Goal: Contribute content: Contribute content

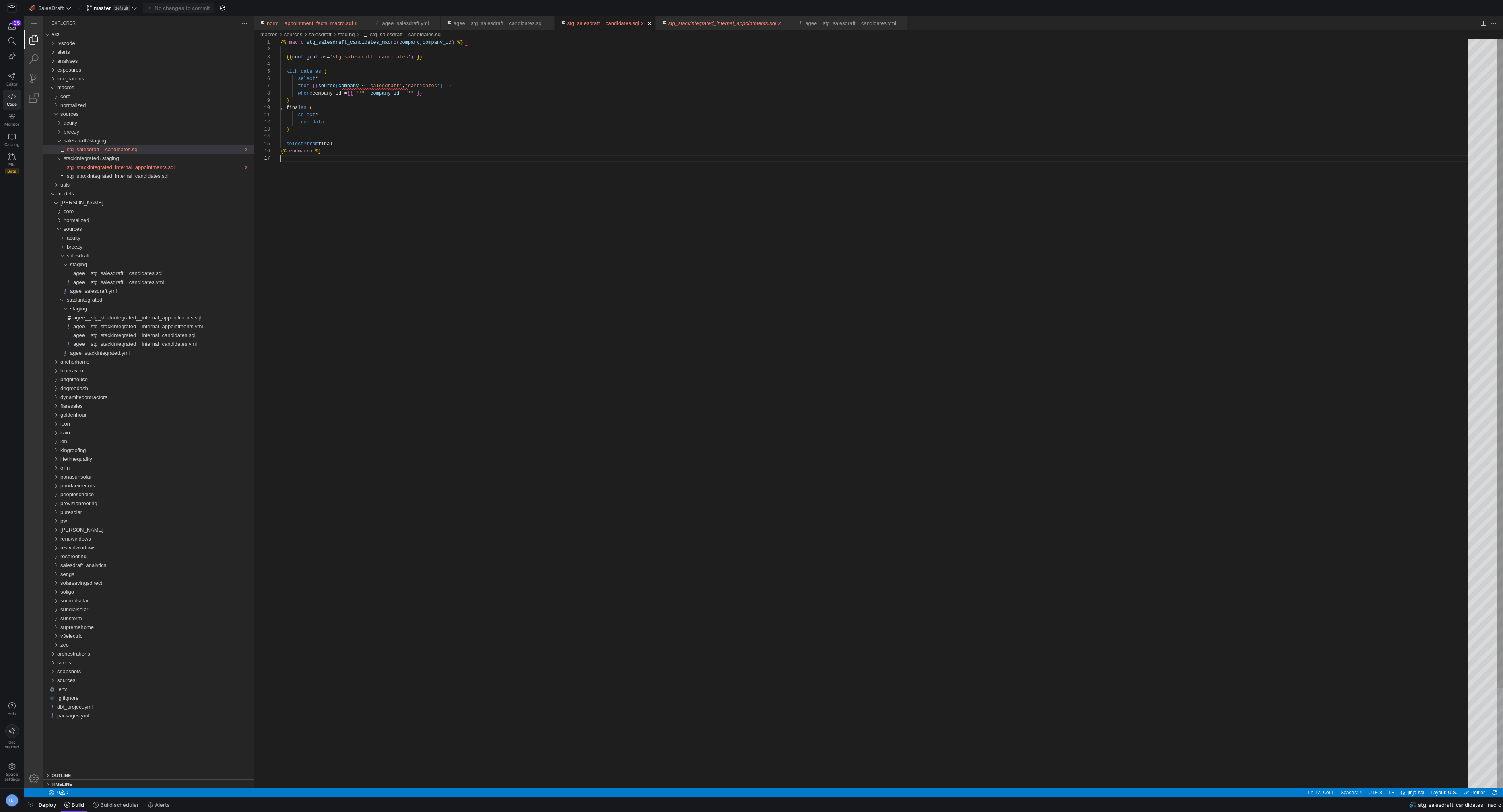
scroll to position [43, 0]
click at [580, 161] on div "{% macro stg_salesdraft_candidates_macro ( company , company_id ) %} {{ config …" at bounding box center [876, 471] width 1193 height 866
click at [161, 276] on span "agee__stg_salesdraft__candidates.sql" at bounding box center [117, 274] width 89 height 6
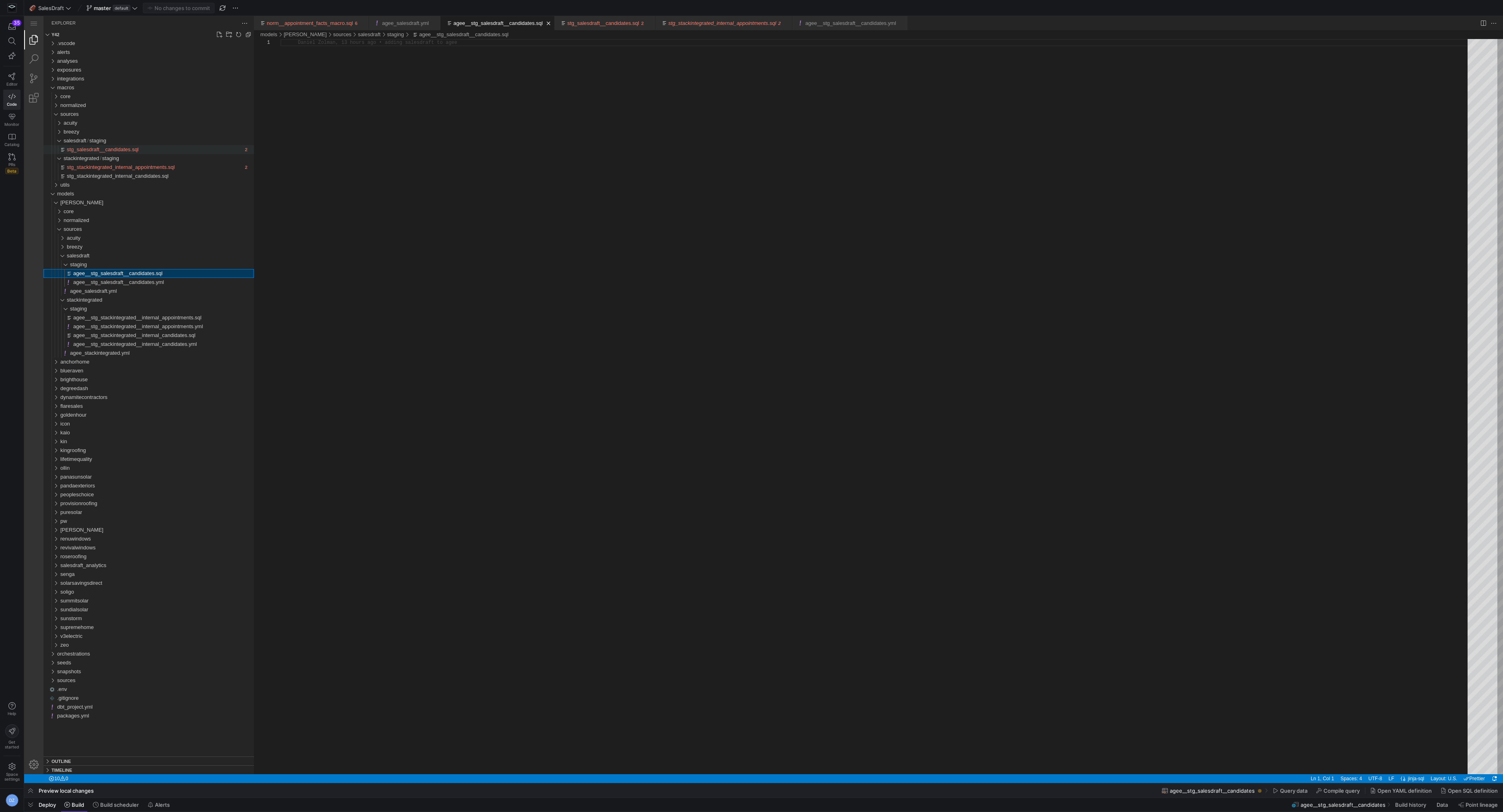
click at [148, 153] on div "stg_salesdraft__candidates.sql" at bounding box center [154, 150] width 176 height 9
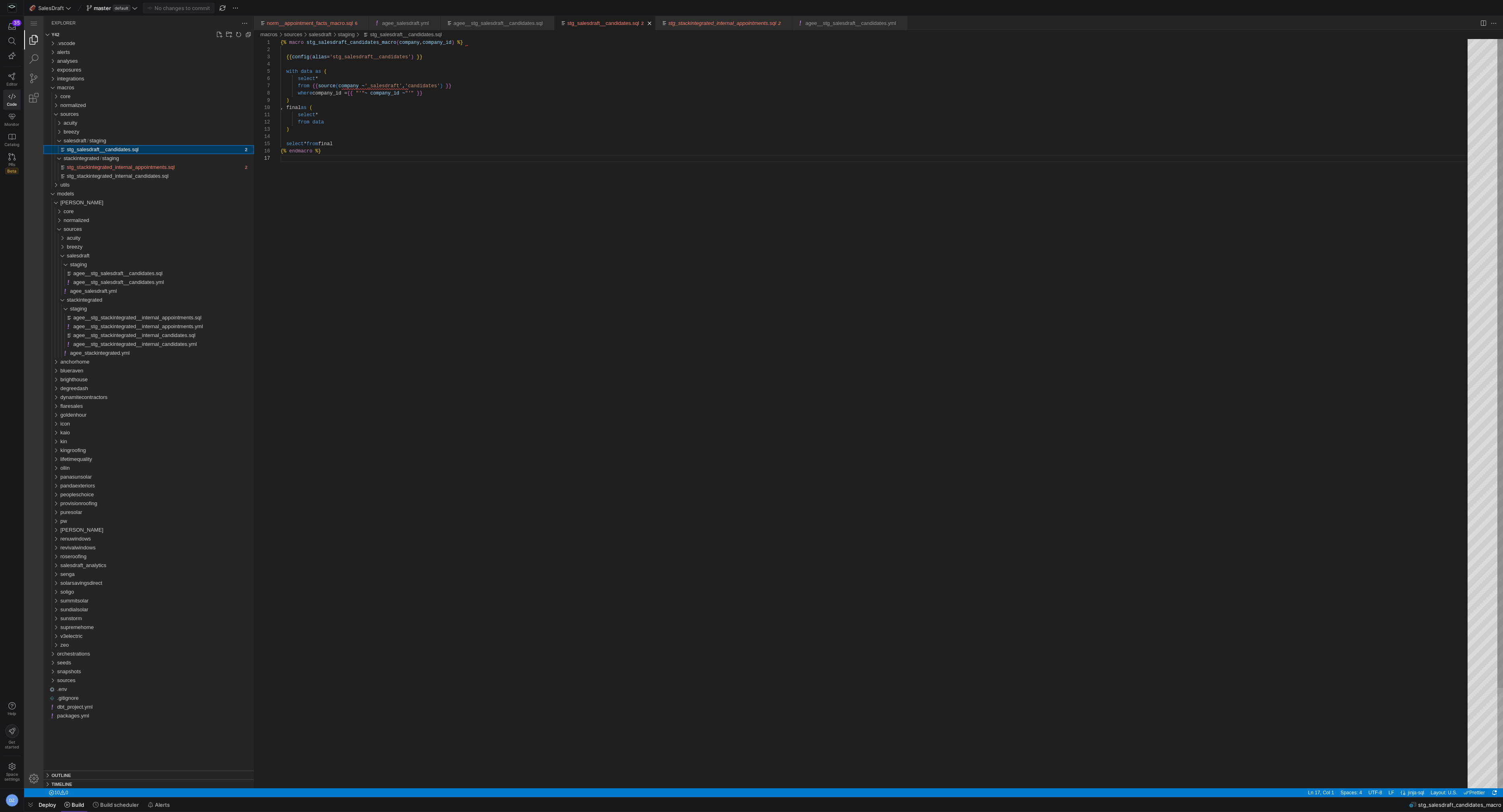
scroll to position [43, 0]
click at [161, 273] on span "agee__stg_salesdraft__candidates.sql" at bounding box center [117, 274] width 89 height 6
type textarea "y42 build -s agee__stg_salesdraft__candidates"
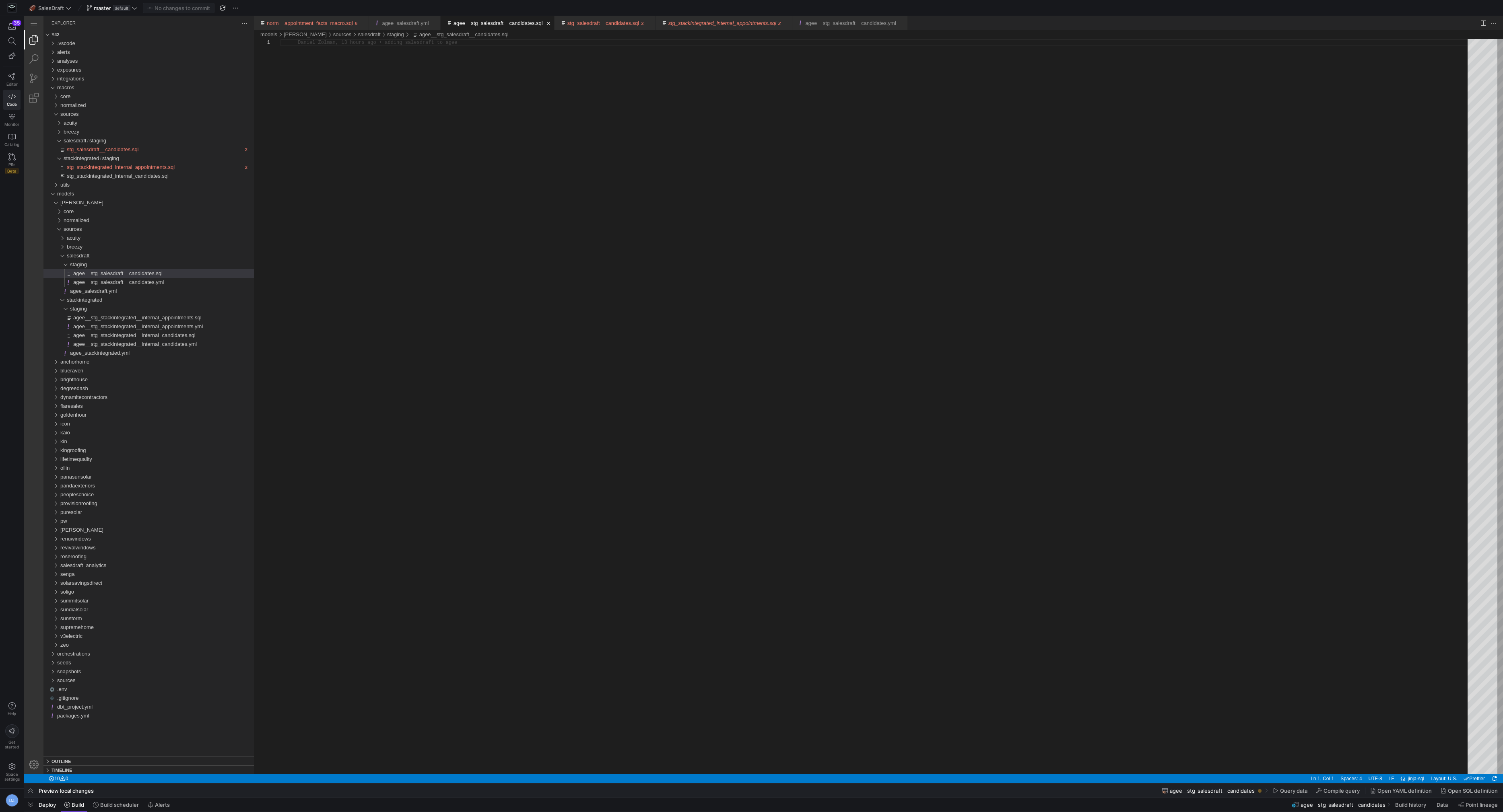
click at [516, 205] on div "agee__stg_salesdraft__candidates.sql" at bounding box center [876, 406] width 1193 height 735
paste textarea "{{ stg_salesdraft_candidates_macro('agee', '5e55b47d-f535-4762-aeeb-3e8b4f890a7…"
type textarea "{{ stg_salesdraft_candidates_macro('agee', '5e55b47d-f535-4762-aeeb-3e8b4f890a7…"
click at [193, 12] on span "button" at bounding box center [178, 8] width 71 height 10
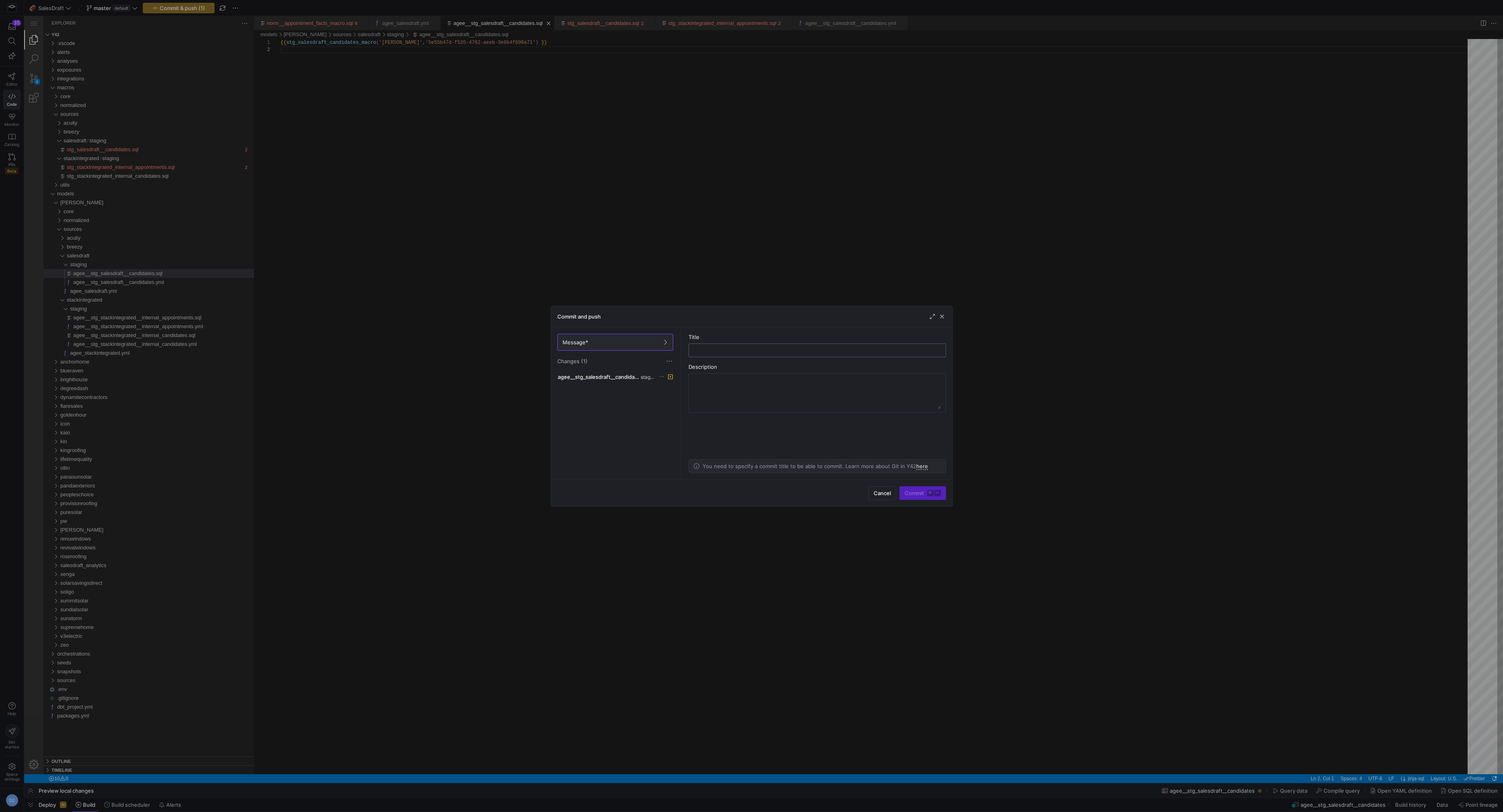
click at [779, 350] on input "text" at bounding box center [817, 350] width 244 height 7
type input "adding staging for agee new sd model"
click at [937, 495] on kbd "⏎" at bounding box center [937, 493] width 7 height 7
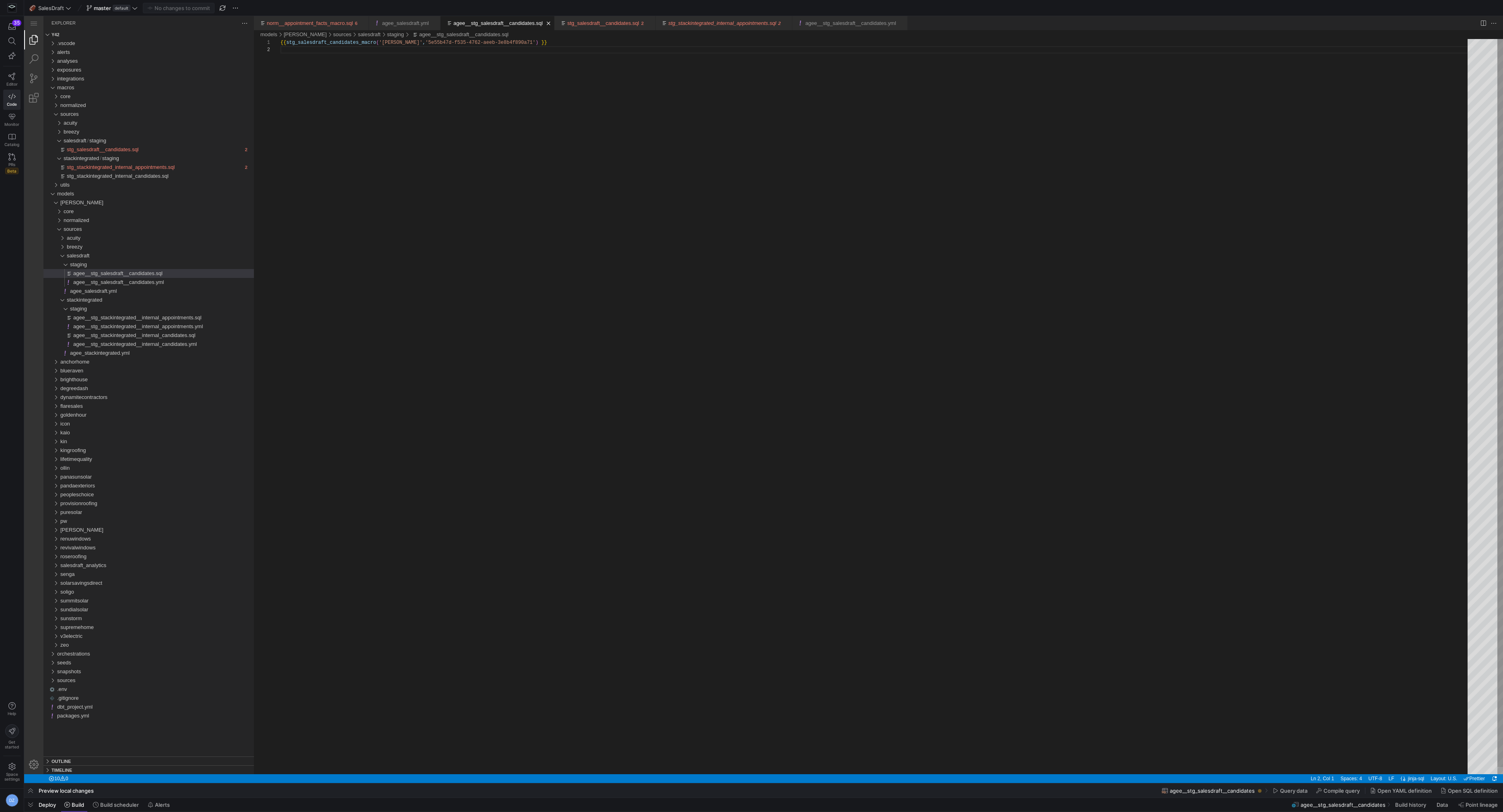
click at [533, 344] on div "{{ stg_salesdraft_candidates_macro ( 'agee' , '5e55b47d-f535-4762-aeeb-3e8b4f89…" at bounding box center [876, 410] width 1193 height 743
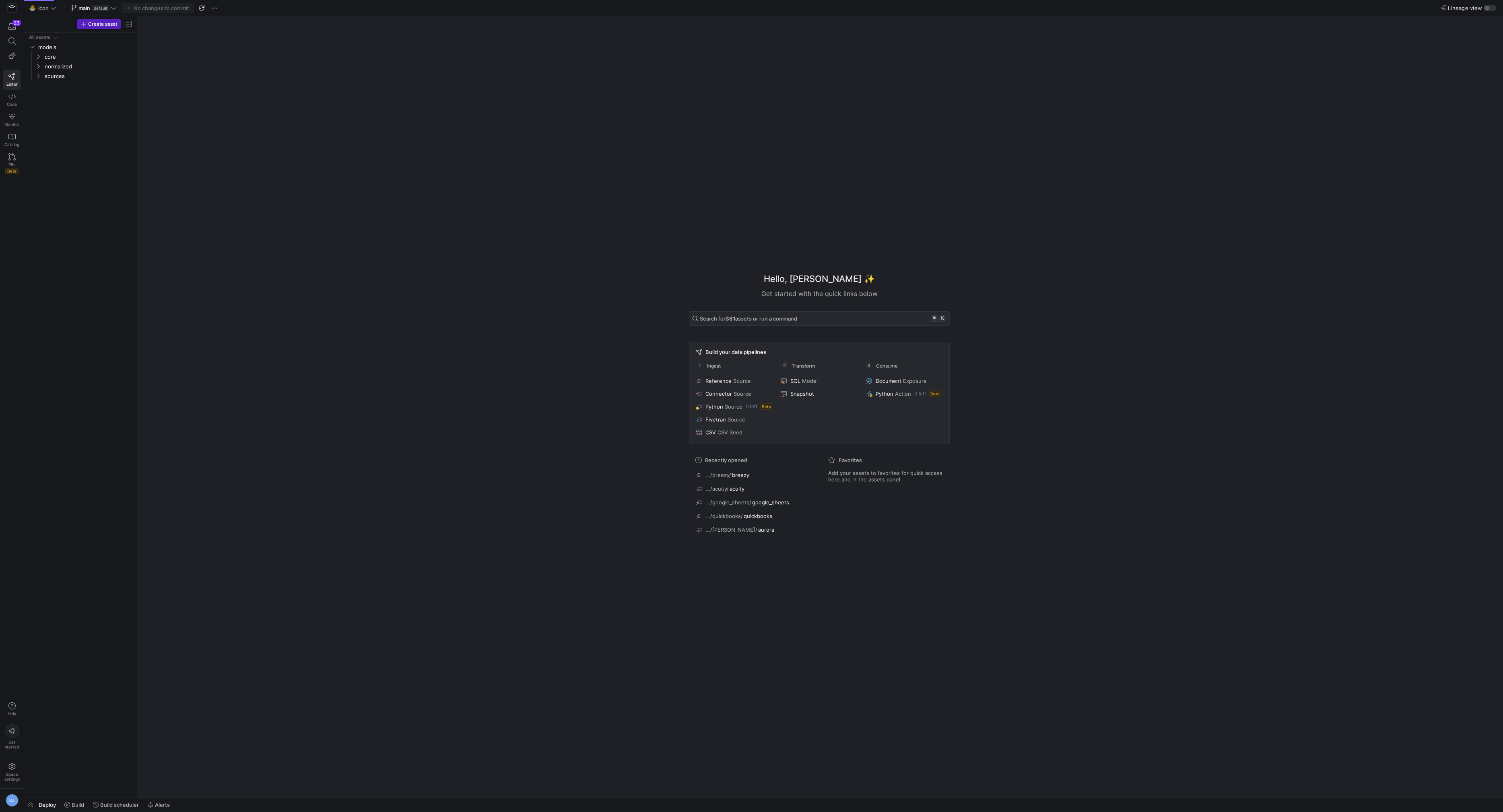
click at [272, 212] on div "Hello, [PERSON_NAME] ✨ Get started with the quick links below Search for 381 as…" at bounding box center [819, 406] width 1358 height 782
click at [61, 73] on span "sources" at bounding box center [78, 76] width 68 height 9
click at [54, 67] on span "normalized" at bounding box center [78, 66] width 68 height 9
click at [78, 118] on span "opportunities" at bounding box center [82, 114] width 62 height 9
click at [72, 116] on span "opportunities" at bounding box center [82, 114] width 62 height 9
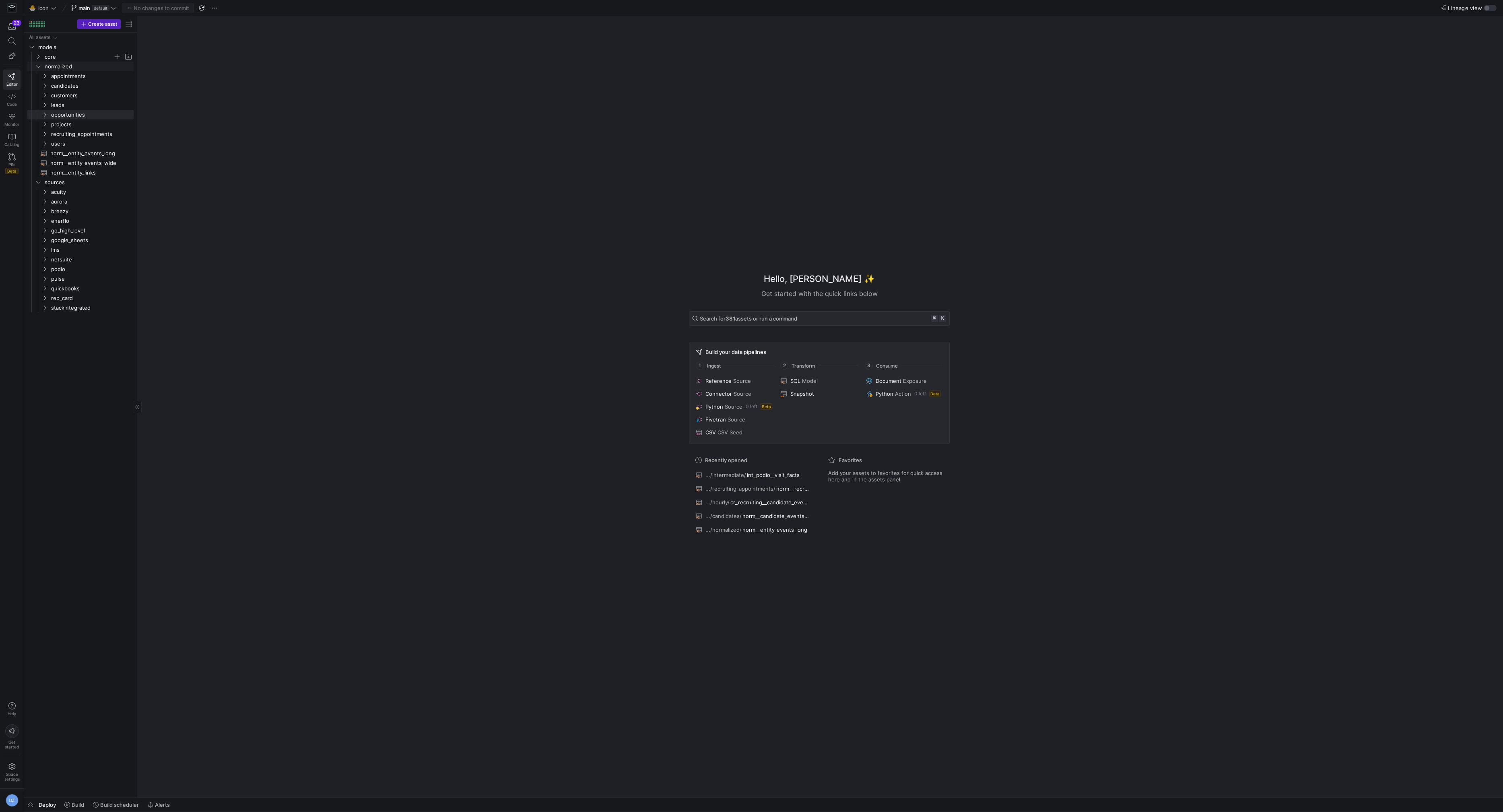
click at [59, 60] on span "core" at bounding box center [78, 57] width 68 height 9
click at [64, 73] on span "ops" at bounding box center [82, 76] width 62 height 9
click at [67, 85] on span "hourly" at bounding box center [85, 86] width 55 height 9
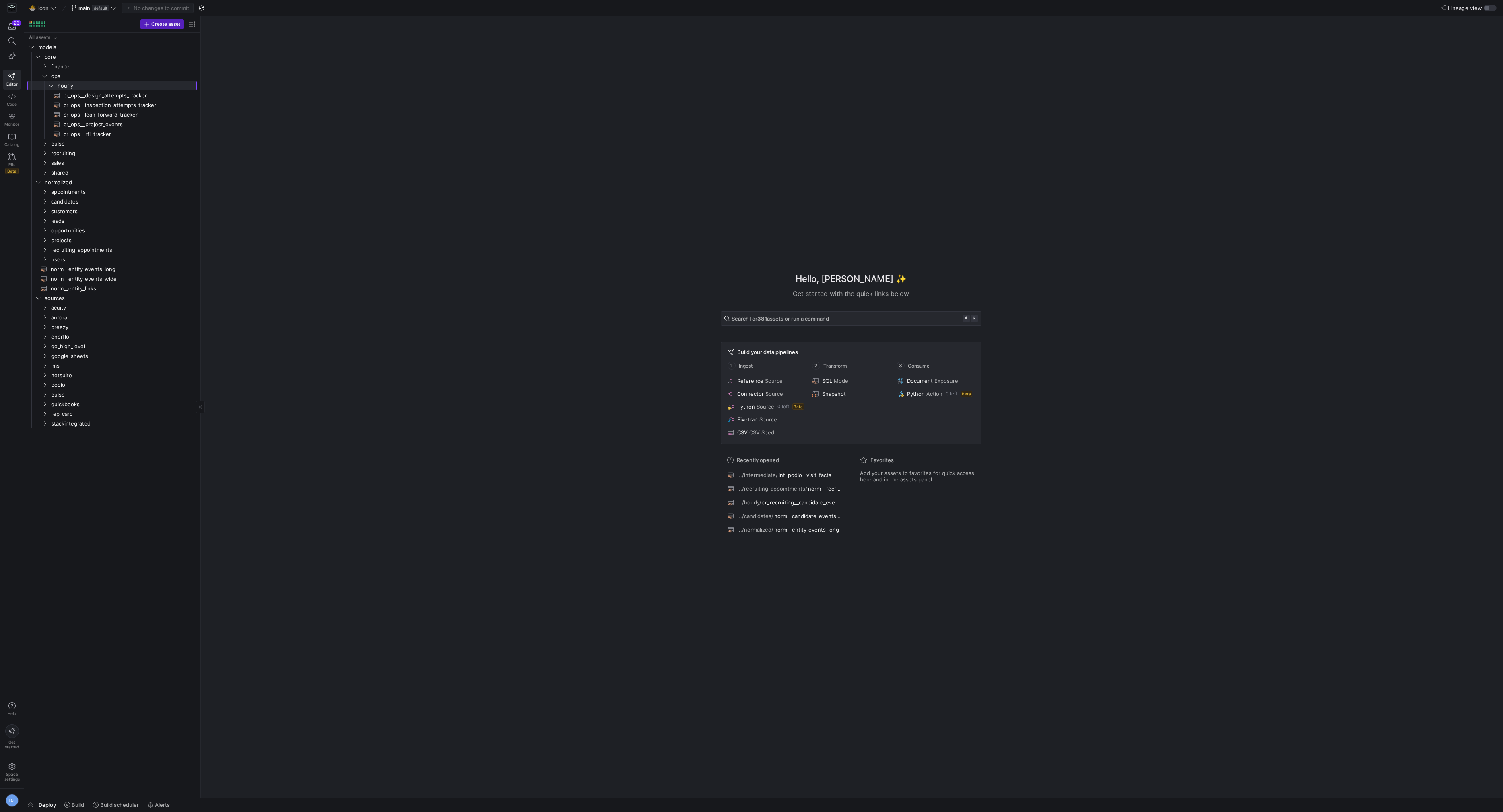
drag, startPoint x: 136, startPoint y: 127, endPoint x: 200, endPoint y: 128, distance: 64.0
click at [200, 128] on div at bounding box center [200, 406] width 1 height 782
click at [96, 160] on span "sales" at bounding box center [114, 163] width 125 height 9
click at [100, 172] on span "hourly" at bounding box center [117, 172] width 119 height 9
click at [19, 41] on span at bounding box center [12, 41] width 16 height 13
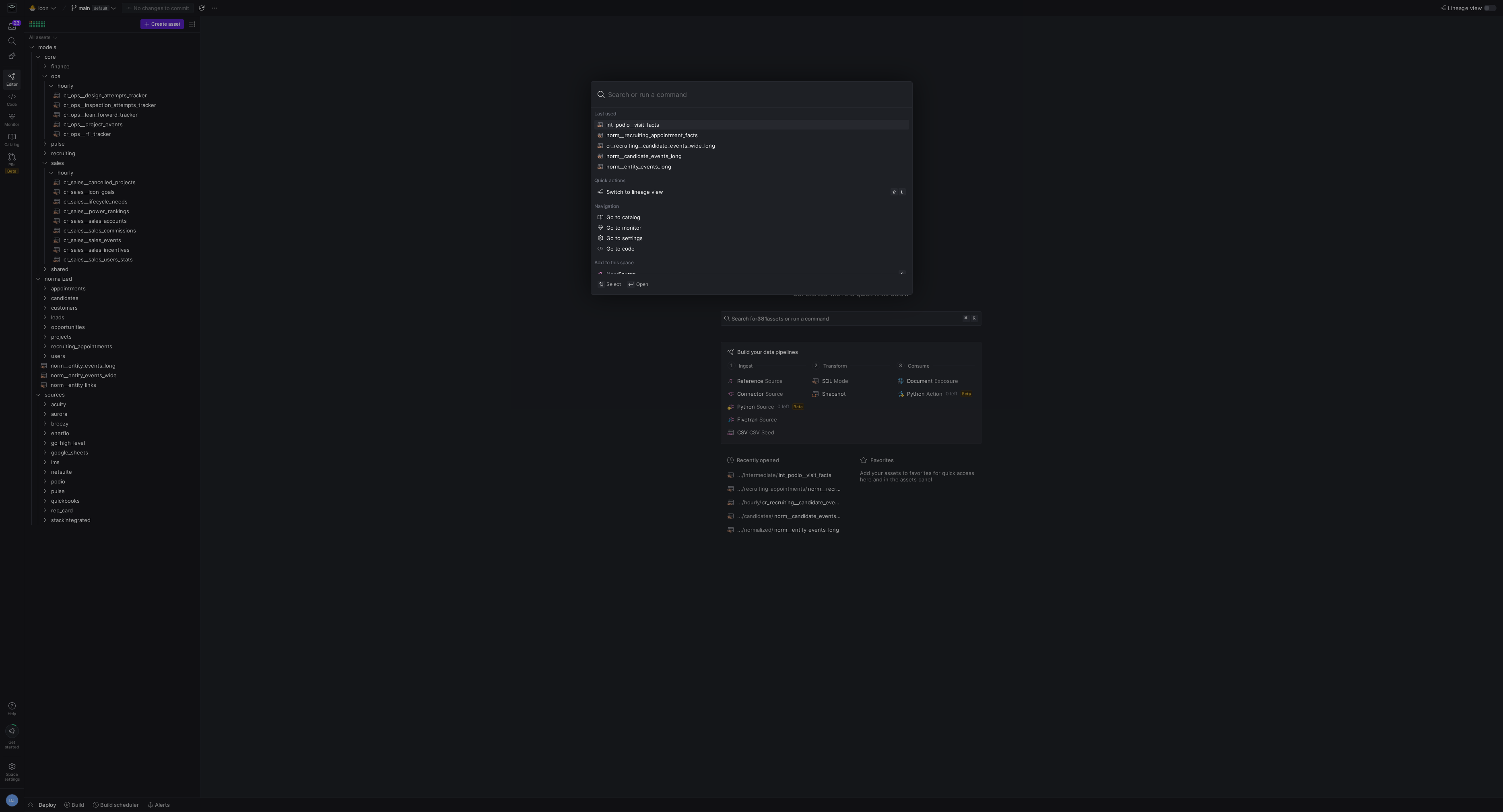
click at [671, 95] on input at bounding box center [756, 94] width 297 height 13
type input "v"
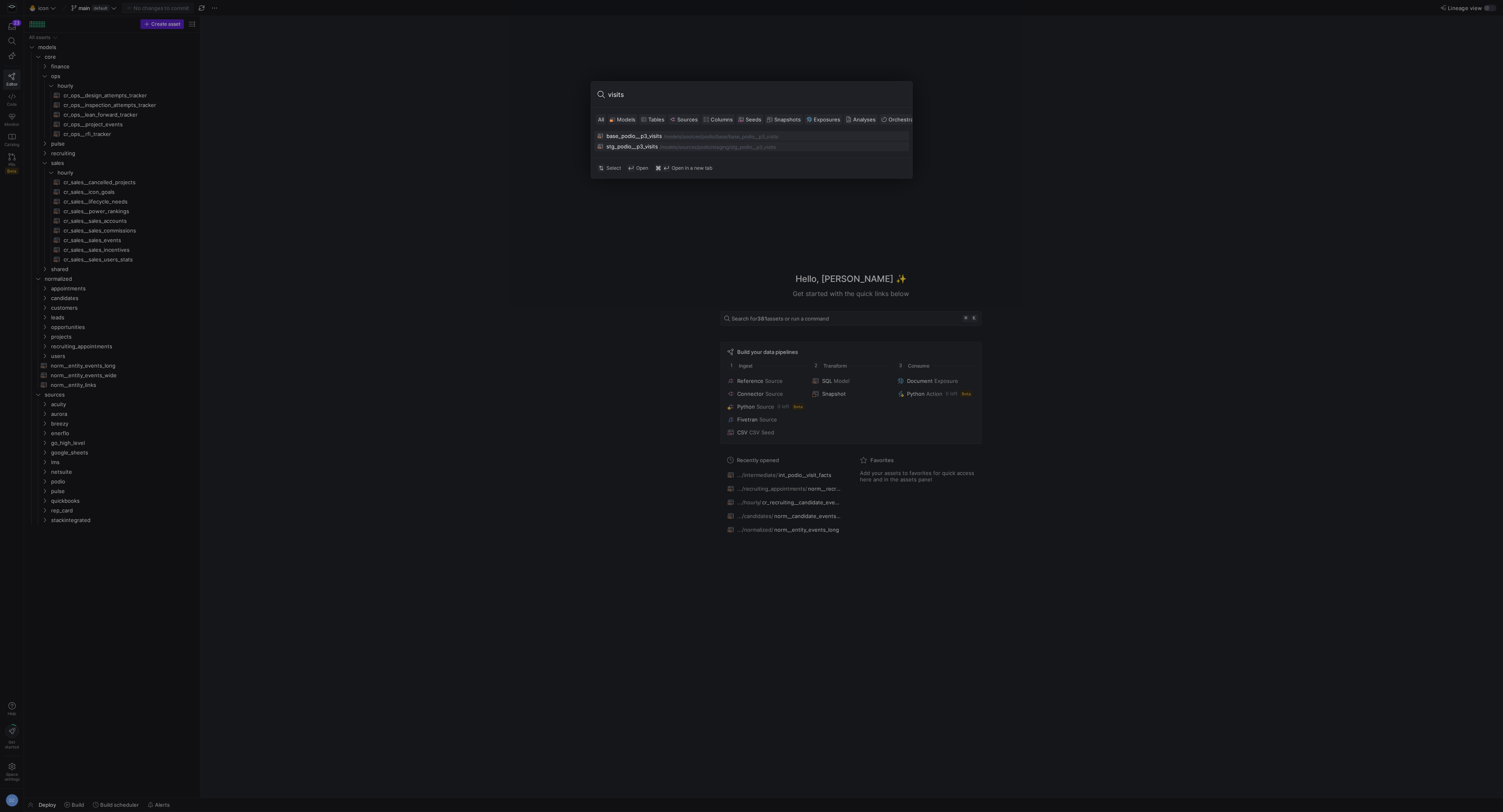
type input "visits"
click at [632, 148] on div "stg_podio__p3_visits" at bounding box center [632, 146] width 52 height 7
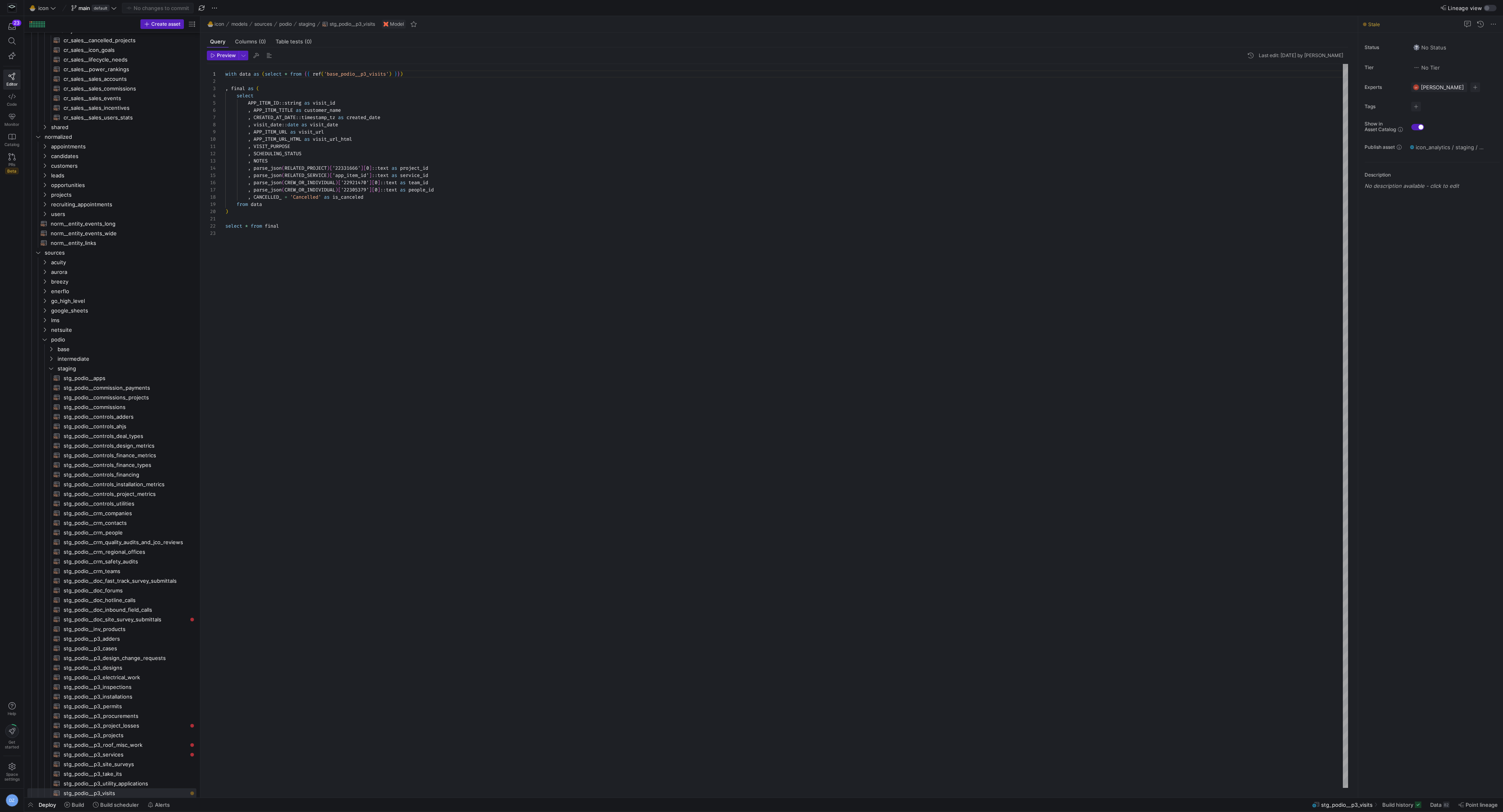
scroll to position [72, 0]
type textarea "select * from final"
click at [347, 223] on div "with data as ( select * from { { ref ( 'base_podio__p3_visits' ) } } ) , final …" at bounding box center [786, 426] width 1123 height 724
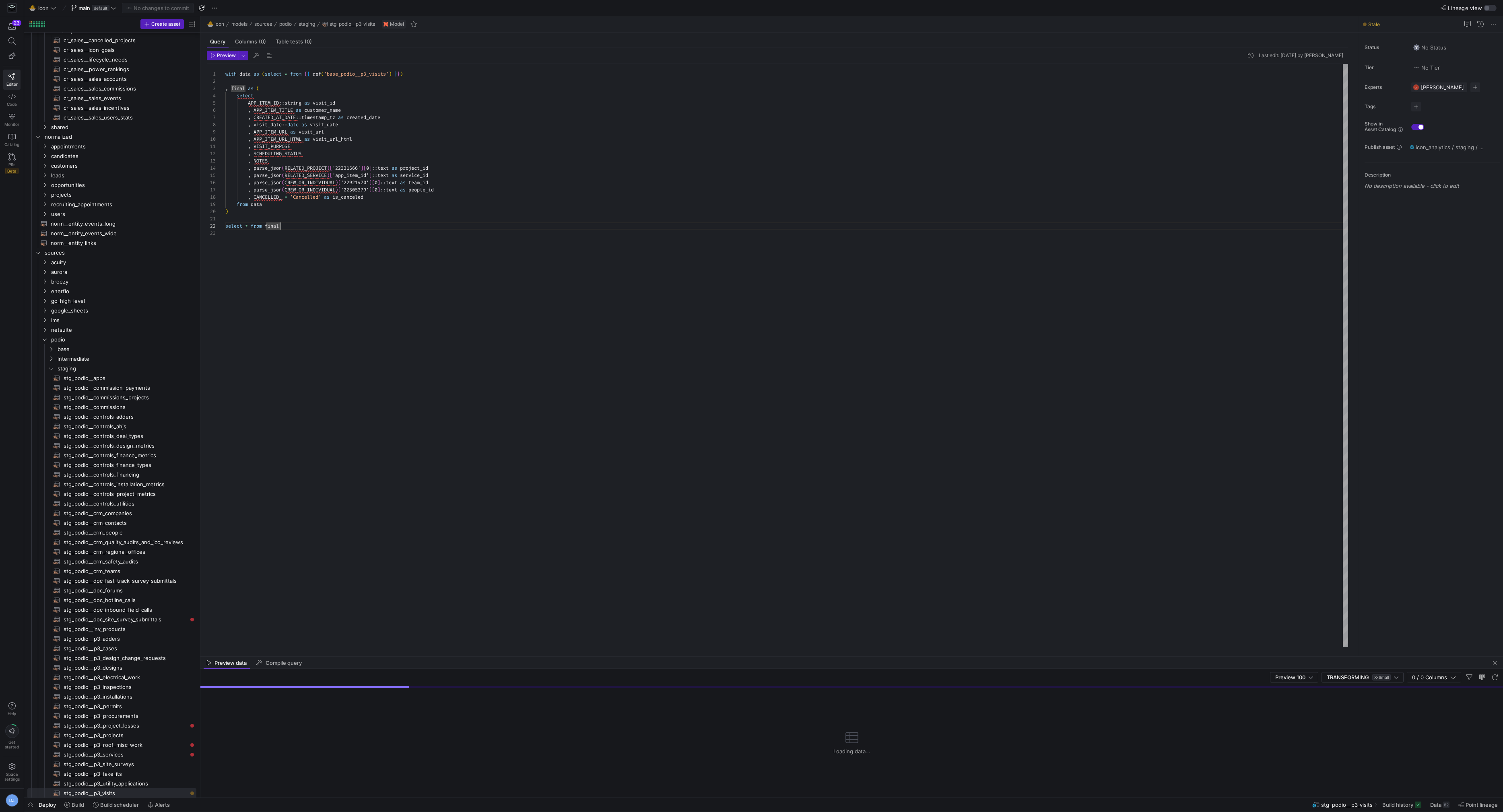
click at [392, 261] on div "with data as ( select * from { { ref ( 'base_podio__p3_visits' ) } } ) , final …" at bounding box center [786, 355] width 1123 height 583
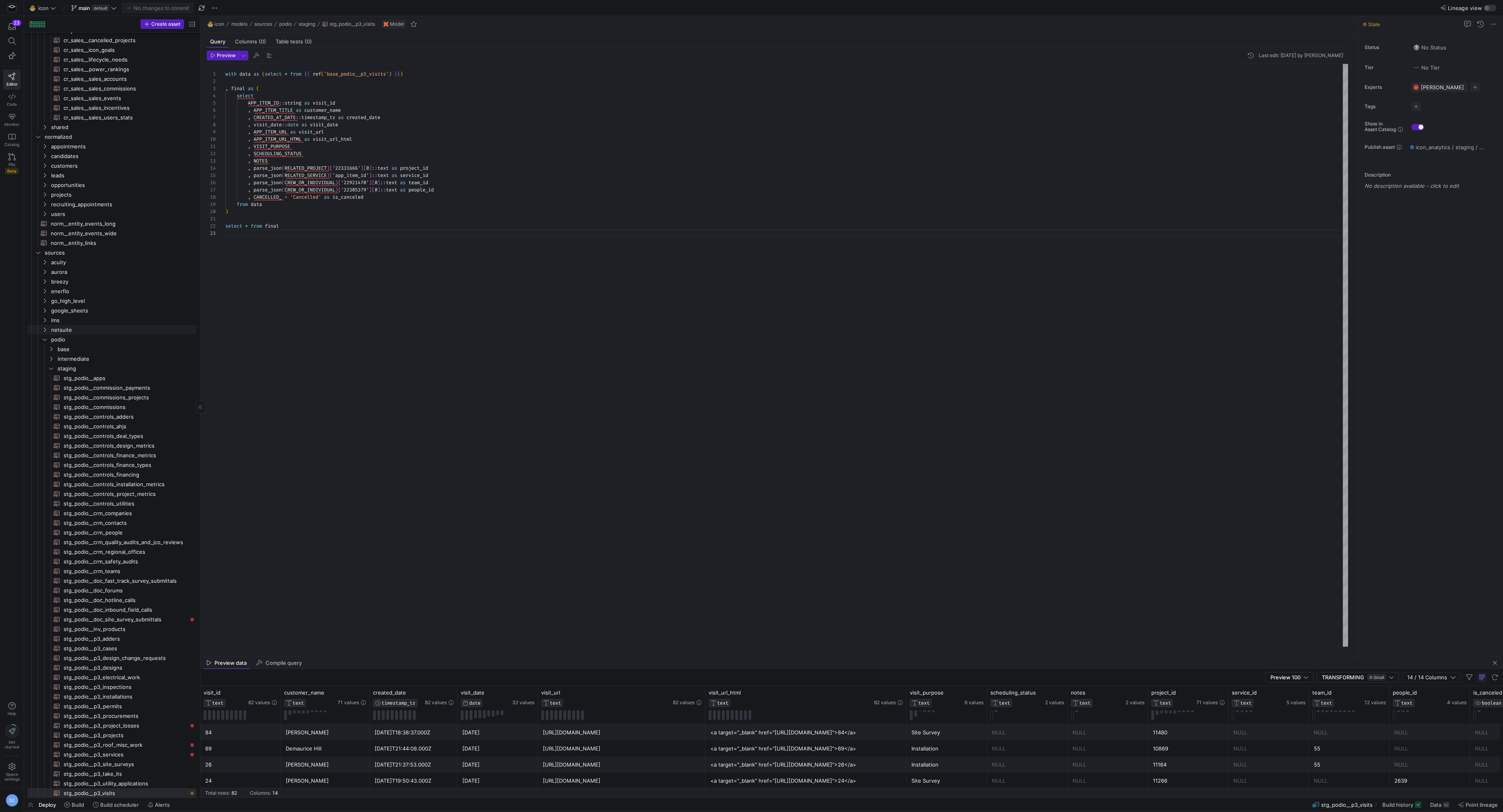
scroll to position [35, 0]
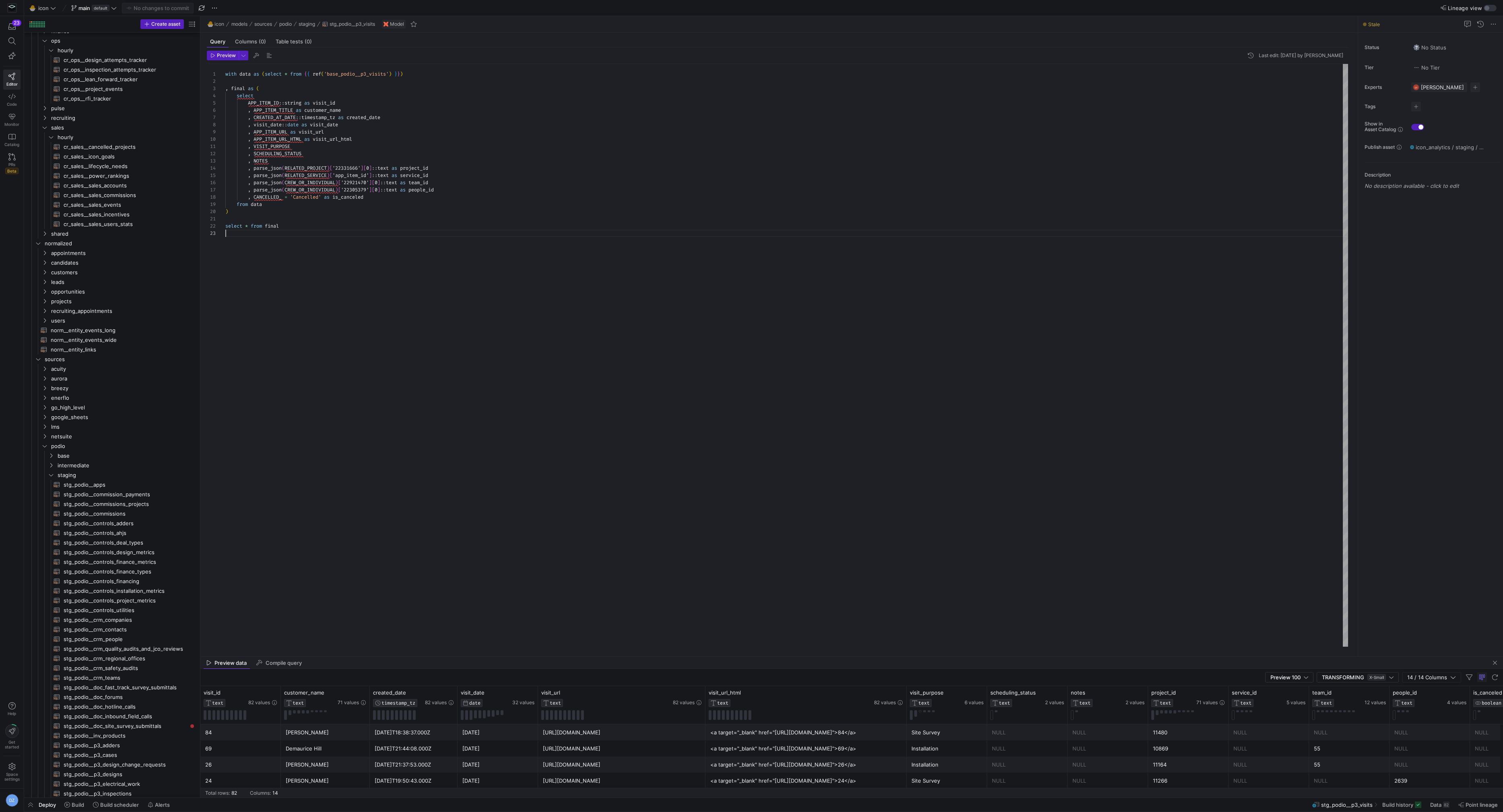
click at [166, 9] on div "No changes to commit" at bounding box center [158, 8] width 72 height 10
click at [17, 43] on span at bounding box center [12, 41] width 16 height 13
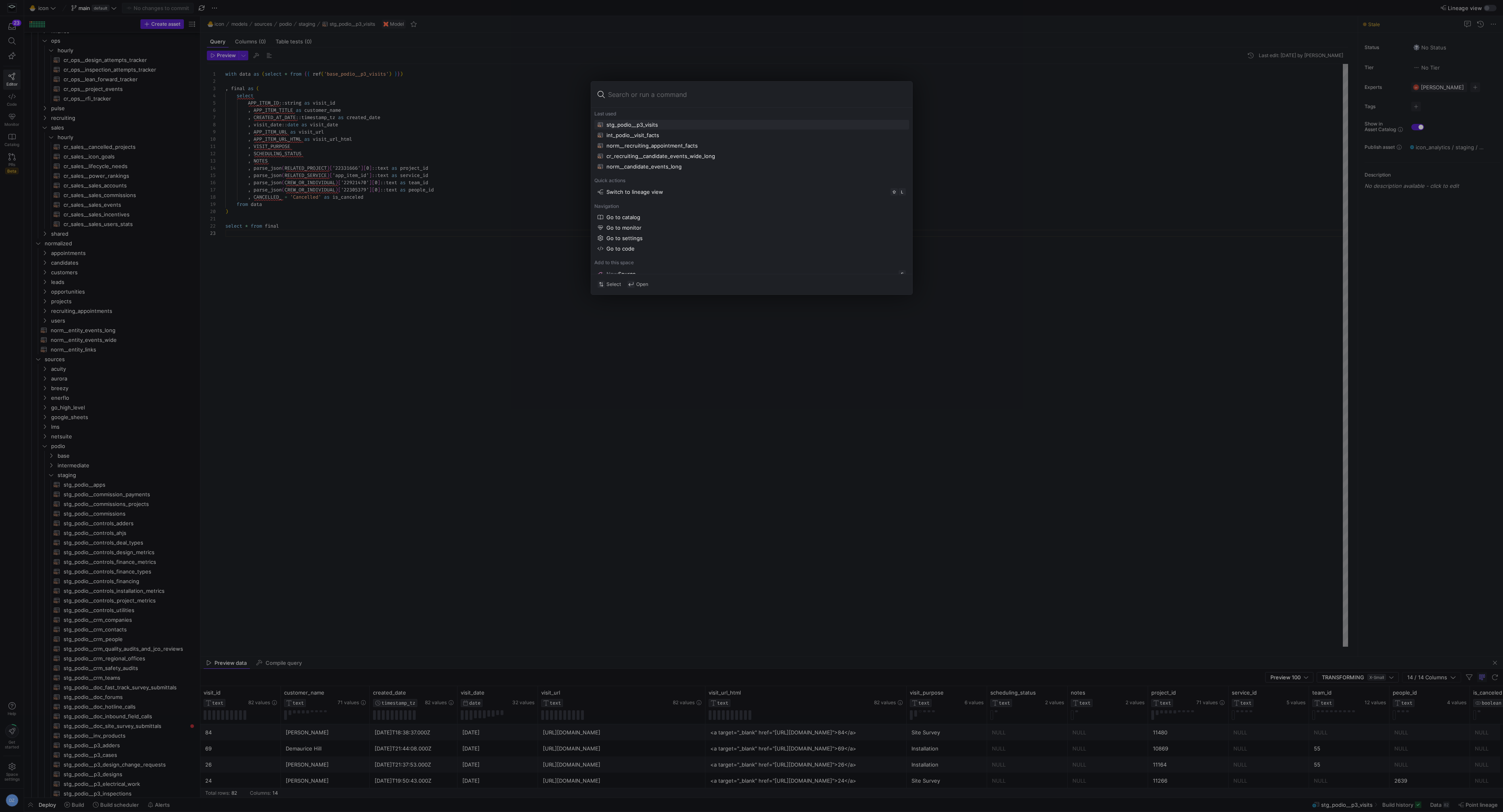
click at [615, 94] on input at bounding box center [756, 94] width 297 height 13
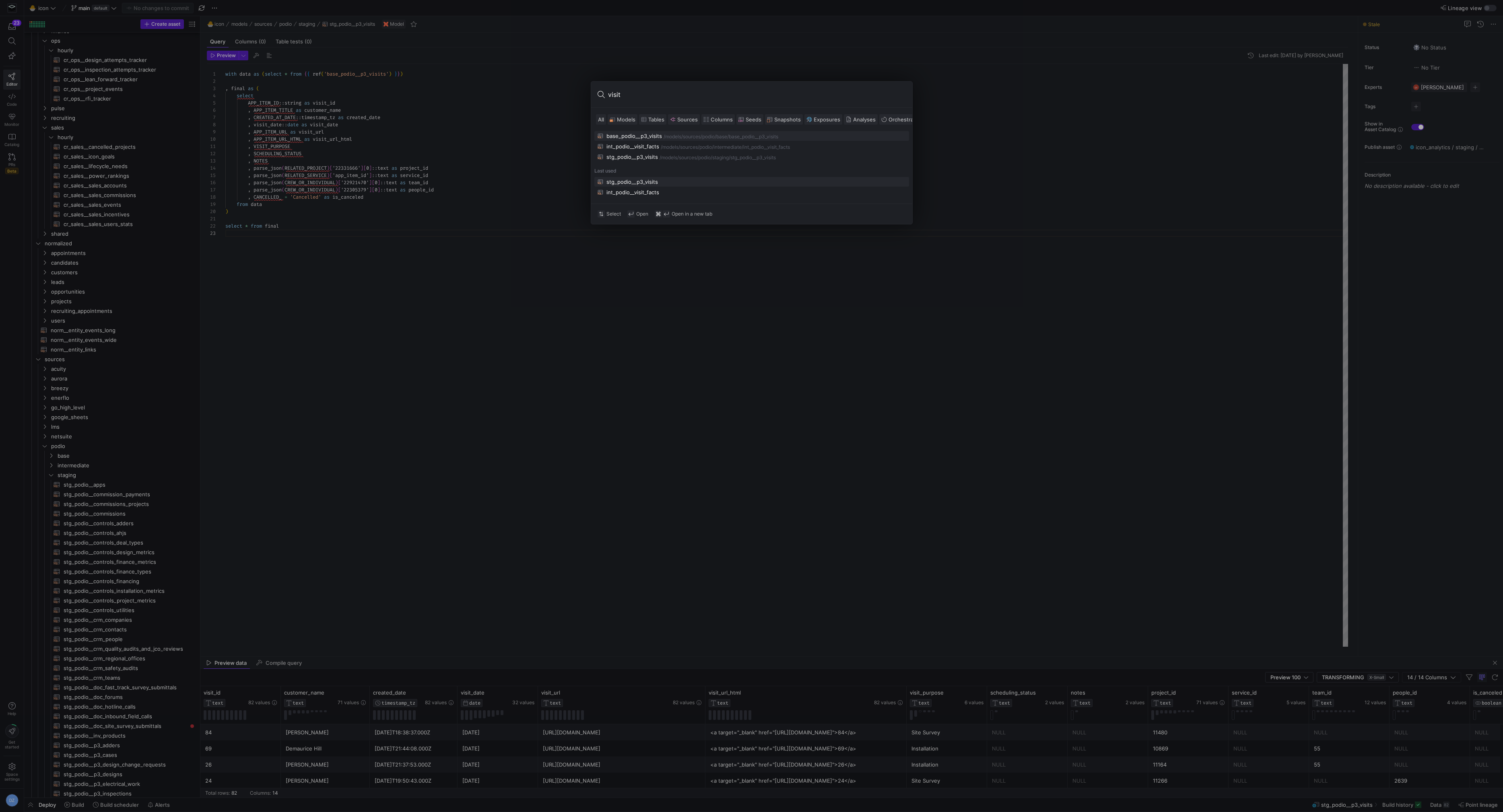
type input "visits"
click at [437, 190] on div at bounding box center [751, 406] width 1503 height 812
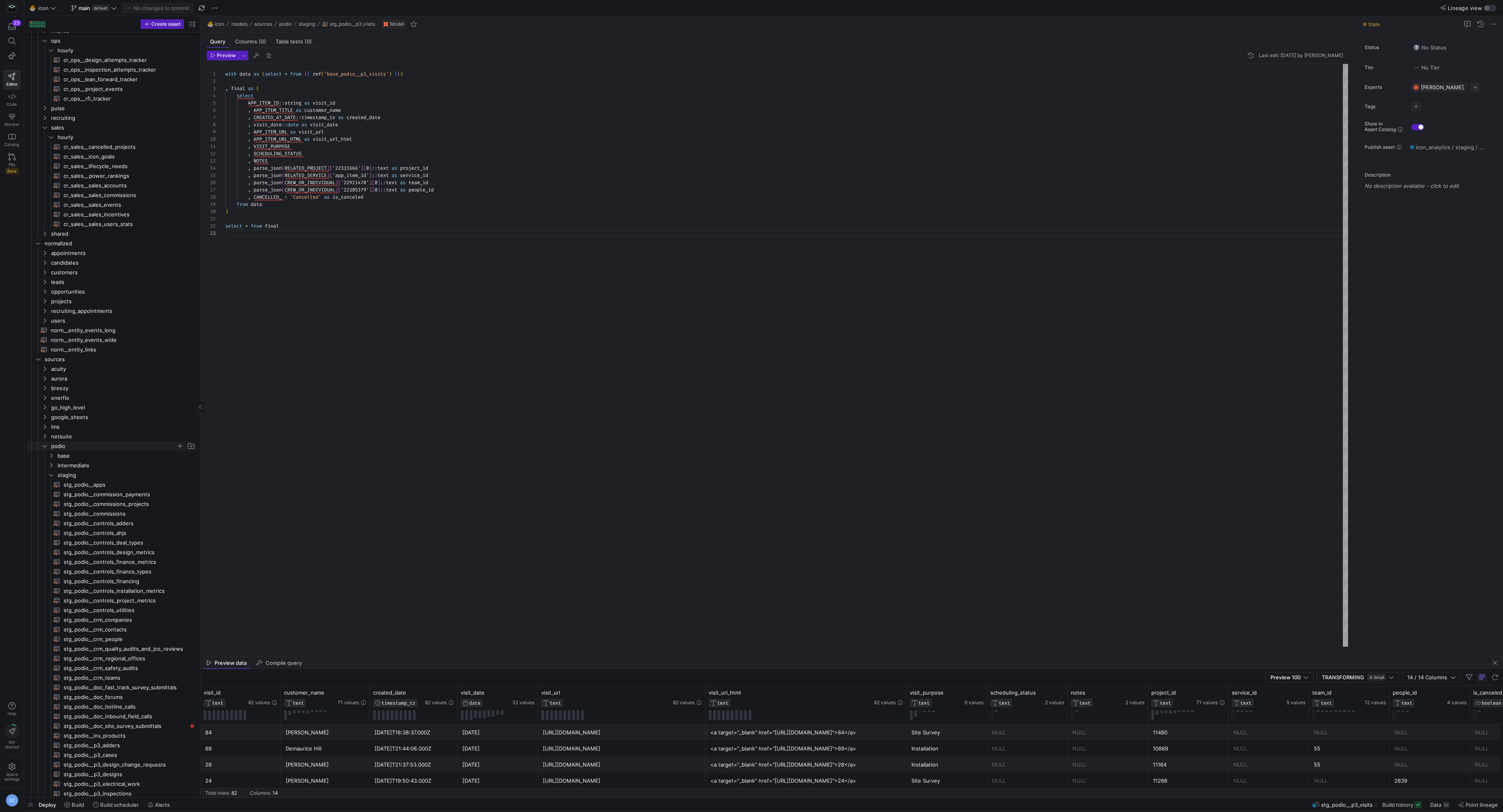
click at [41, 446] on y42-icon "Press SPACE to select this row." at bounding box center [44, 446] width 7 height 7
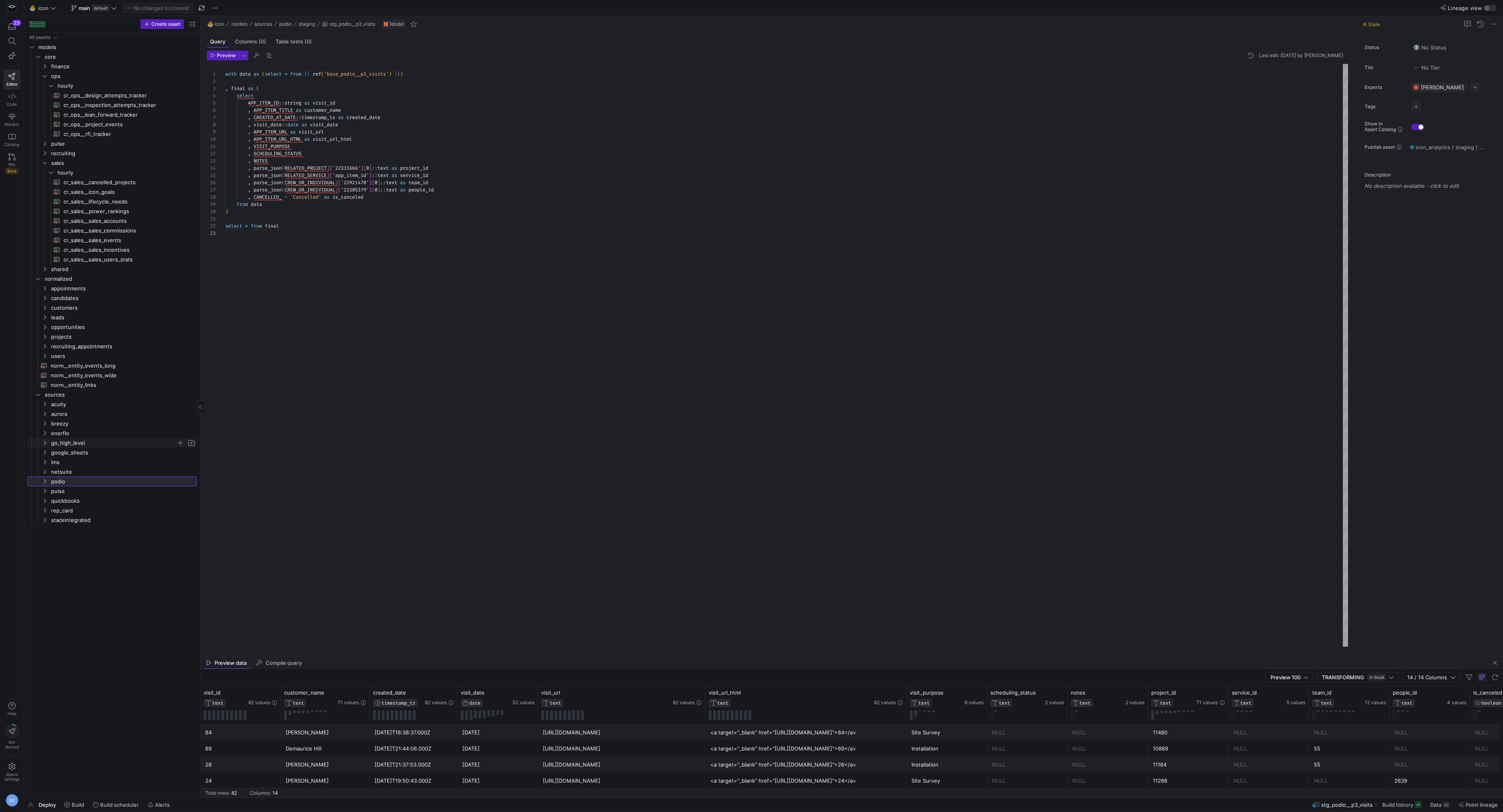
scroll to position [0, 0]
click at [113, 95] on span "cr_ops__design_attempts_tracker​​​​​​​​​​" at bounding box center [126, 95] width 124 height 9
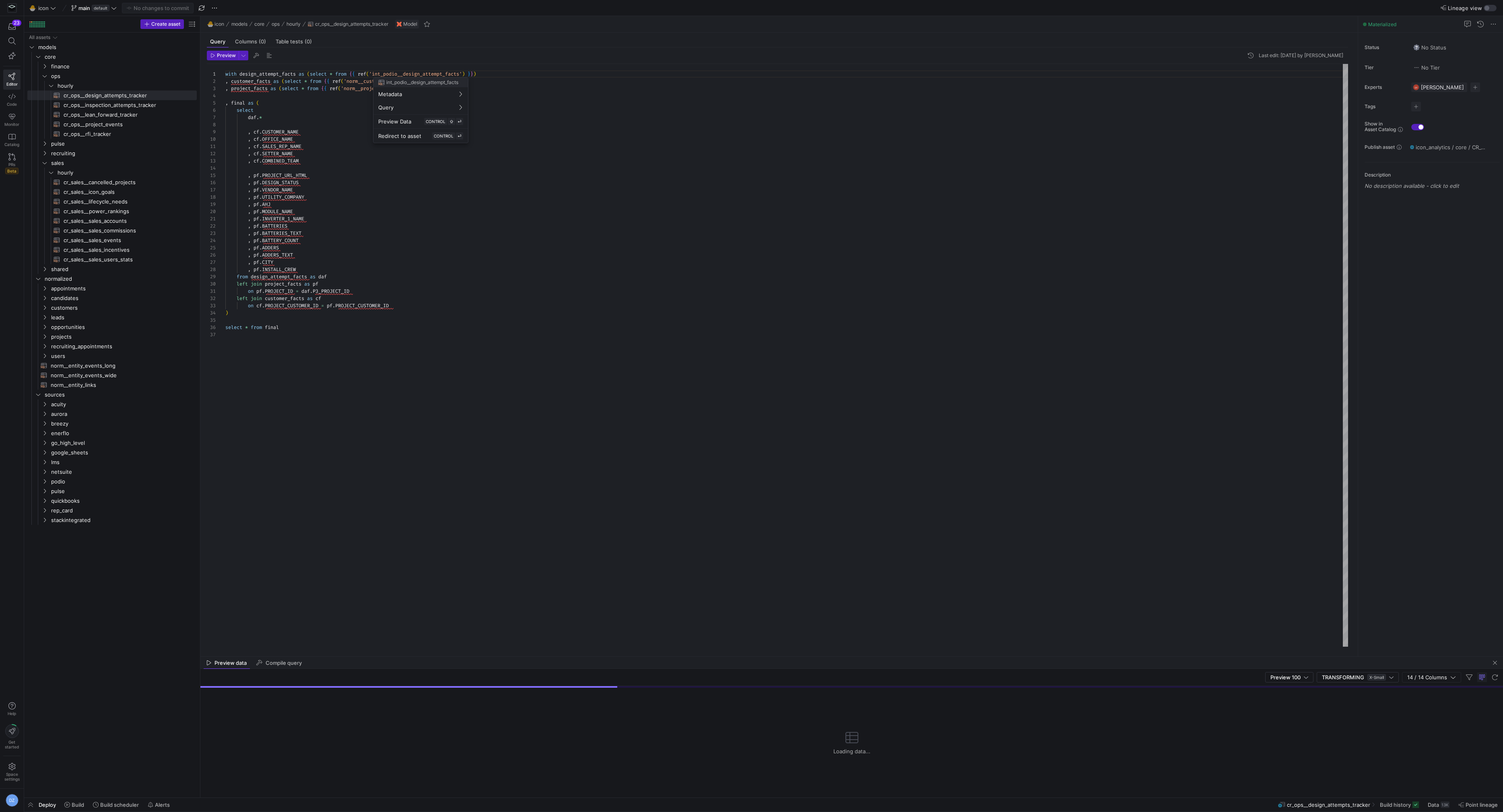
click at [389, 72] on div at bounding box center [751, 406] width 1503 height 812
click at [471, 89] on div "with design_attempt_facts as ( select * from { { ref ( 'int_podio__design_attem…" at bounding box center [786, 355] width 1123 height 583
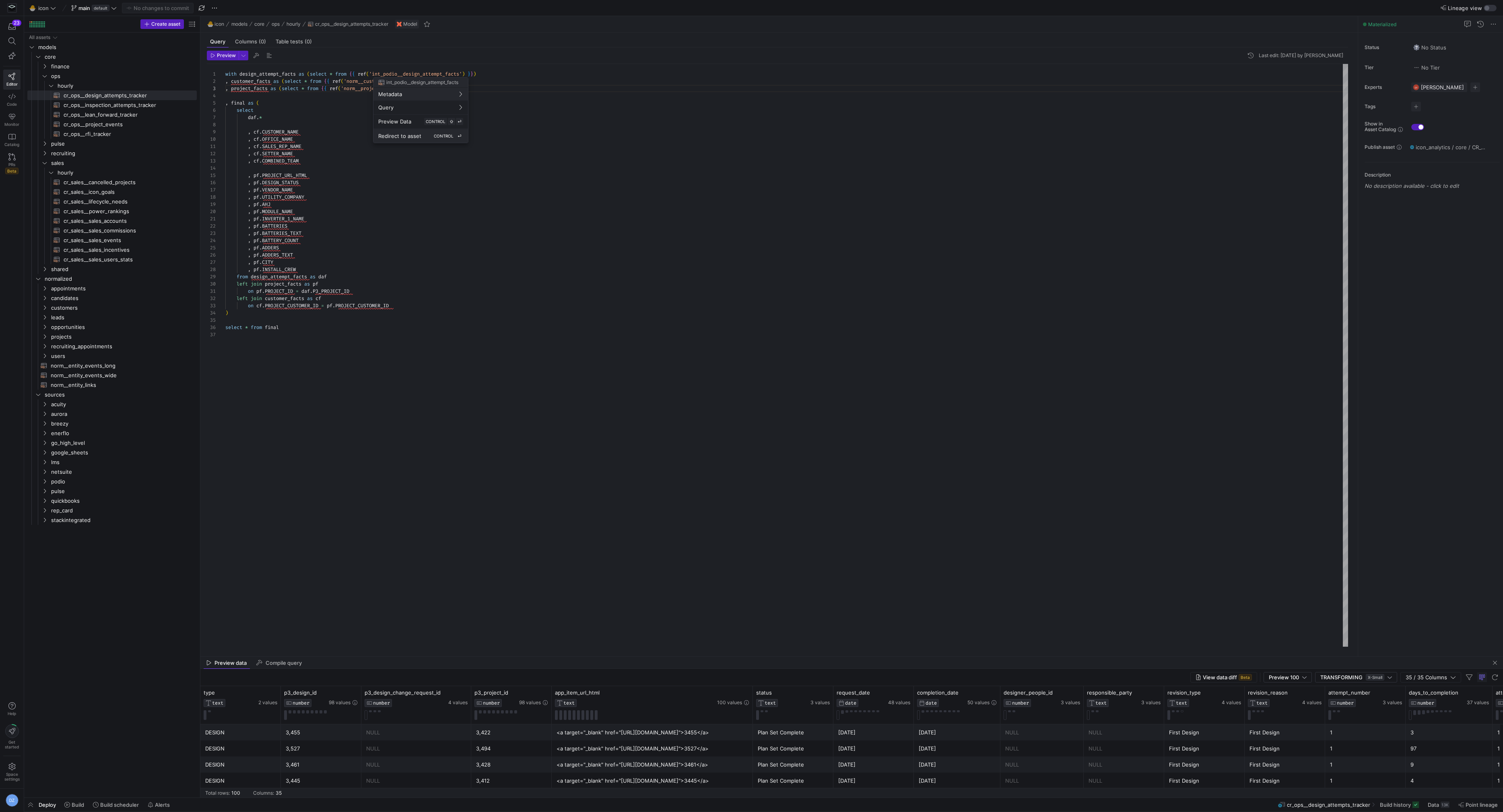
click at [388, 134] on span "Redirect to asset" at bounding box center [400, 136] width 43 height 7
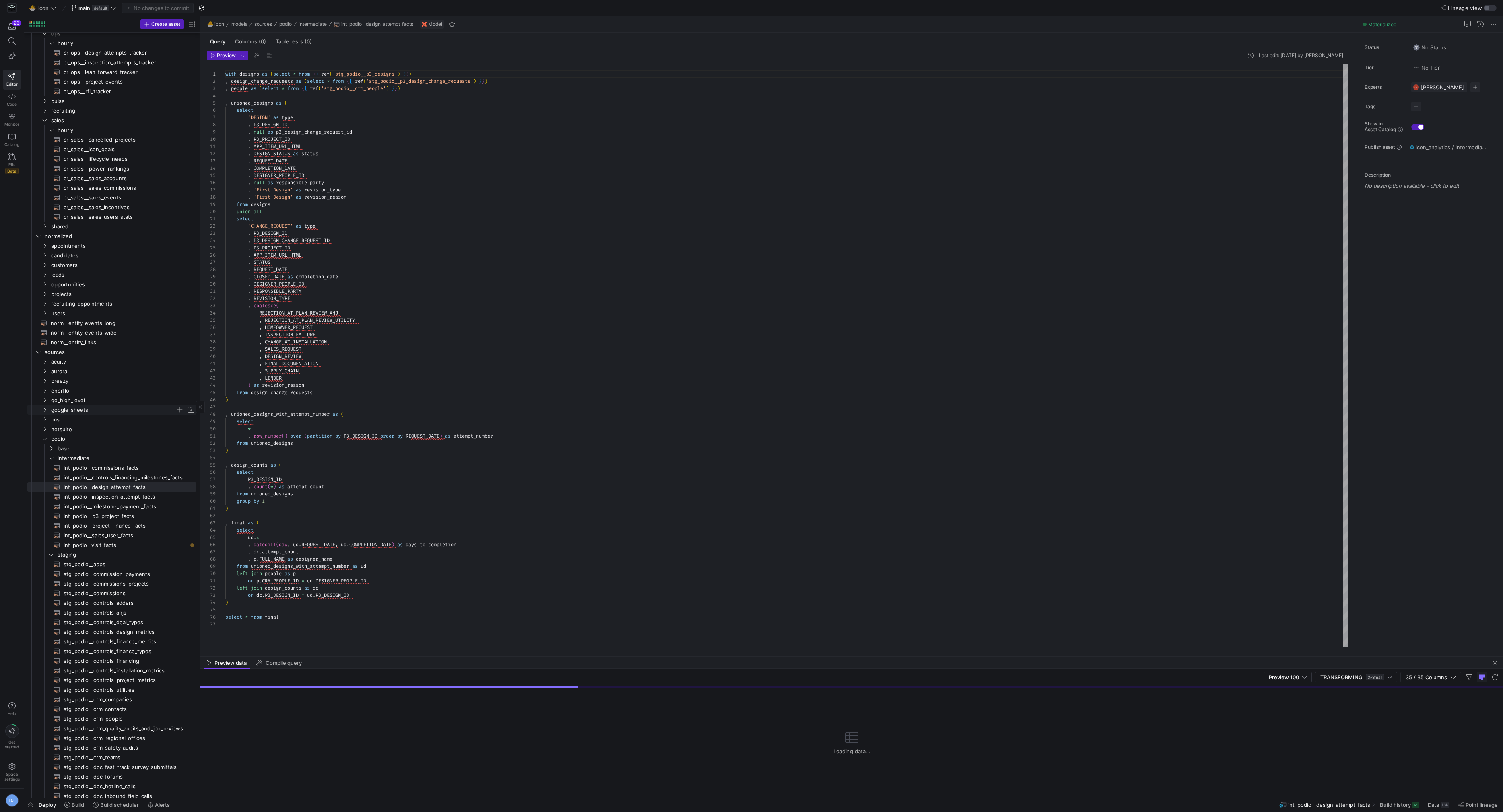
scroll to position [123, 0]
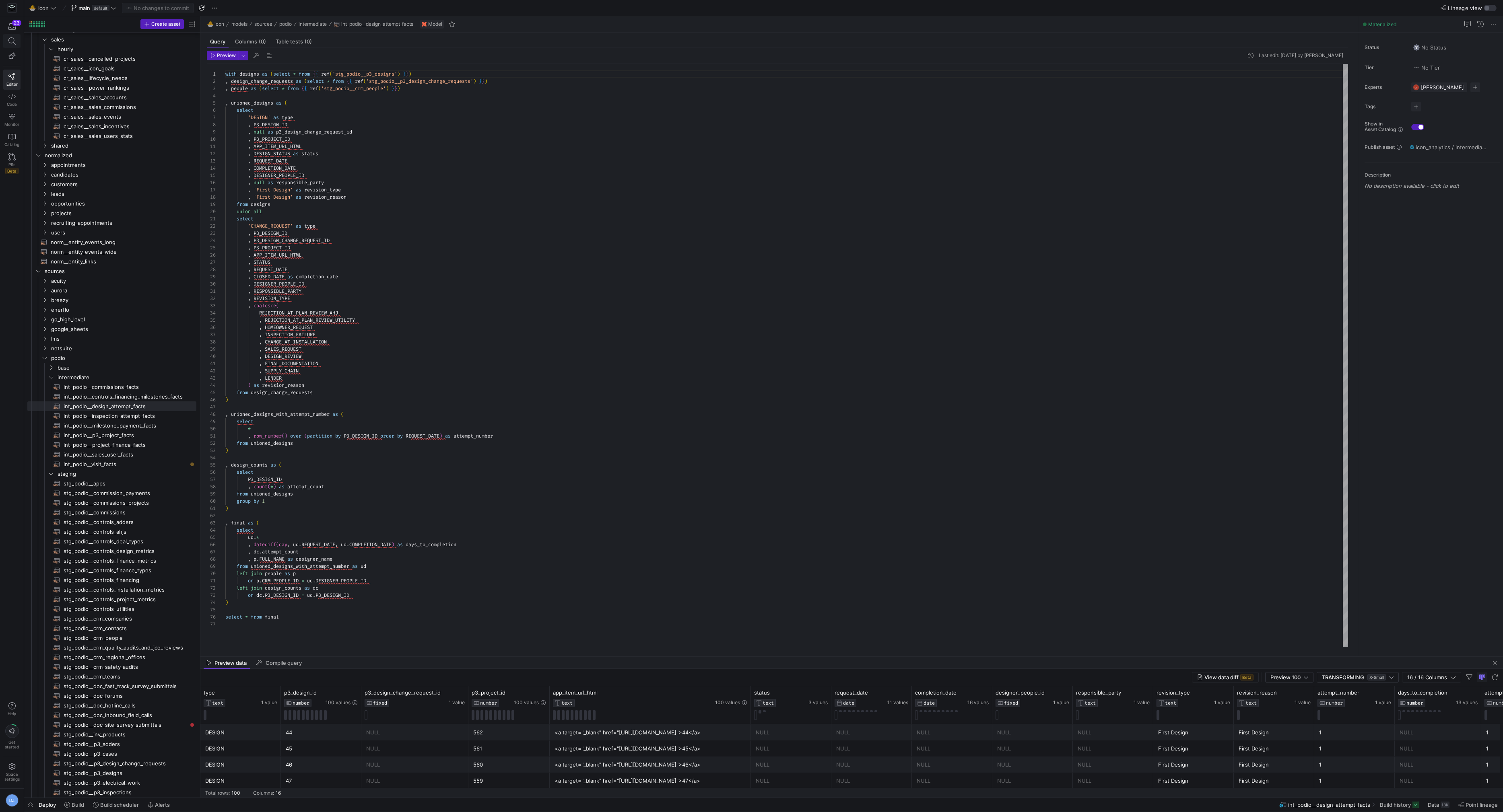
click at [9, 42] on icon at bounding box center [12, 41] width 7 height 7
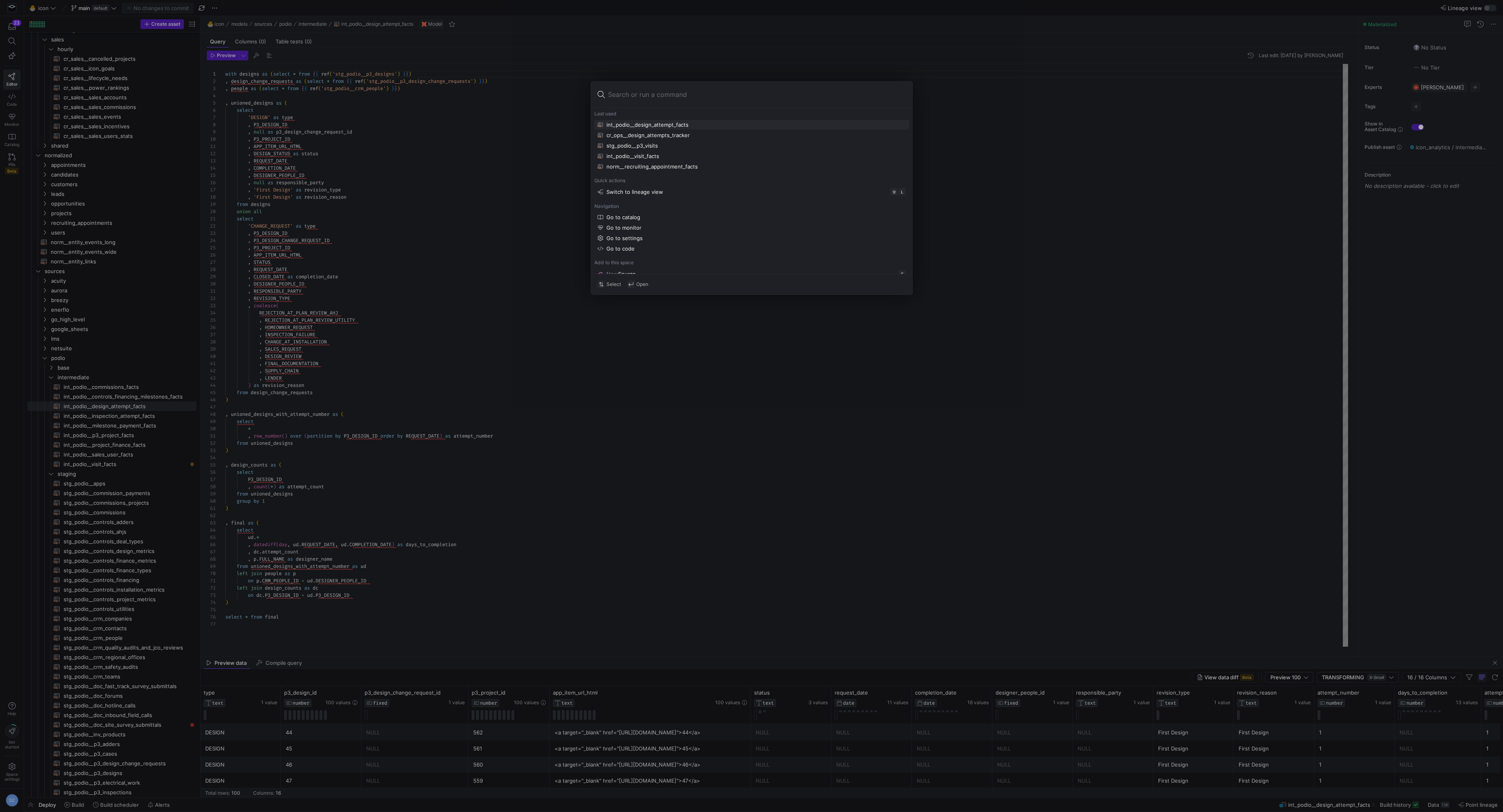
click at [639, 97] on input at bounding box center [756, 94] width 297 height 13
click at [311, 343] on div at bounding box center [751, 406] width 1503 height 812
click at [311, 343] on div "with designs as ( select * from { { ref ( 'stg_podio__p3_designs' ) } } ) , des…" at bounding box center [786, 355] width 1123 height 583
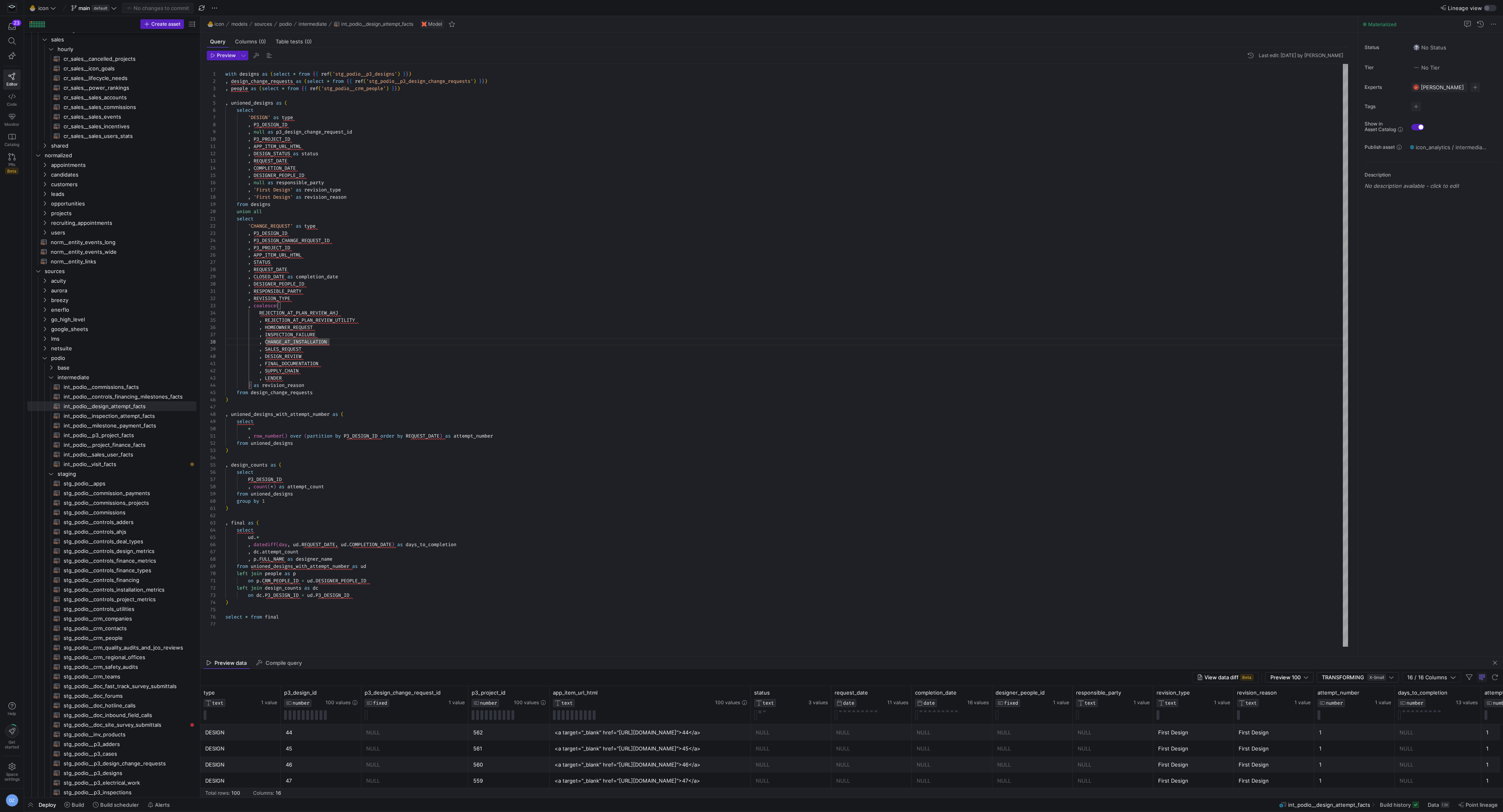
click at [445, 337] on div "with designs as ( select * from { { ref ( 'stg_podio__p3_designs' ) } } ) , des…" at bounding box center [786, 355] width 1123 height 583
click at [452, 165] on div "with designs as ( select * from { { ref ( 'stg_podio__p3_designs' ) } } ) , des…" at bounding box center [786, 355] width 1123 height 583
click at [467, 116] on div "with designs as ( select * from { { ref ( 'stg_podio__p3_designs' ) } } ) , des…" at bounding box center [786, 355] width 1123 height 583
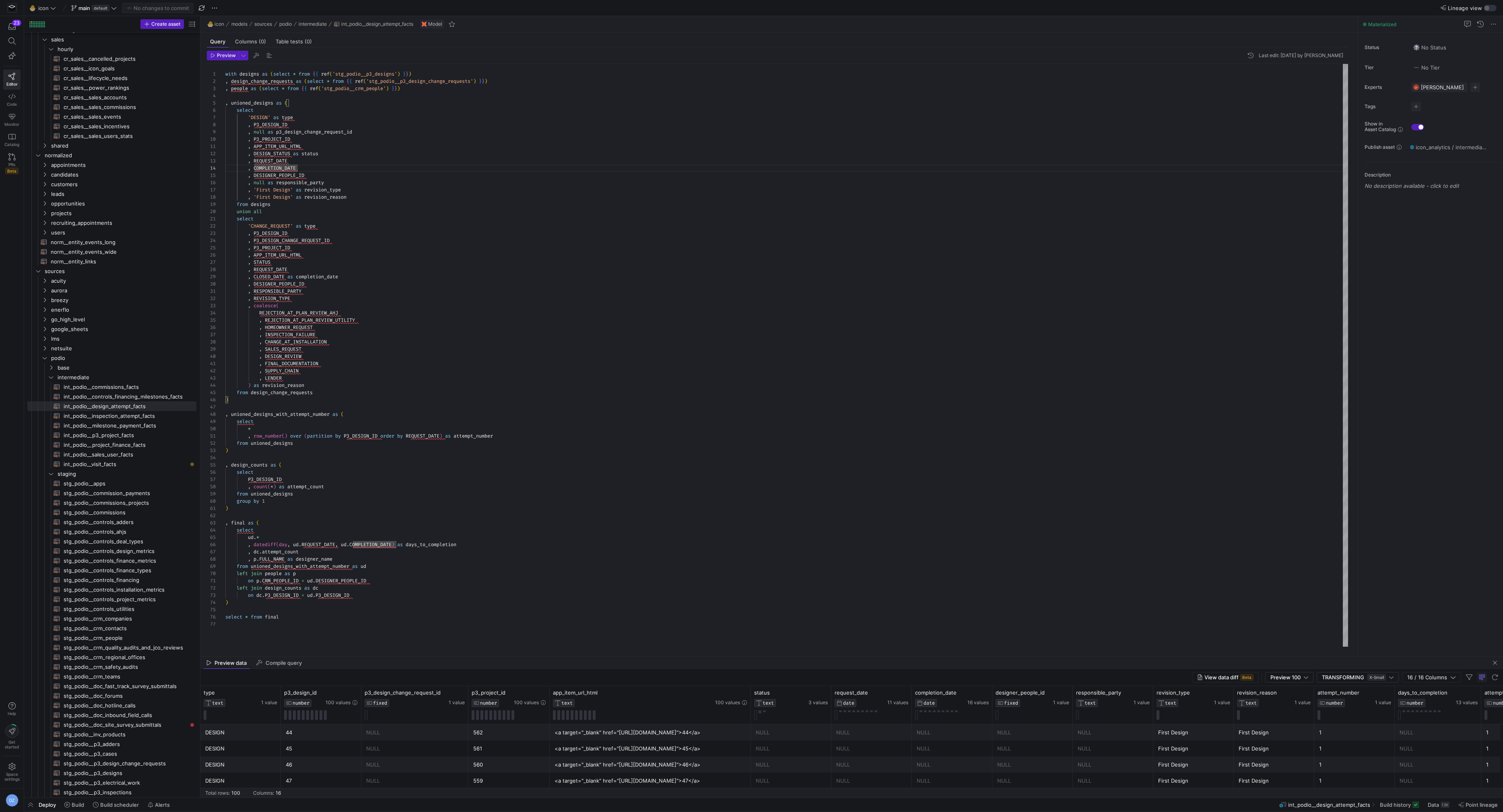
scroll to position [43, 69]
click at [486, 336] on div "with designs as ( select * from { { ref ( 'stg_podio__p3_designs' ) } } ) , des…" at bounding box center [786, 355] width 1123 height 583
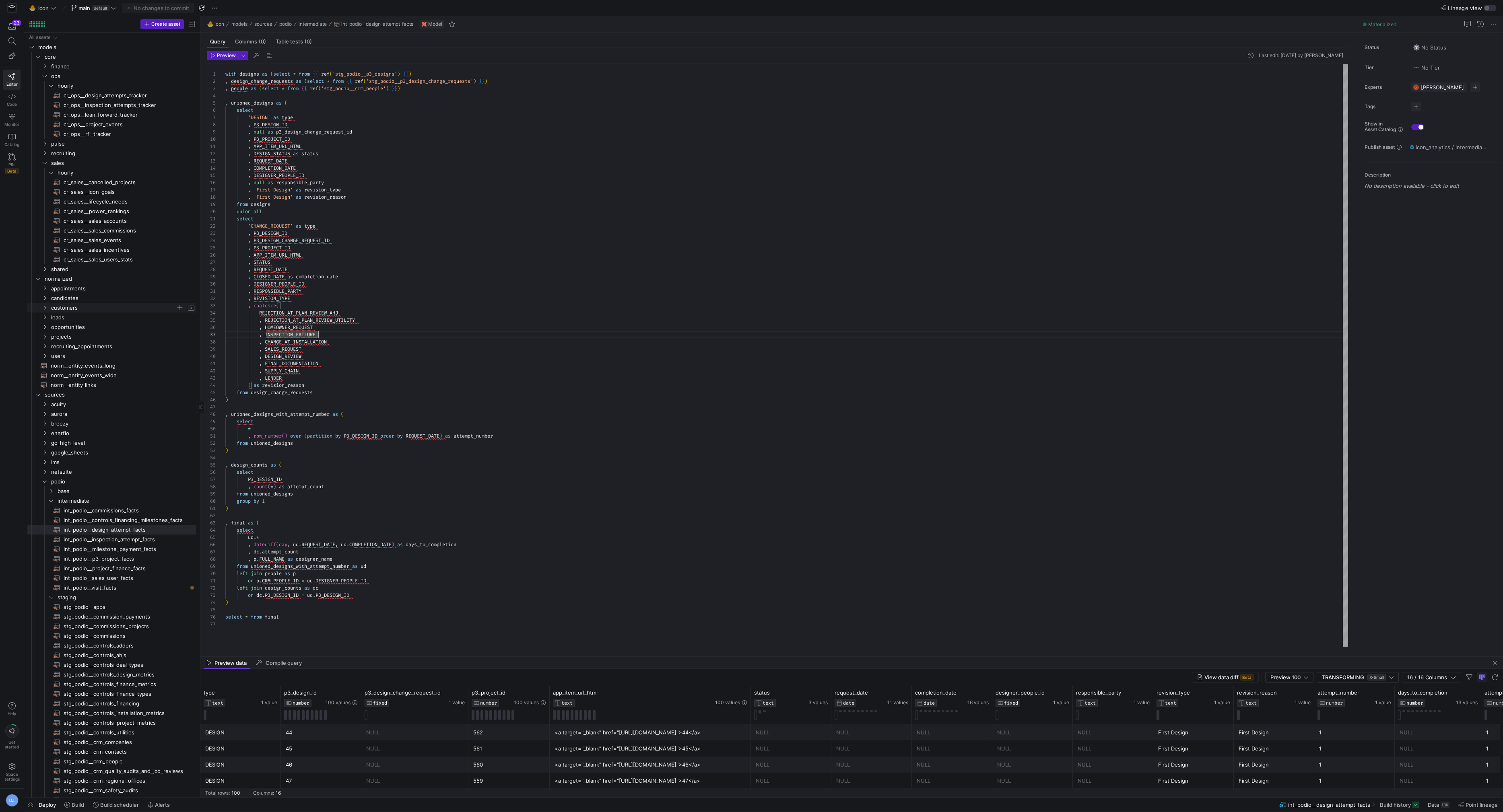
click at [78, 307] on span "customers" at bounding box center [113, 308] width 125 height 9
click at [114, 92] on span "cr_ops__design_attempts_tracker​​​​​​​​​​" at bounding box center [125, 95] width 123 height 9
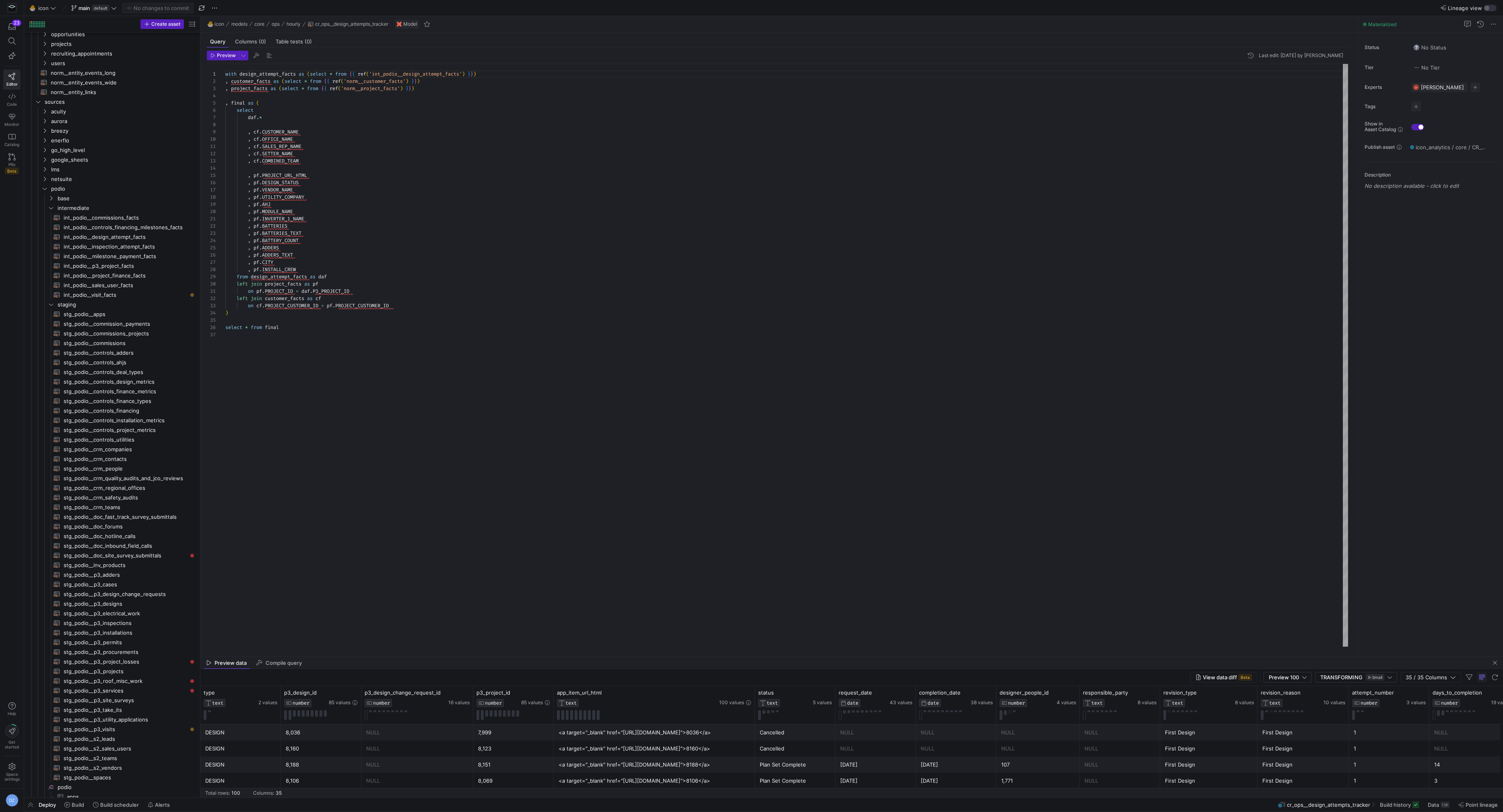
scroll to position [319, 0]
click at [127, 666] on span "stg_podio__p3_services​​​​​​​​​​" at bounding box center [125, 664] width 123 height 9
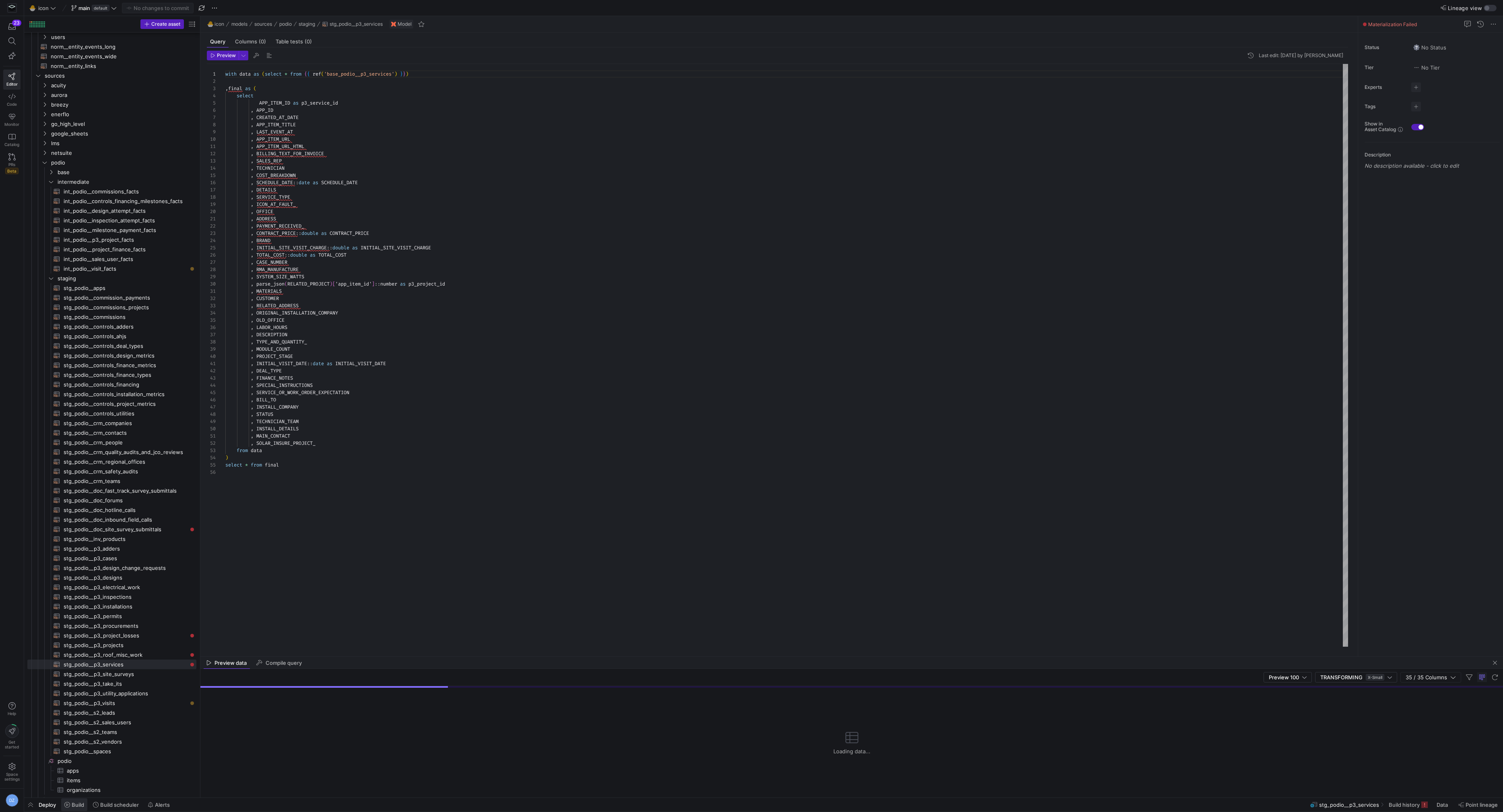
click at [69, 804] on icon at bounding box center [67, 805] width 5 height 5
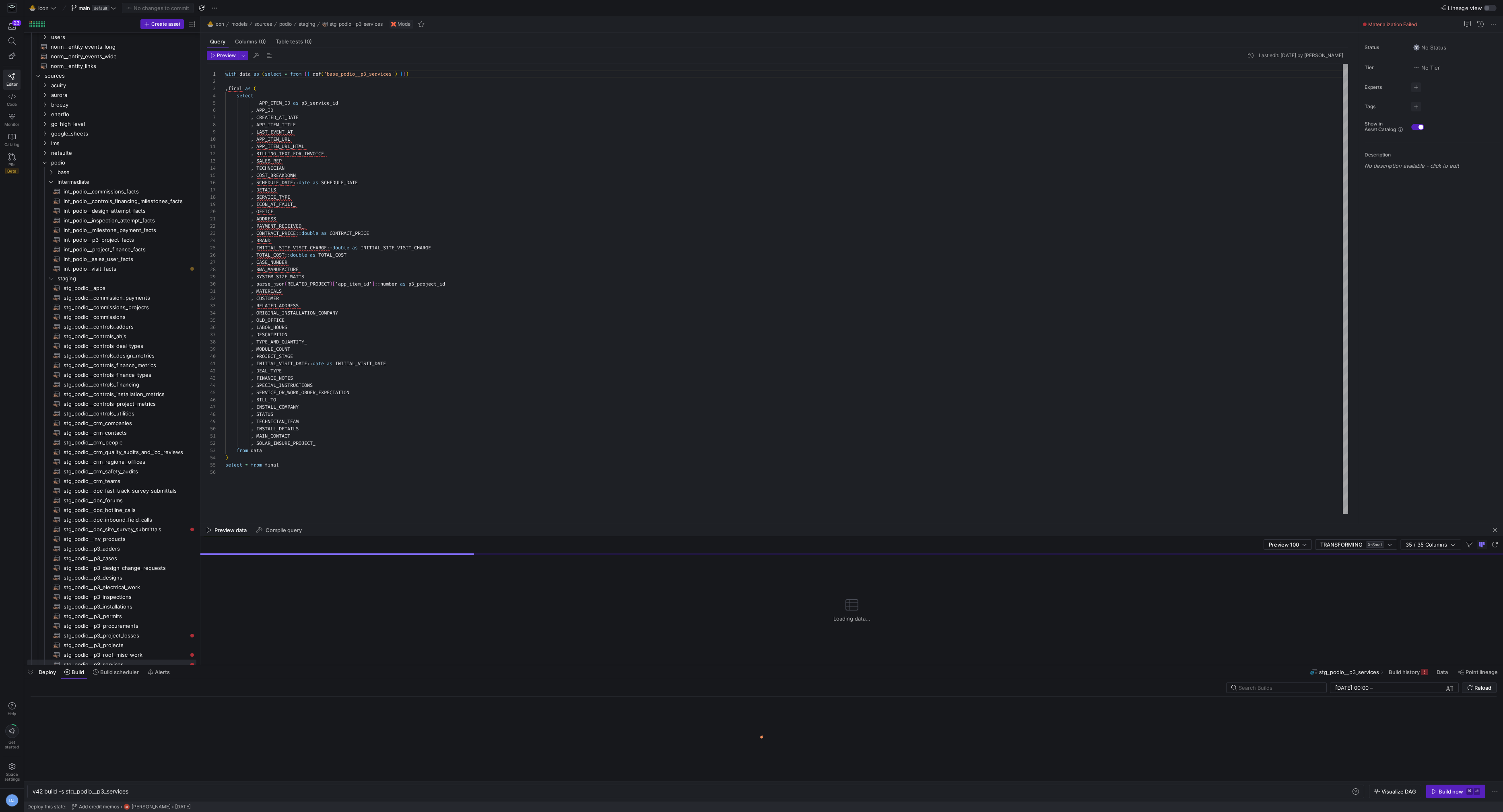
scroll to position [0, 96]
click at [1440, 793] on div "Build now" at bounding box center [1451, 791] width 24 height 7
click at [331, 160] on div "with data as ( select * from { { ref ( 'base_podio__p3_services' ) } } ) , fina…" at bounding box center [786, 289] width 1123 height 451
click at [248, 73] on div "with data as ( select * from { { ref ( 'base_podio__p3_services' ) } } ) , fina…" at bounding box center [786, 289] width 1123 height 451
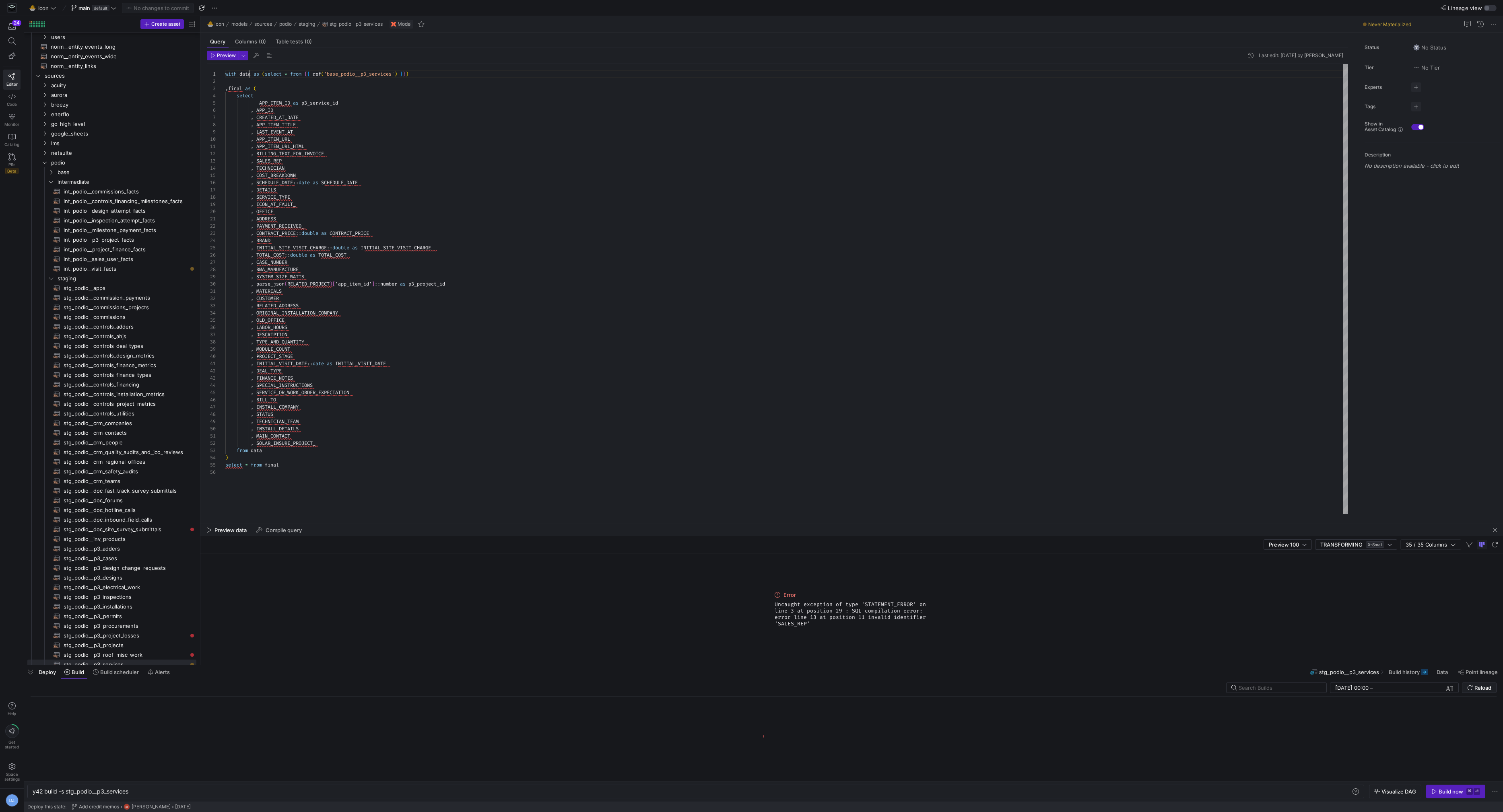
scroll to position [0, 26]
click at [248, 73] on div "with data as ( select * from { { ref ( 'base_podio__p3_services' ) } } ) , fina…" at bounding box center [786, 289] width 1123 height 451
click at [271, 462] on div "with data as ( select * from { { ref ( 'base_podio__p3_services' ) } } ) , fina…" at bounding box center [786, 289] width 1123 height 451
click at [271, 463] on div "with data as ( select * from { { ref ( 'base_podio__p3_services' ) } } ) , fina…" at bounding box center [786, 289] width 1123 height 451
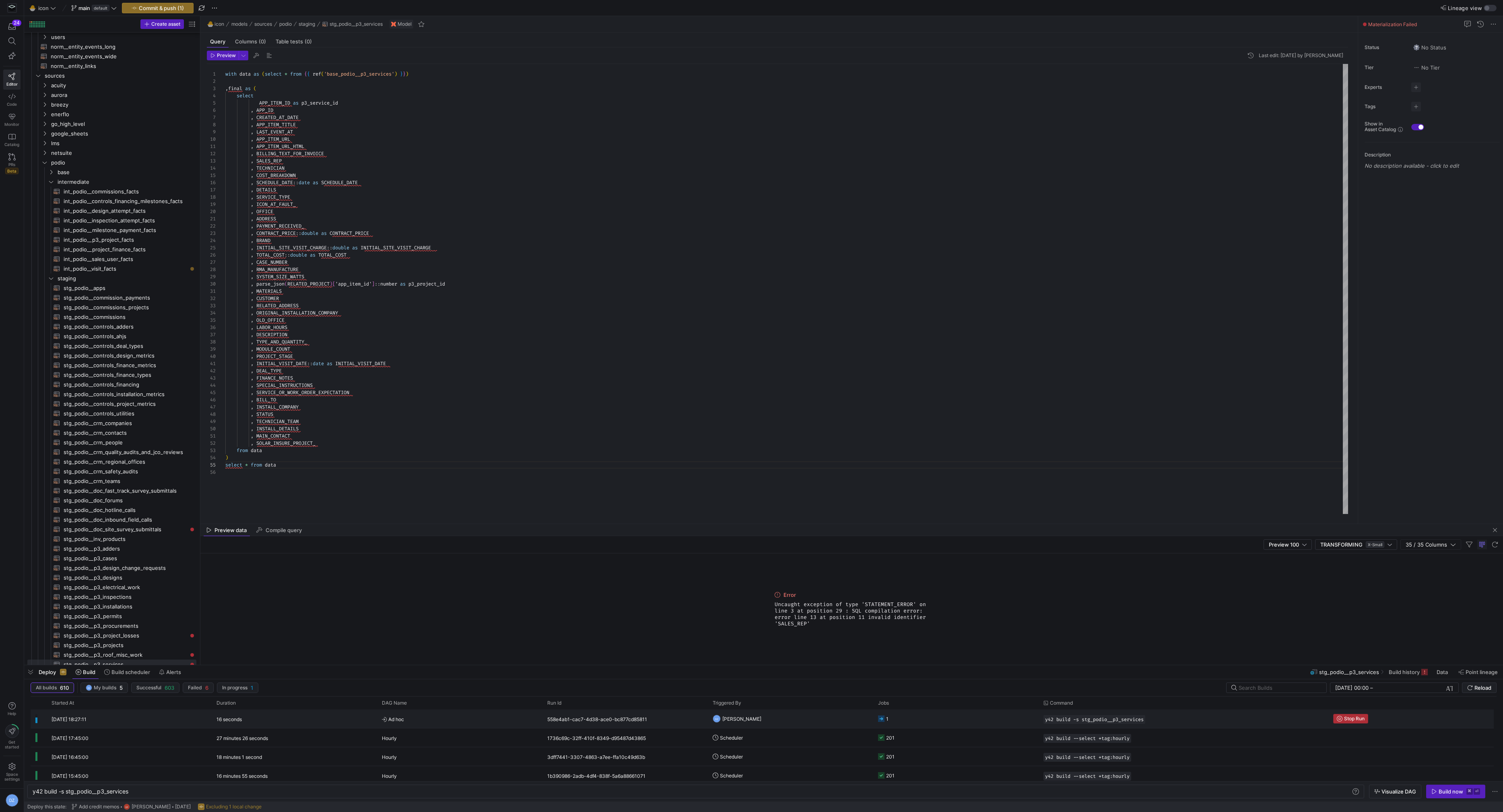
click at [1341, 720] on icon "button" at bounding box center [1339, 718] width 5 height 5
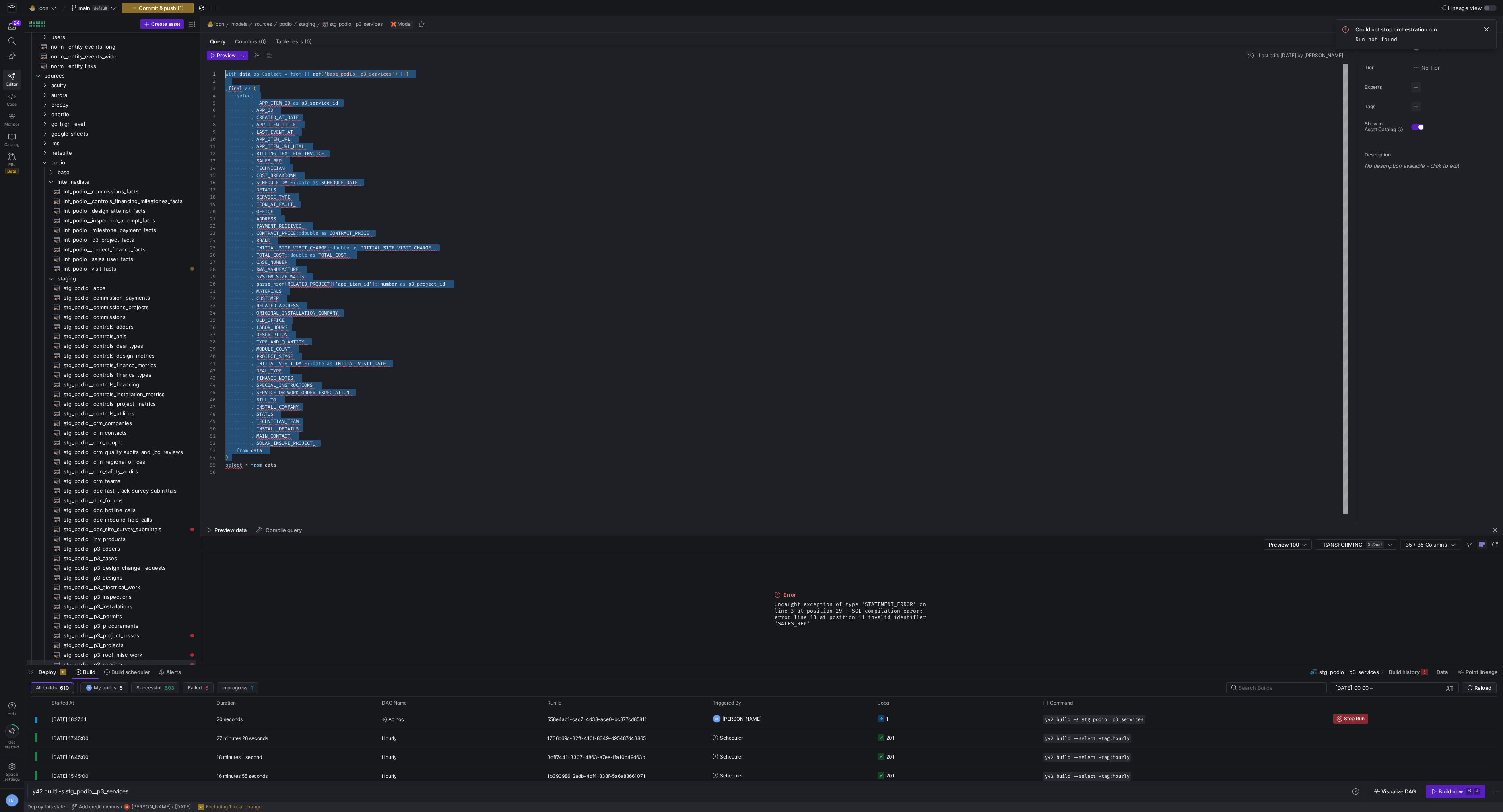
scroll to position [15, 0]
drag, startPoint x: 267, startPoint y: 456, endPoint x: 217, endPoint y: 86, distance: 373.4
click at [225, 86] on div "with data as ( select * from { { ref ( 'base_podio__p3_services' ) } } ) , fina…" at bounding box center [786, 289] width 1123 height 451
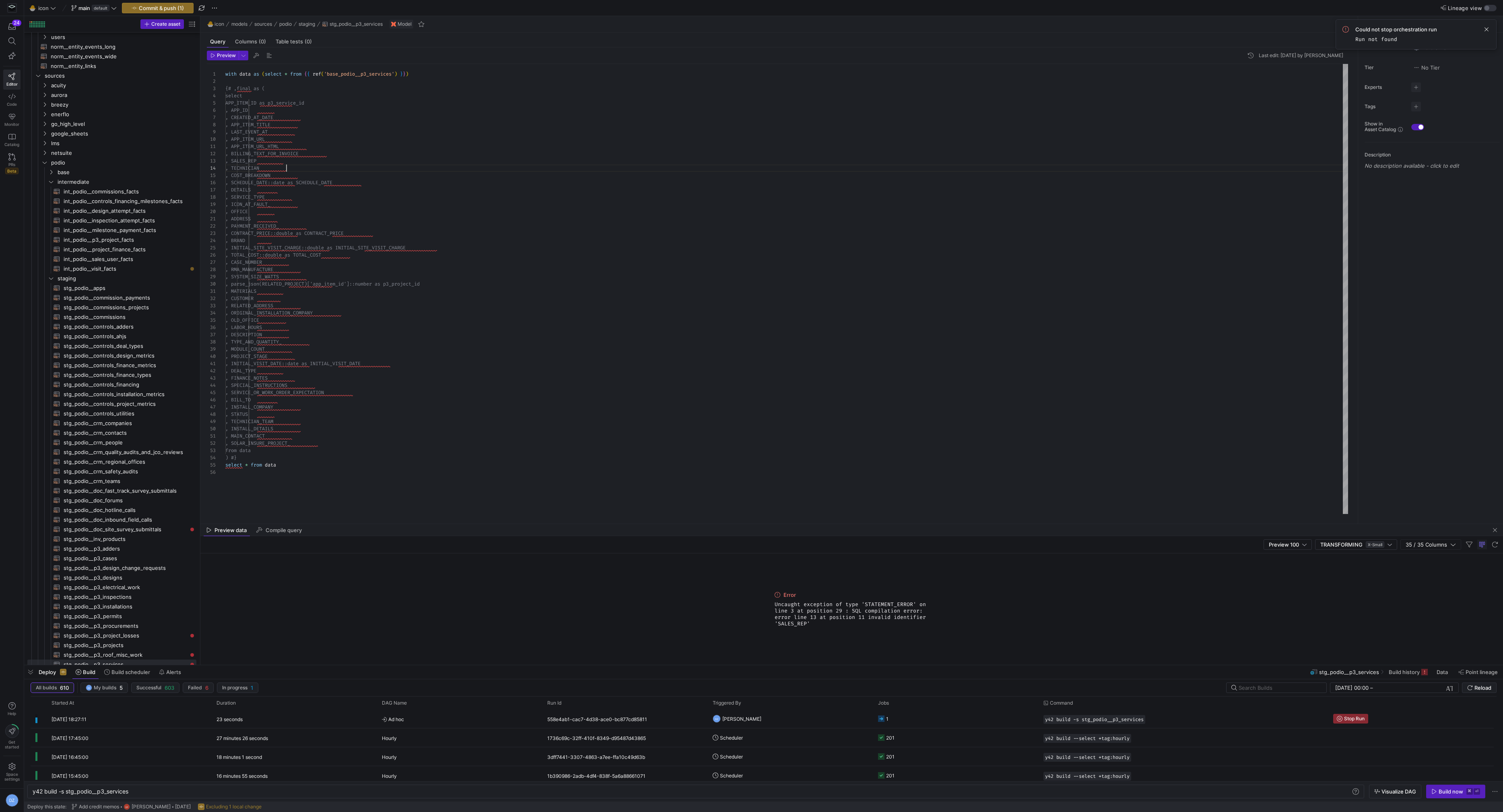
click at [392, 167] on div "with data as ( select * from { { ref ( 'base_podio__p3_services' ) } } ) {# ,fi…" at bounding box center [786, 289] width 1123 height 451
click at [370, 462] on div "with data as ( select * from { { ref ( 'base_podio__p3_services' ) } } ) {# ,fi…" at bounding box center [786, 289] width 1123 height 451
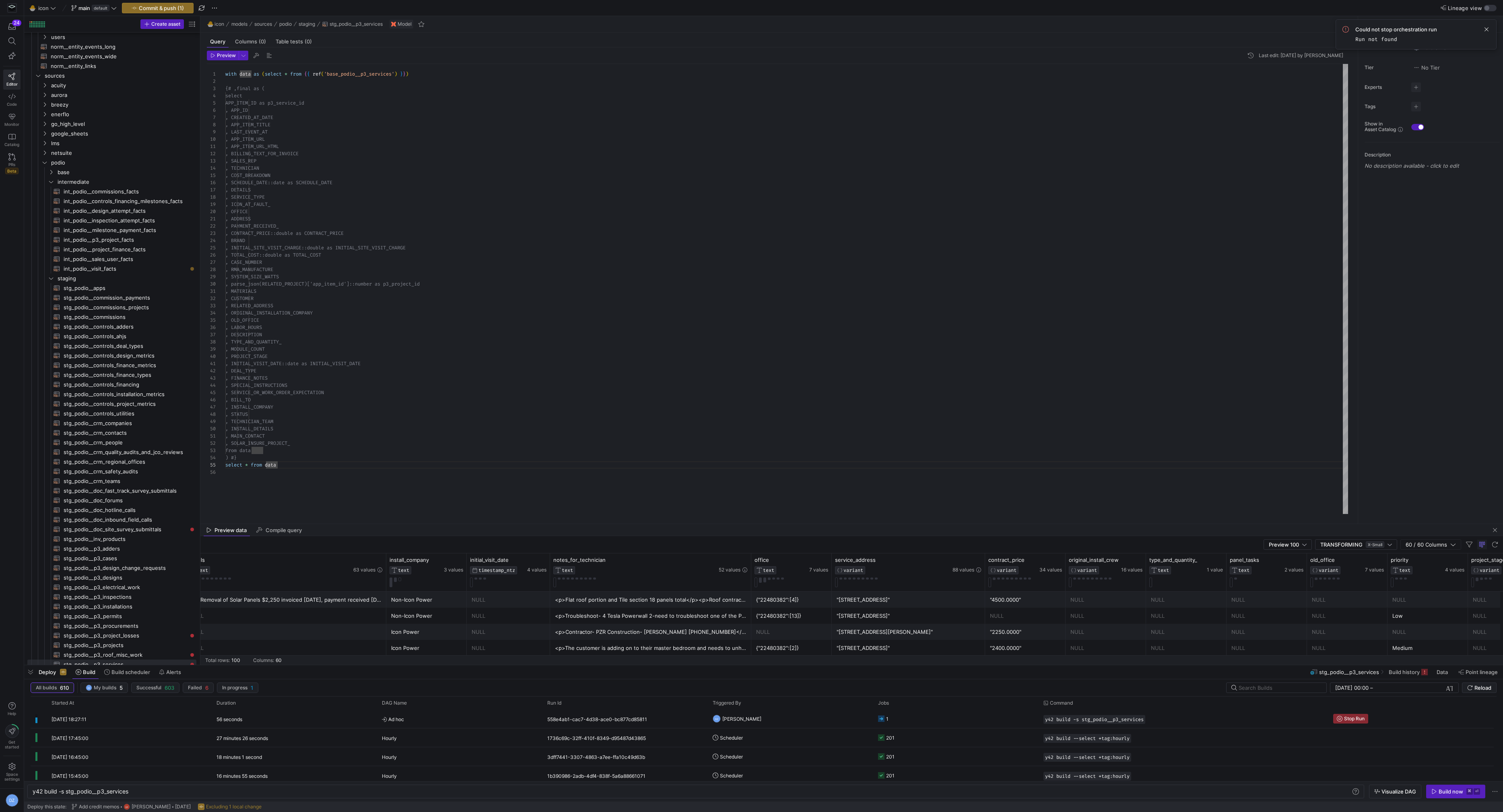
scroll to position [0, 0]
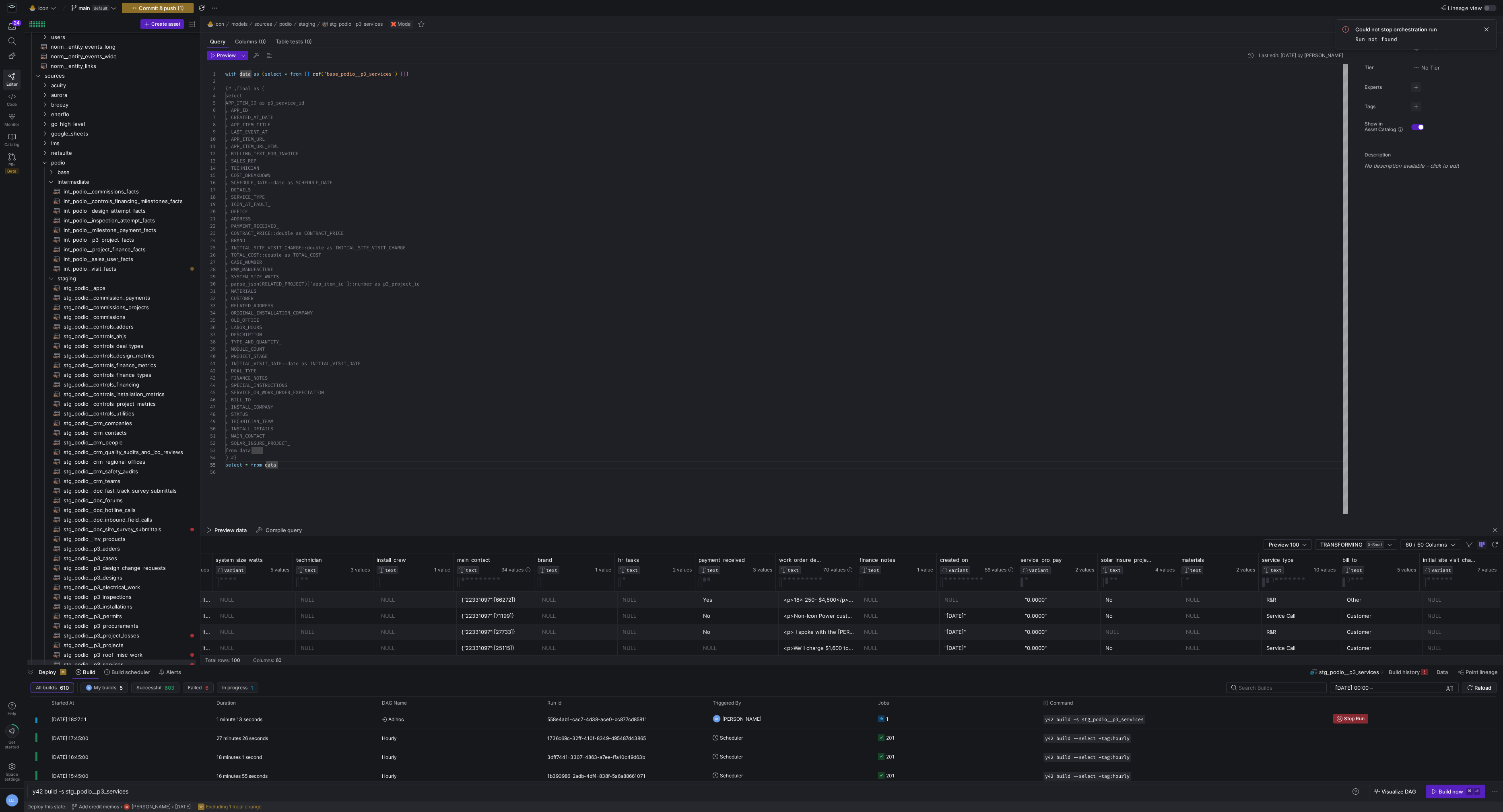
type textarea ", INITIAL_VISIT_DATE::date as INITIAL_VISIT_DATE , DEAL_TYPE , FINANCE_NOTES , …"
click at [915, 406] on div "with data as ( select * from { { ref ( 'base_podio__p3_services' ) } } ) {# ,fi…" at bounding box center [786, 289] width 1123 height 451
click at [912, 401] on div "with data as ( select * from { { ref ( 'base_podio__p3_services' ) } } ) {# ,fi…" at bounding box center [786, 289] width 1123 height 451
click at [167, 6] on span "Commit & push (1)" at bounding box center [161, 8] width 45 height 7
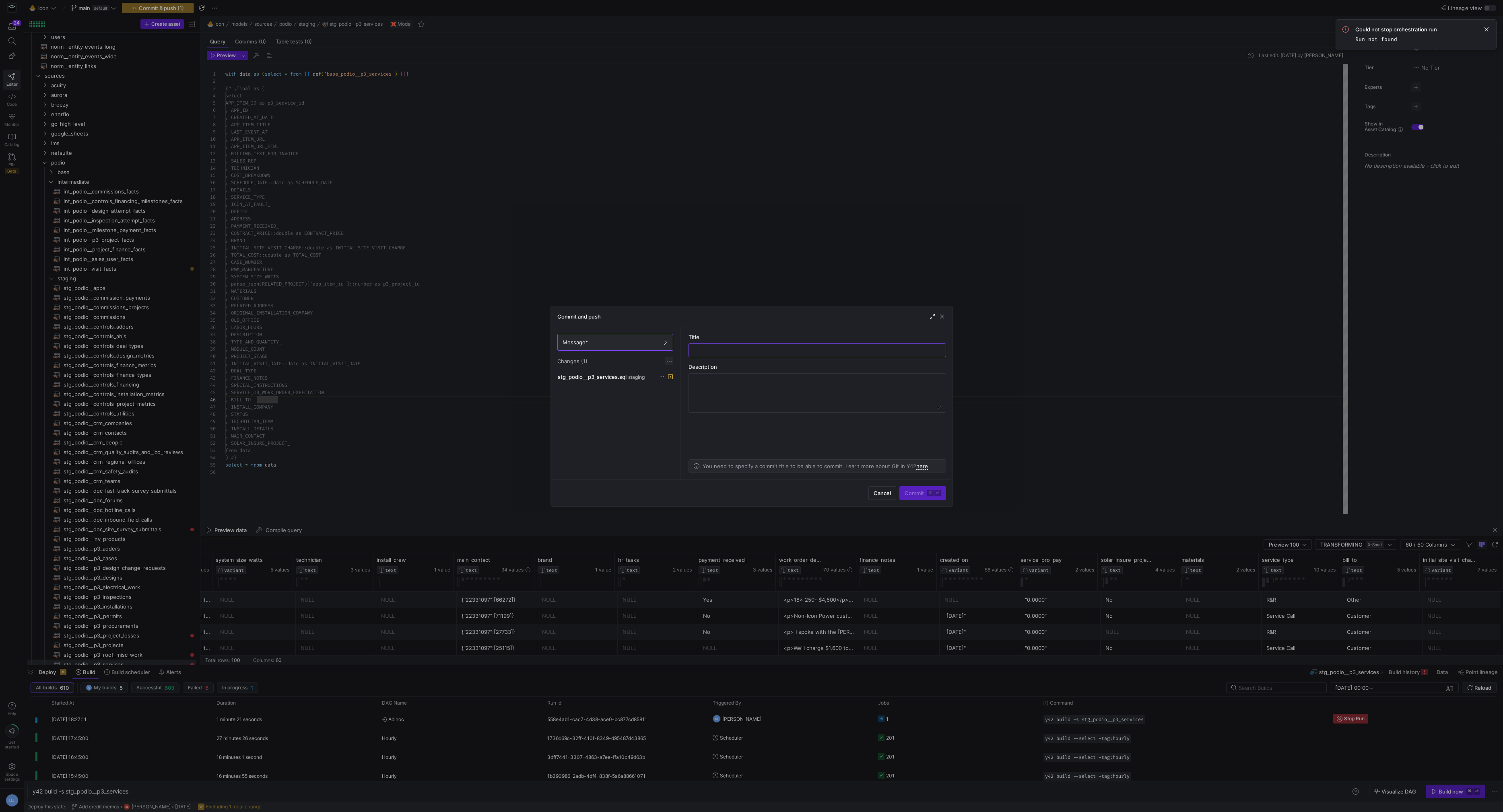
click at [672, 363] on span at bounding box center [668, 361] width 8 height 8
click at [684, 381] on button "Discard all changes" at bounding box center [698, 384] width 66 height 13
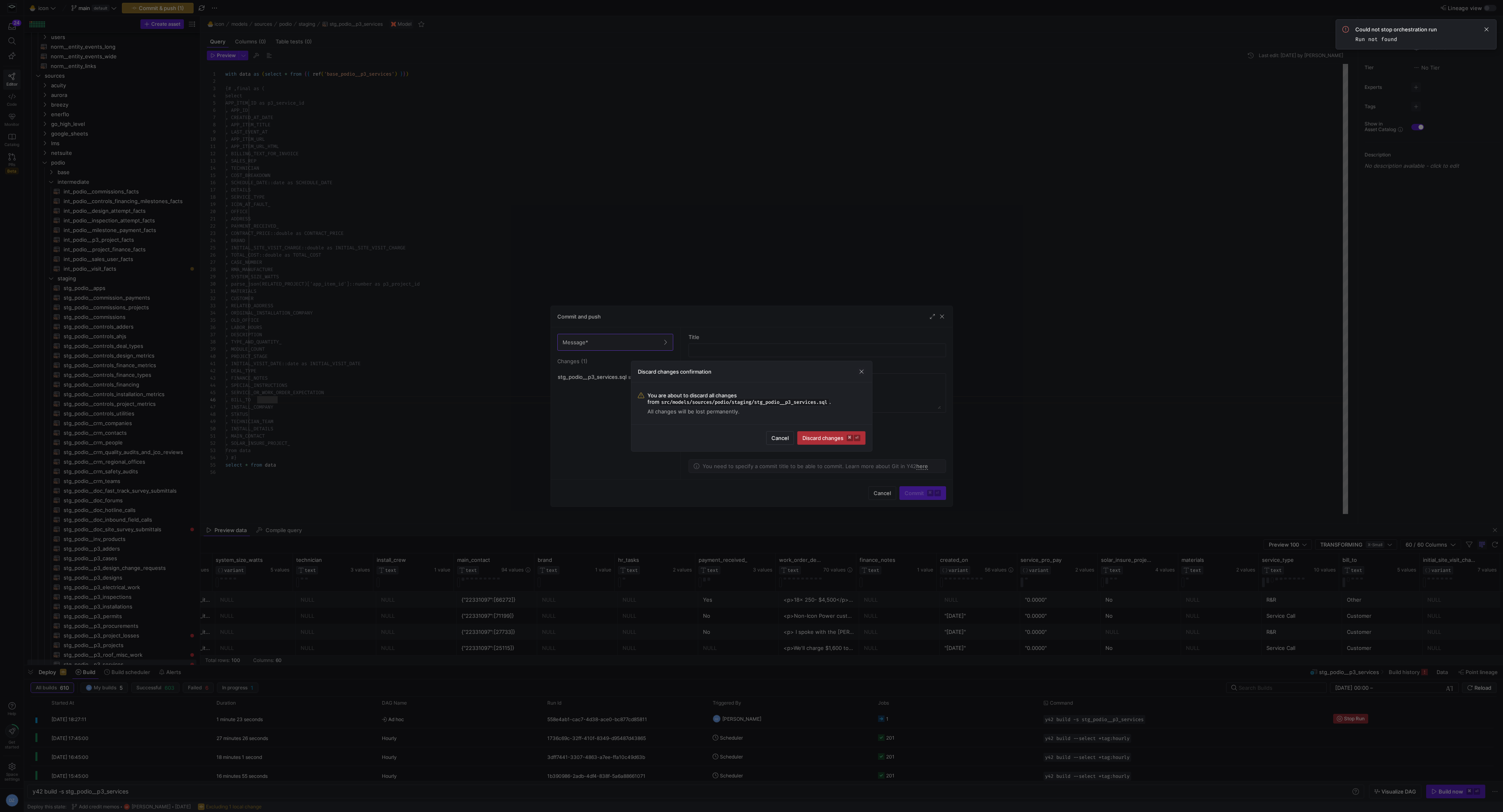
click at [829, 433] on span "submit" at bounding box center [831, 438] width 68 height 13
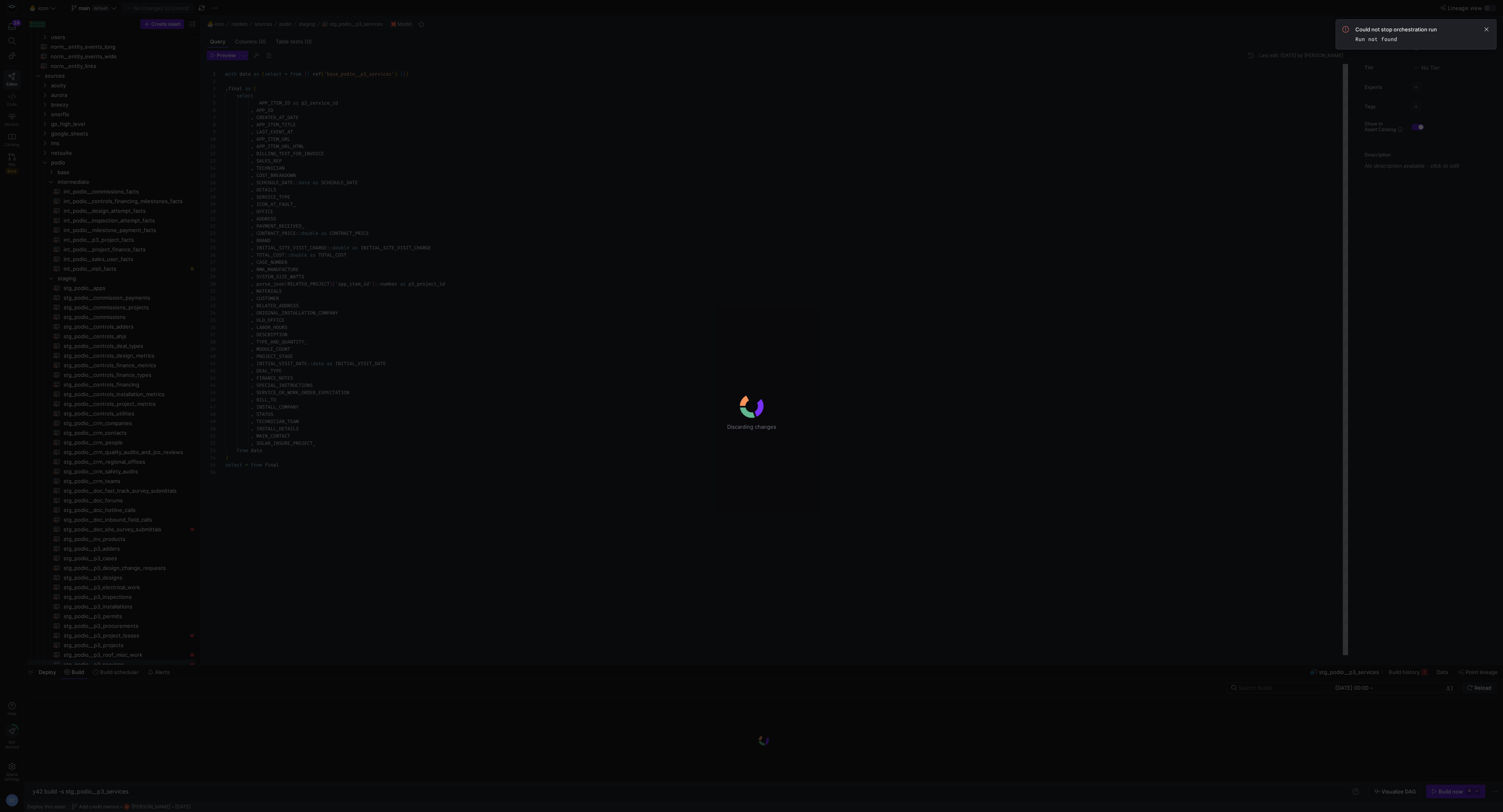
click at [561, 287] on div "Discarding changes" at bounding box center [751, 406] width 1503 height 812
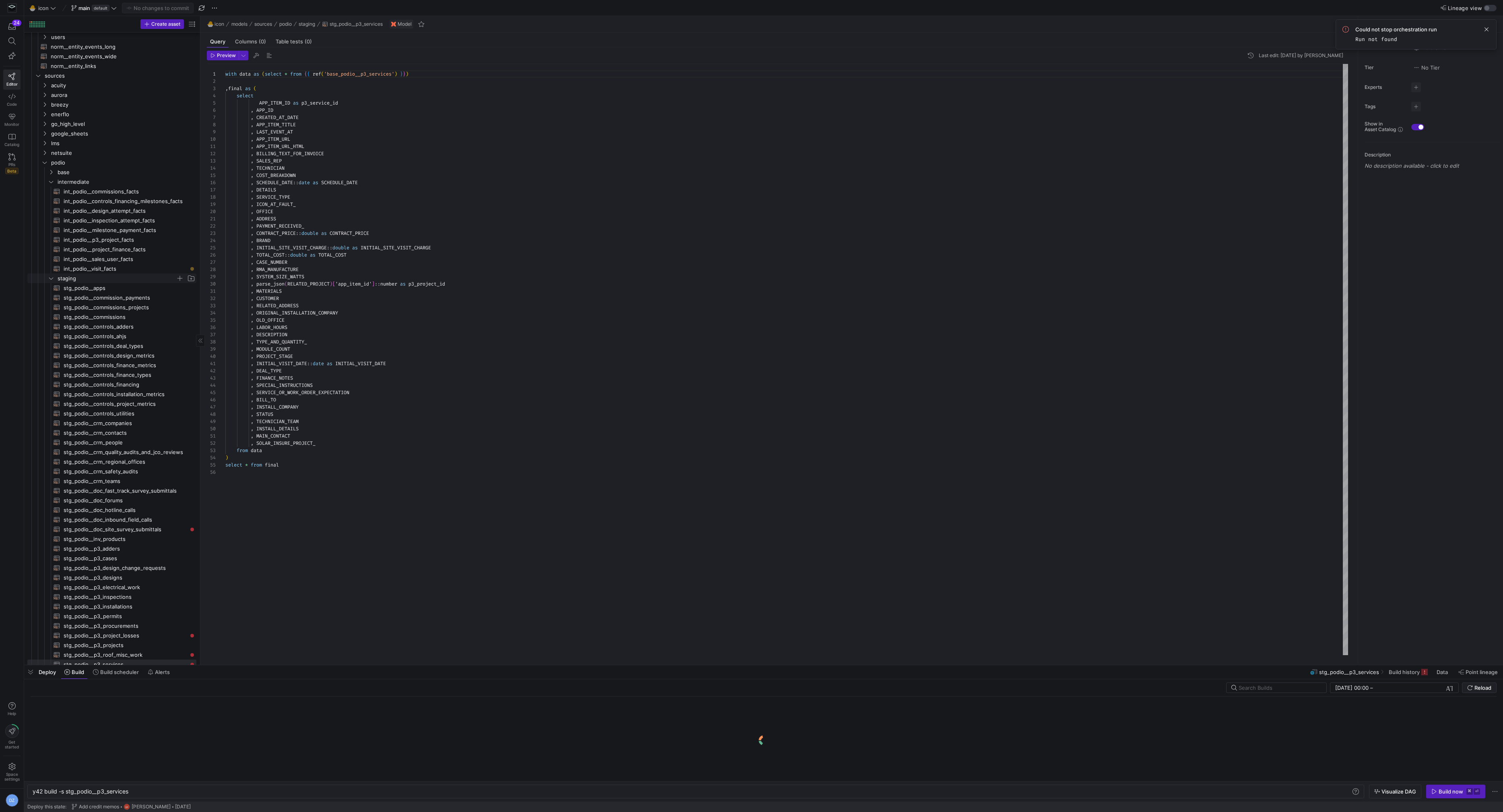
click at [64, 280] on span "staging" at bounding box center [117, 278] width 118 height 9
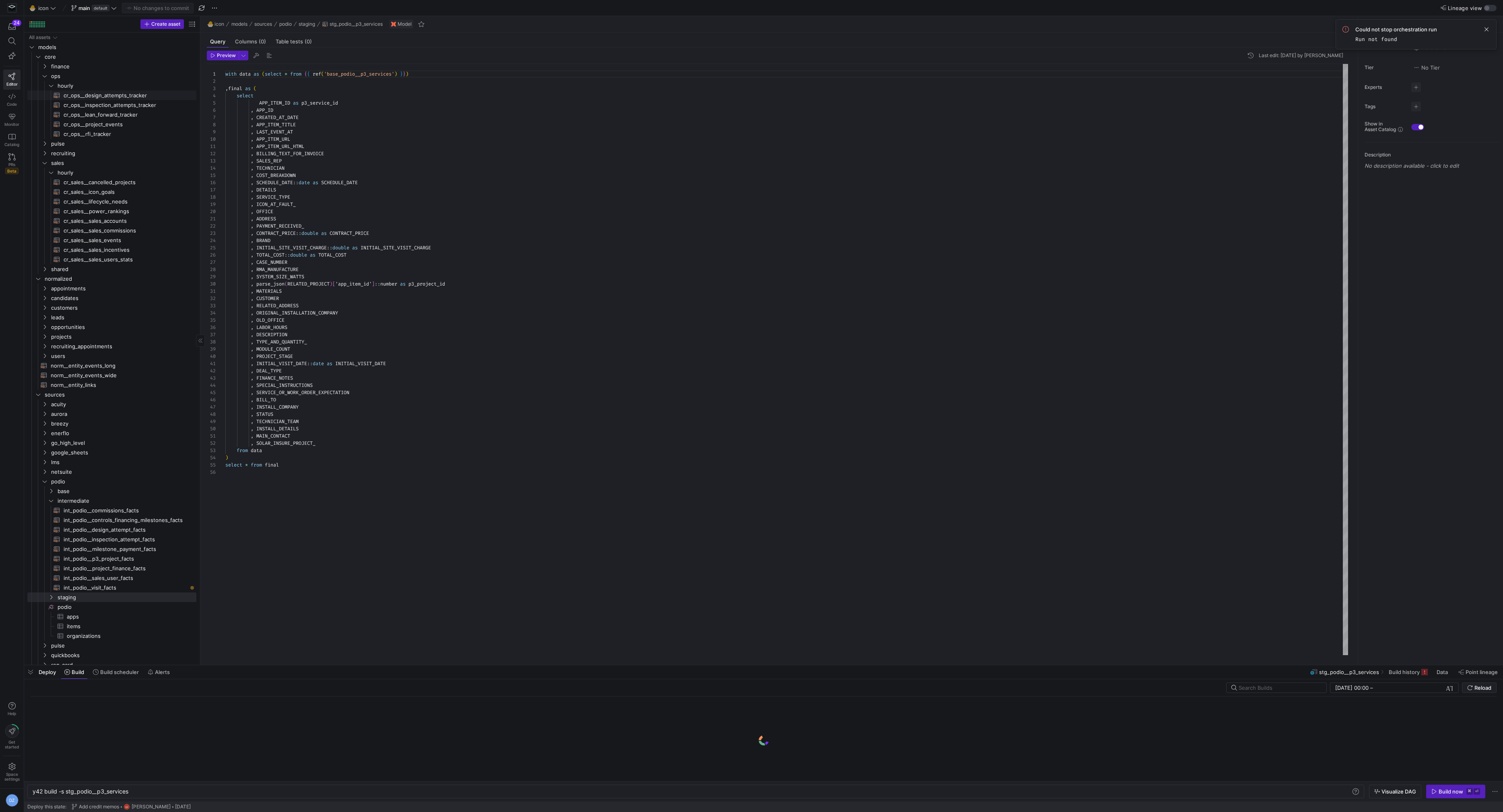
click at [124, 95] on span "cr_ops__design_attempts_tracker​​​​​​​​​​" at bounding box center [125, 95] width 123 height 9
type textarea "y42 build -s cr_ops__design_attempts_tracker"
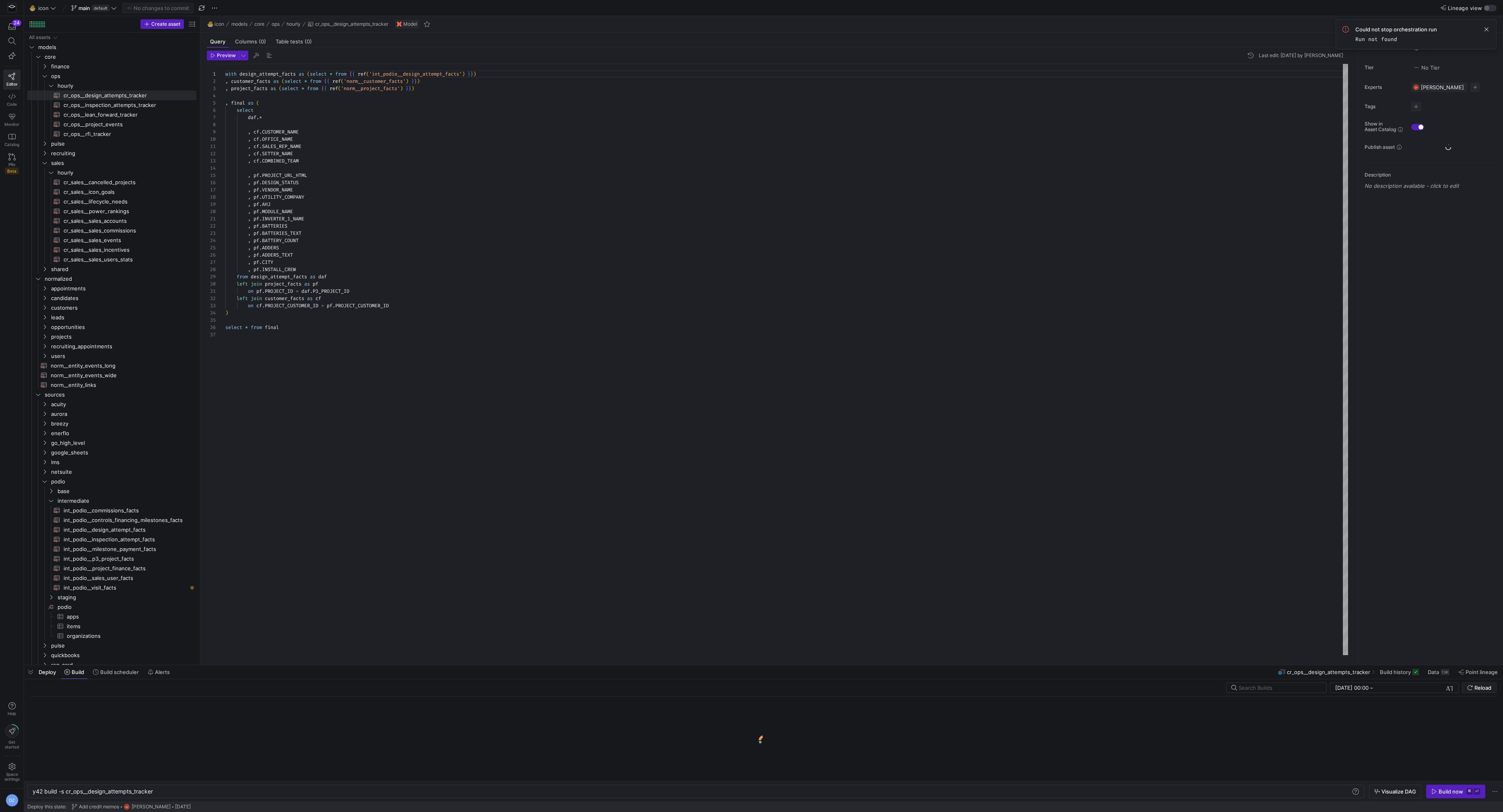
click at [665, 221] on div "with design_attempt_facts as ( select * from { { ref ( 'int_podio__design_attem…" at bounding box center [786, 359] width 1123 height 592
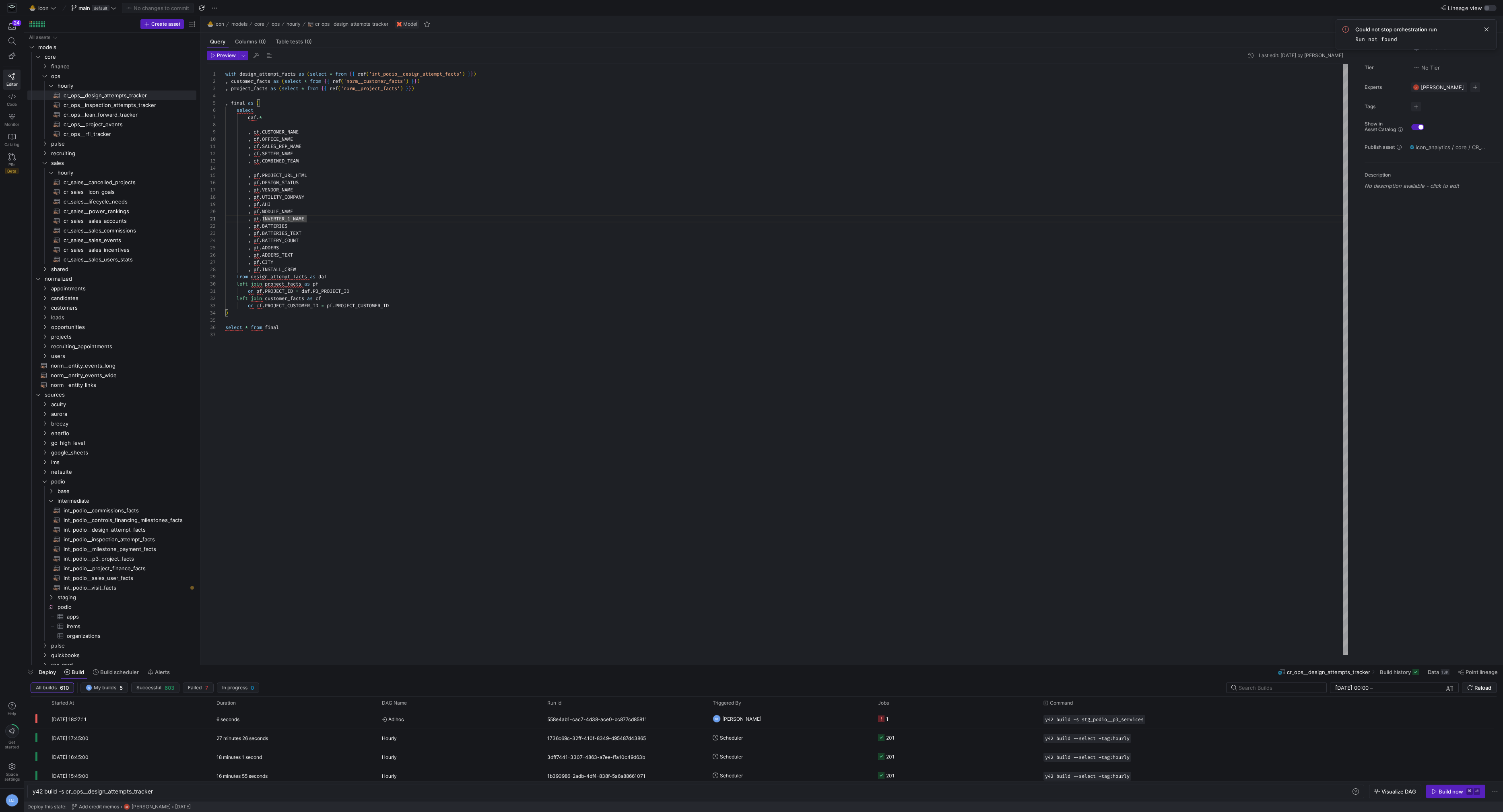
click at [289, 125] on div "with design_attempt_facts as ( select * from { { ref ( 'int_podio__design_attem…" at bounding box center [786, 359] width 1123 height 592
drag, startPoint x: 329, startPoint y: 305, endPoint x: 427, endPoint y: 302, distance: 98.0
click at [427, 302] on div "with design_attempt_facts as ( select * from { { ref ( 'int_podio__design_attem…" at bounding box center [786, 359] width 1123 height 592
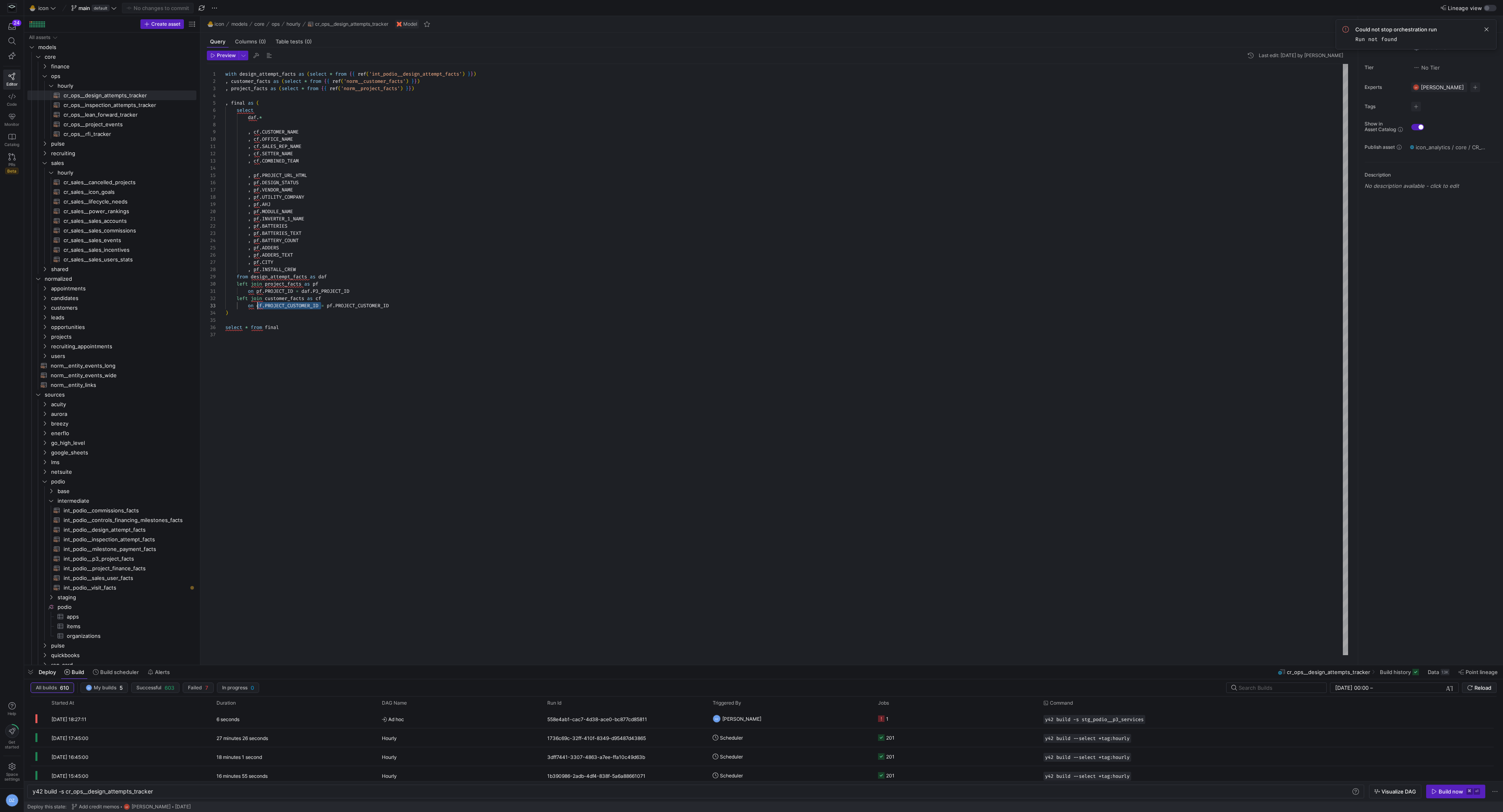
drag, startPoint x: 322, startPoint y: 306, endPoint x: 257, endPoint y: 306, distance: 65.0
click at [257, 306] on div "with design_attempt_facts as ( select * from { { ref ( 'int_podio__design_attem…" at bounding box center [786, 359] width 1123 height 592
drag, startPoint x: 308, startPoint y: 159, endPoint x: 195, endPoint y: 147, distance: 113.6
click at [225, 147] on div "with design_attempt_facts as ( select * from { { ref ( 'int_podio__design_attem…" at bounding box center [786, 359] width 1123 height 592
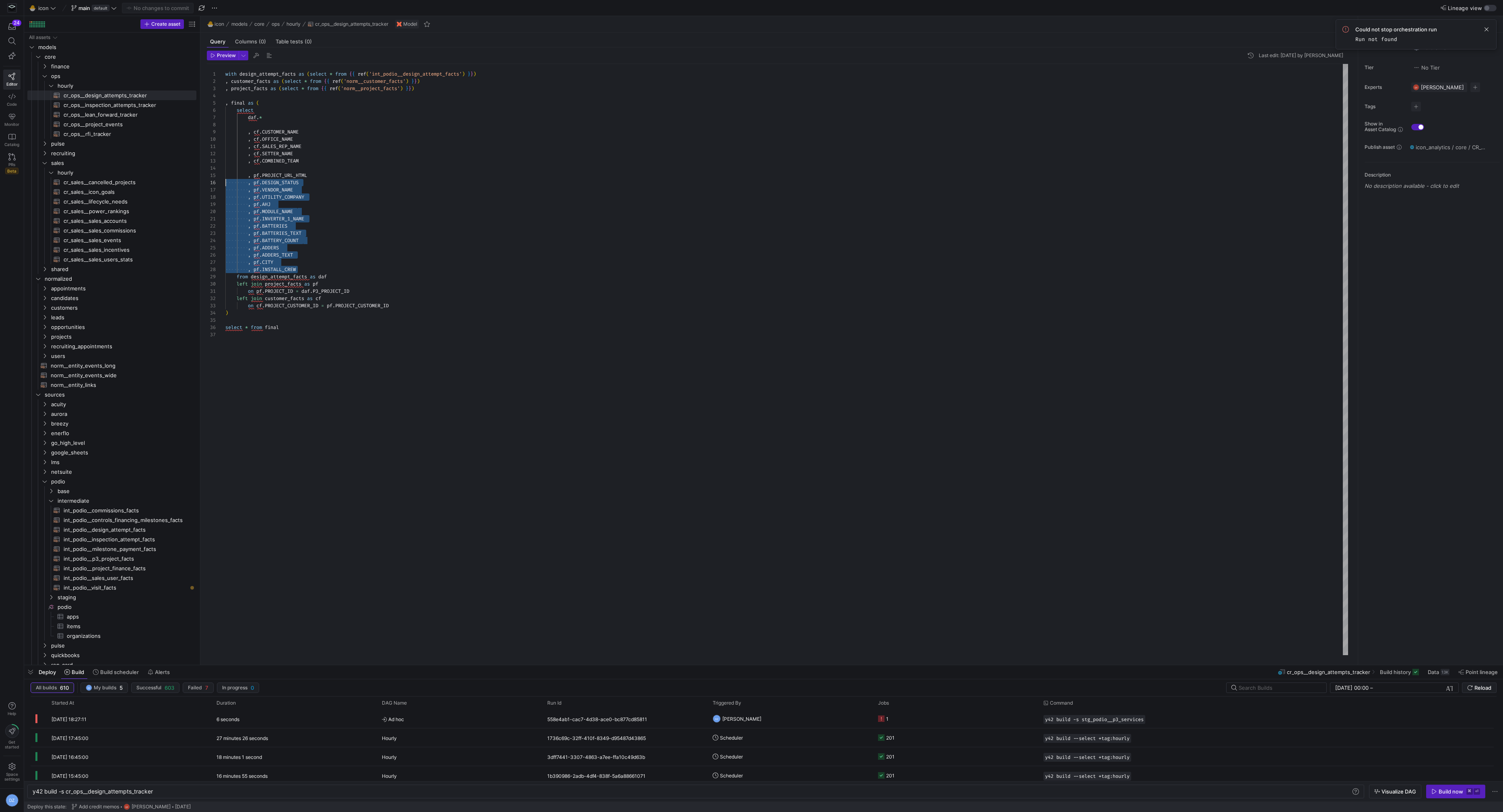
scroll to position [29, 0]
drag, startPoint x: 324, startPoint y: 269, endPoint x: 198, endPoint y: 175, distance: 157.2
click at [225, 175] on div "with design_attempt_facts as ( select * from { { ref ( 'int_podio__design_attem…" at bounding box center [786, 359] width 1123 height 592
type textarea "on pf.PROJECT_ID = daf.P3_PROJECT_ID left join customer_facts as cf on cf.PROJE…"
click at [393, 317] on div "with design_attempt_facts as ( select * from { { ref ( 'int_podio__design_attem…" at bounding box center [786, 359] width 1123 height 592
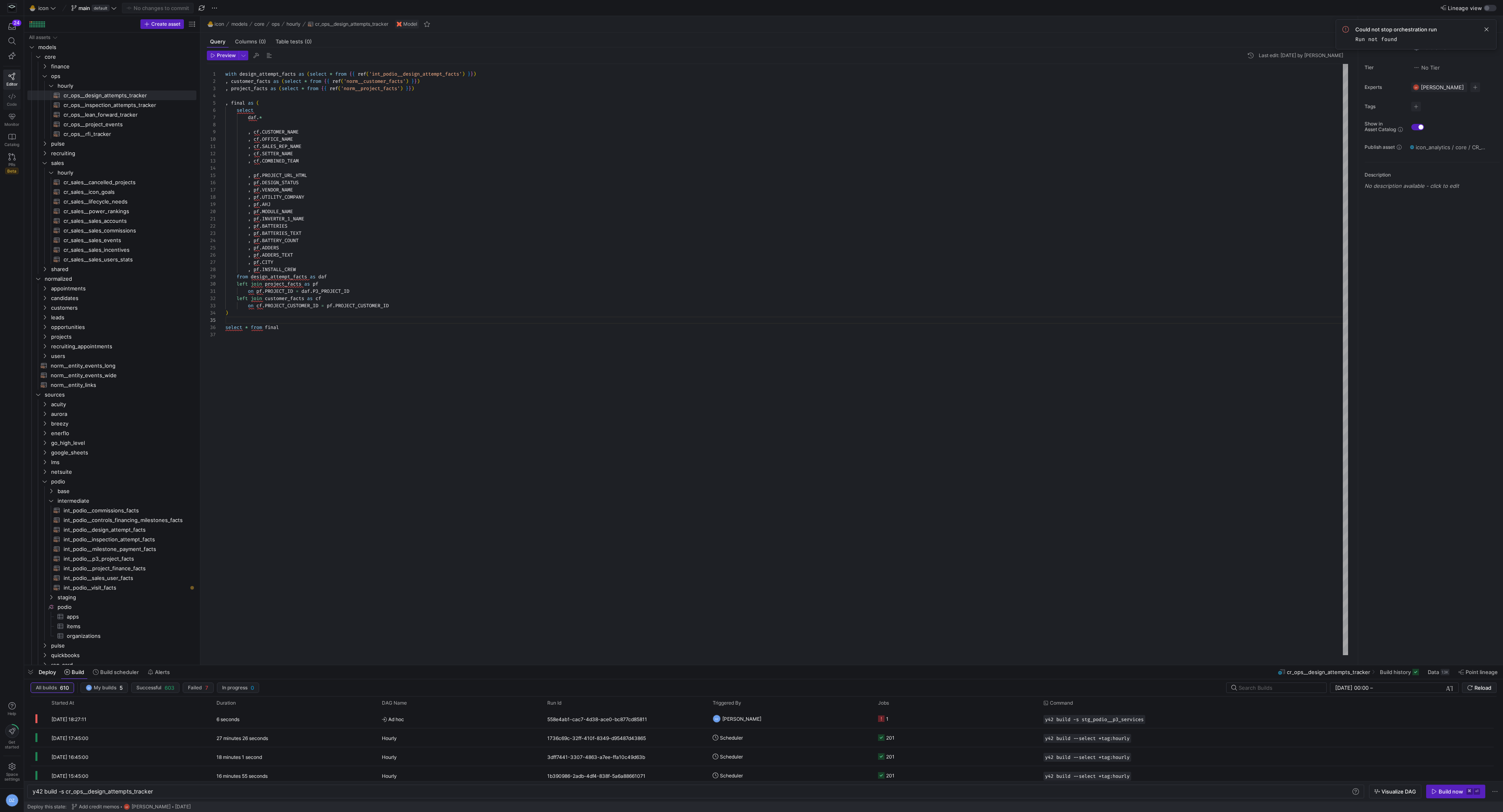
click at [17, 100] on link "Code" at bounding box center [12, 100] width 17 height 20
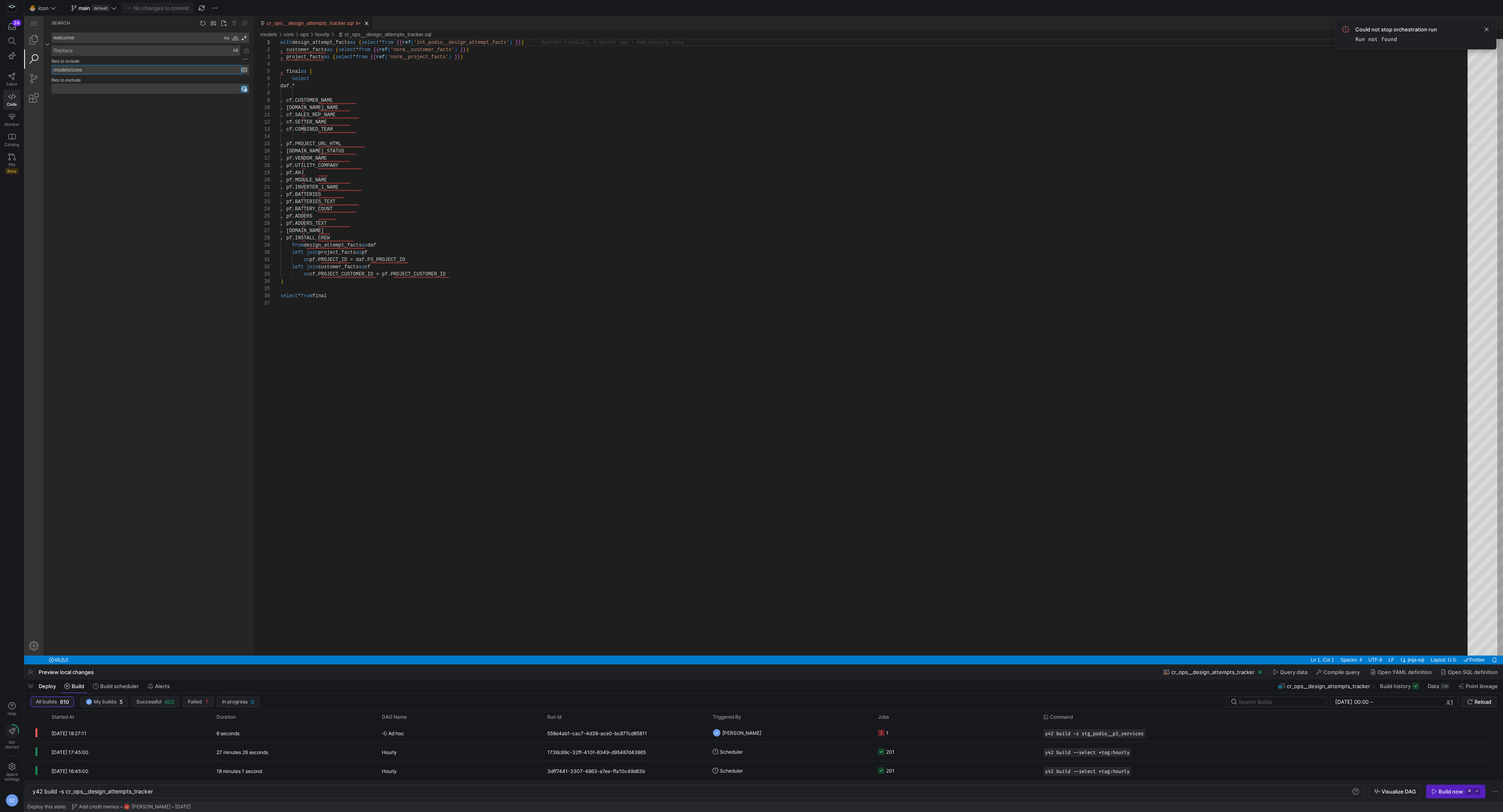
click at [82, 66] on input "models/core" at bounding box center [147, 69] width 190 height 9
click at [89, 35] on textarea "welcome" at bounding box center [137, 38] width 170 height 10
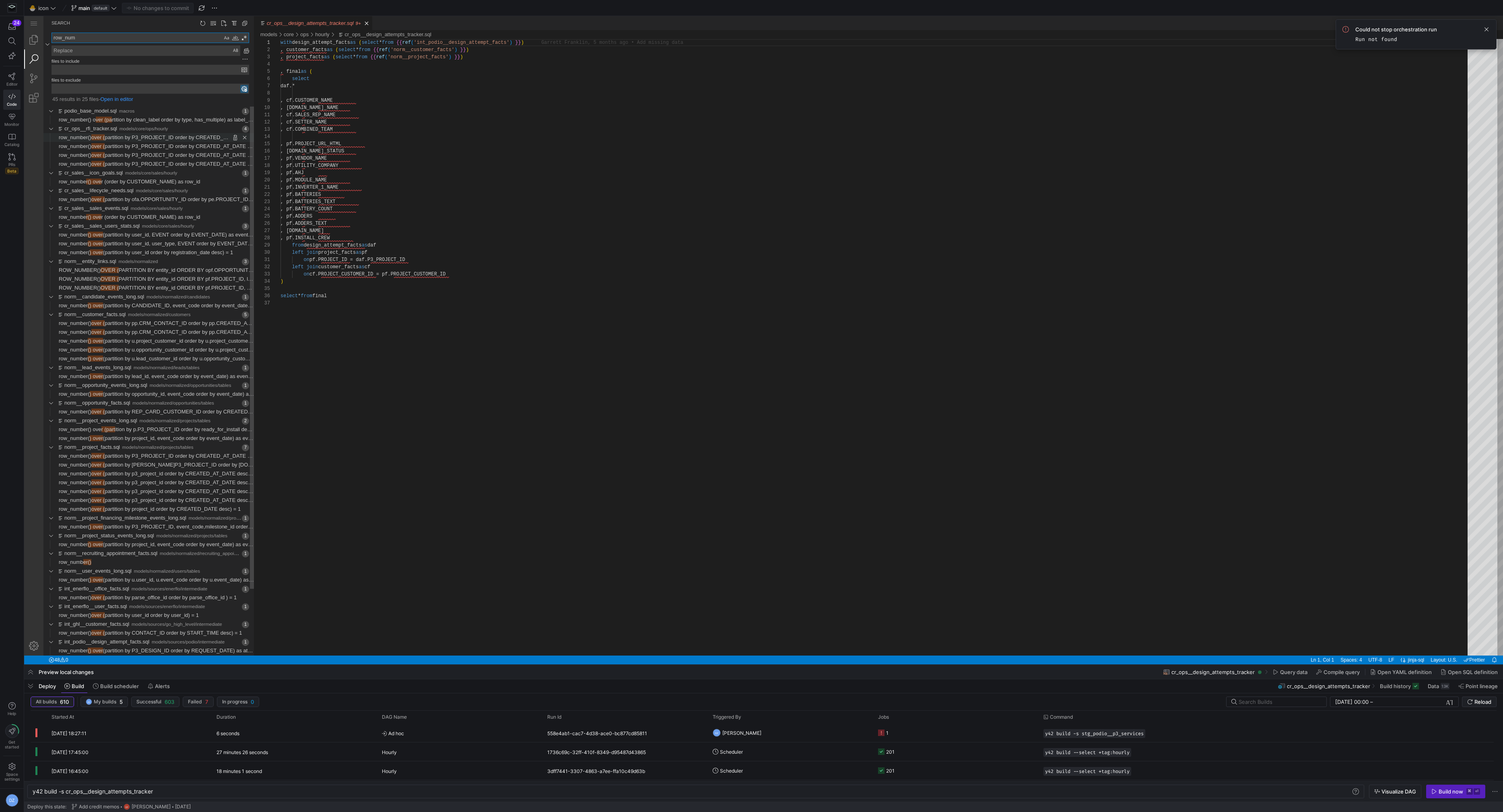
type textarea "row_num"
click at [117, 134] on span "partition by P3_PROJECT_ID order by CREATED_AT_DATE desc) = 1" at bounding box center [187, 137] width 165 height 6
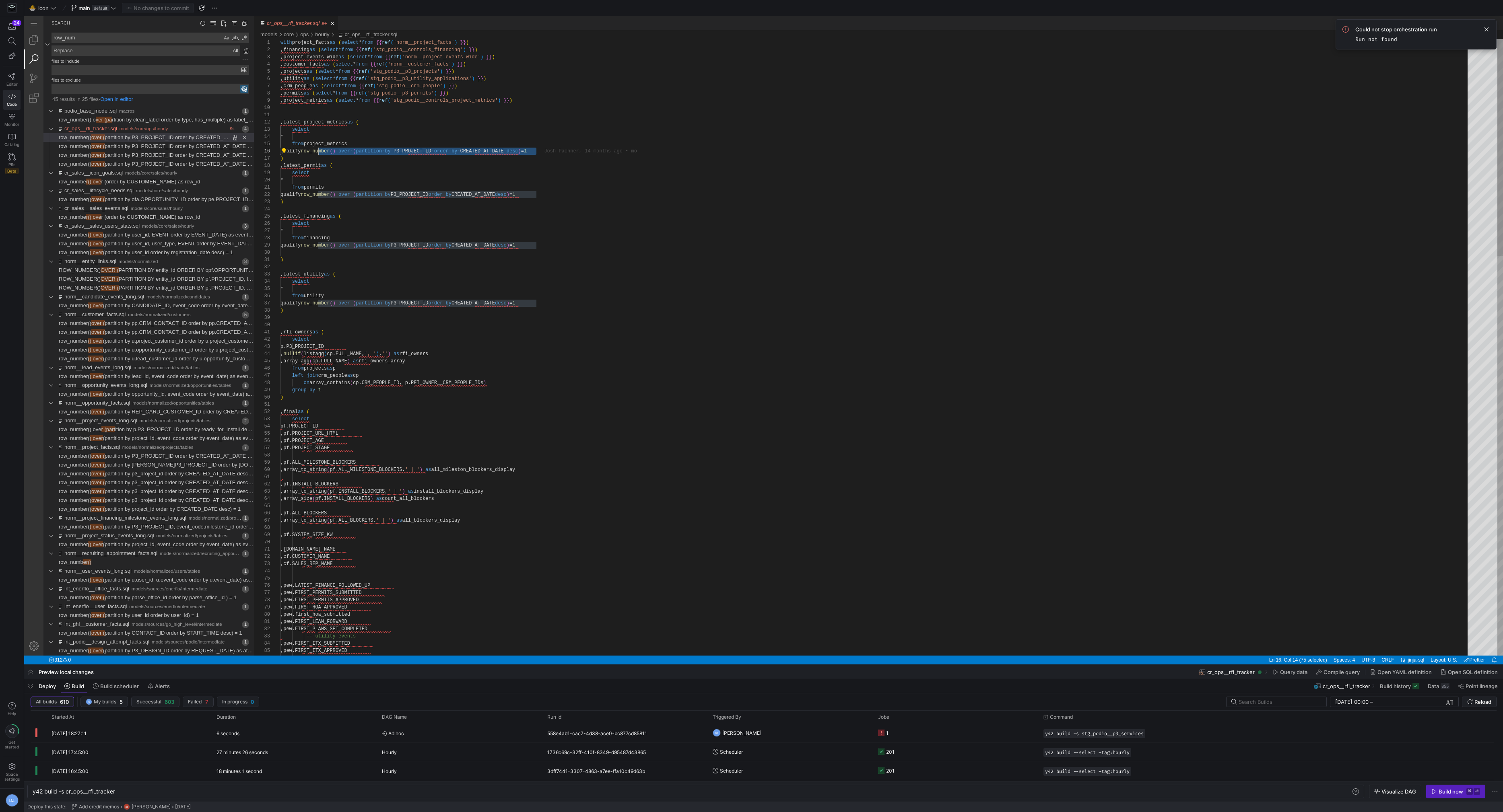
scroll to position [36, 35]
drag, startPoint x: 537, startPoint y: 151, endPoint x: 315, endPoint y: 151, distance: 222.0
click at [13, 82] on span "Editor" at bounding box center [12, 84] width 12 height 5
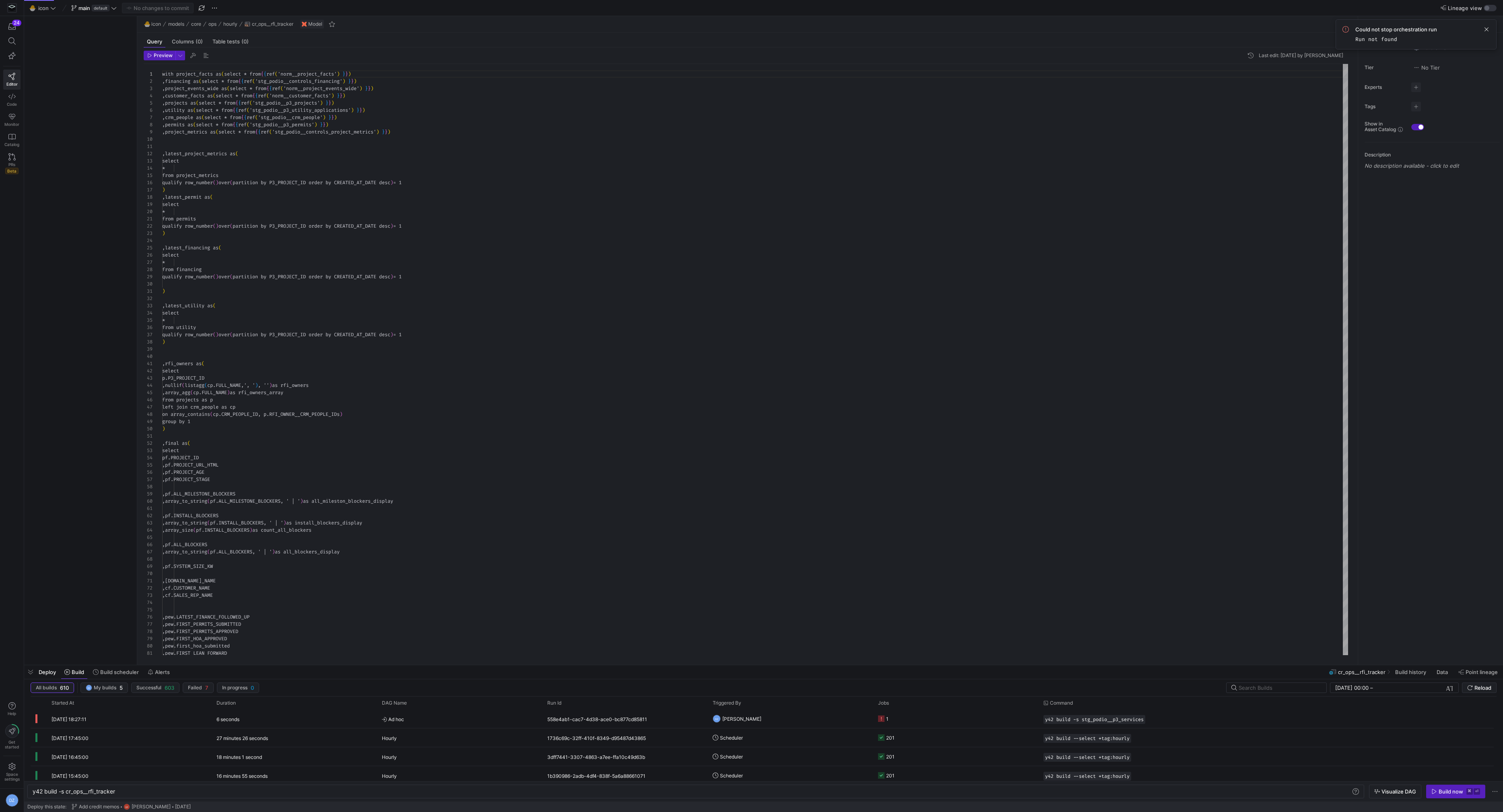
scroll to position [43, 0]
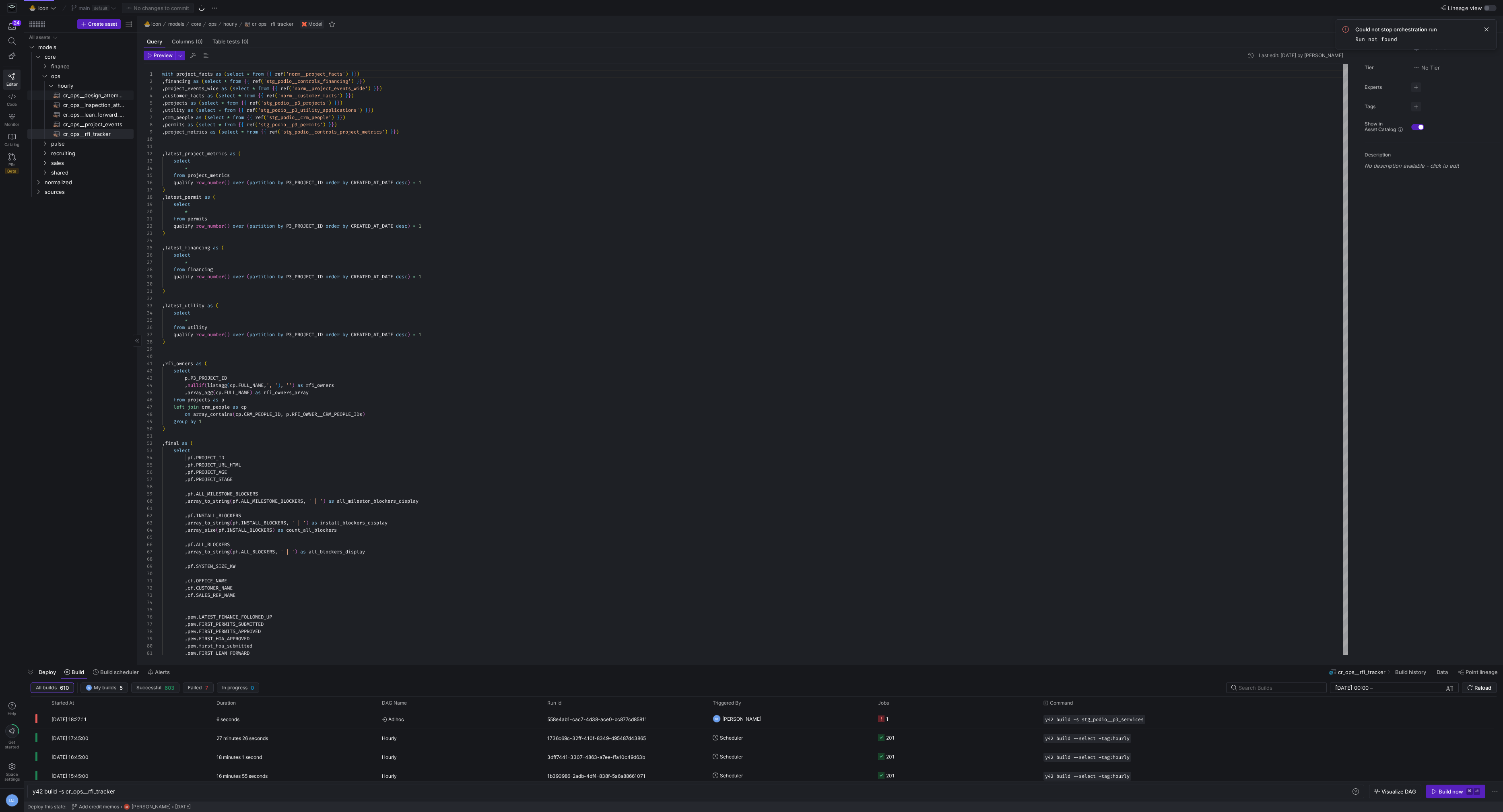
click at [94, 98] on span "cr_ops__design_attempts_tracker​​​​​​​​​​" at bounding box center [94, 95] width 61 height 9
type textarea "y42 build -s cr_ops__design_attempts_tracker"
type textarea "with design_attempt_facts as (select * from {{ ref('int_podio__design_attempt_f…"
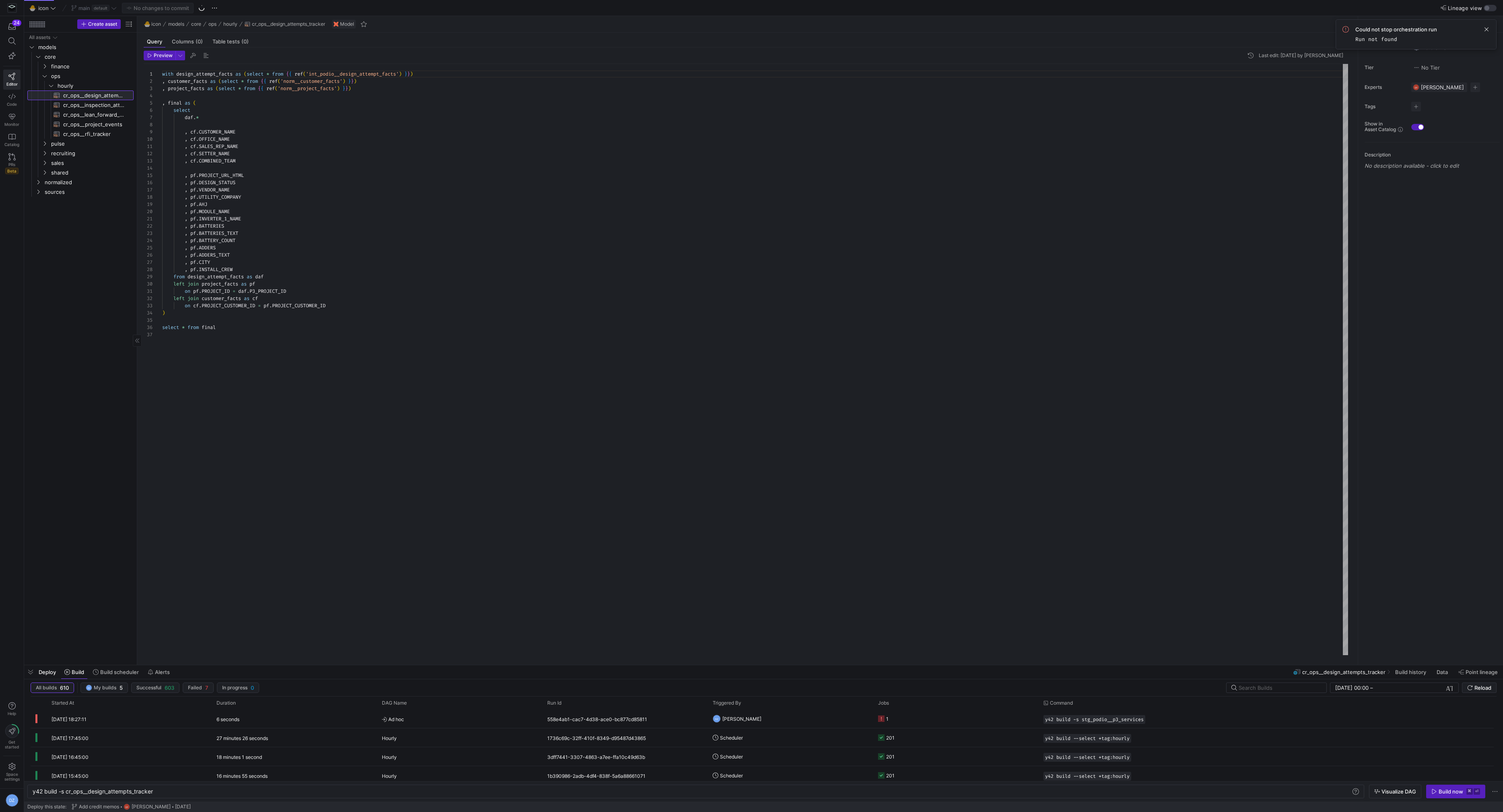
scroll to position [72, 0]
click at [349, 76] on div at bounding box center [751, 406] width 1503 height 812
click at [356, 75] on div "with design_attempt_facts as ( select * from { { ref ( 'int_podio__design_attem…" at bounding box center [755, 359] width 1186 height 592
click at [337, 134] on span "Redirect to asset" at bounding box center [336, 136] width 43 height 7
type textarea "y42 build -s int_podio__design_attempt_facts"
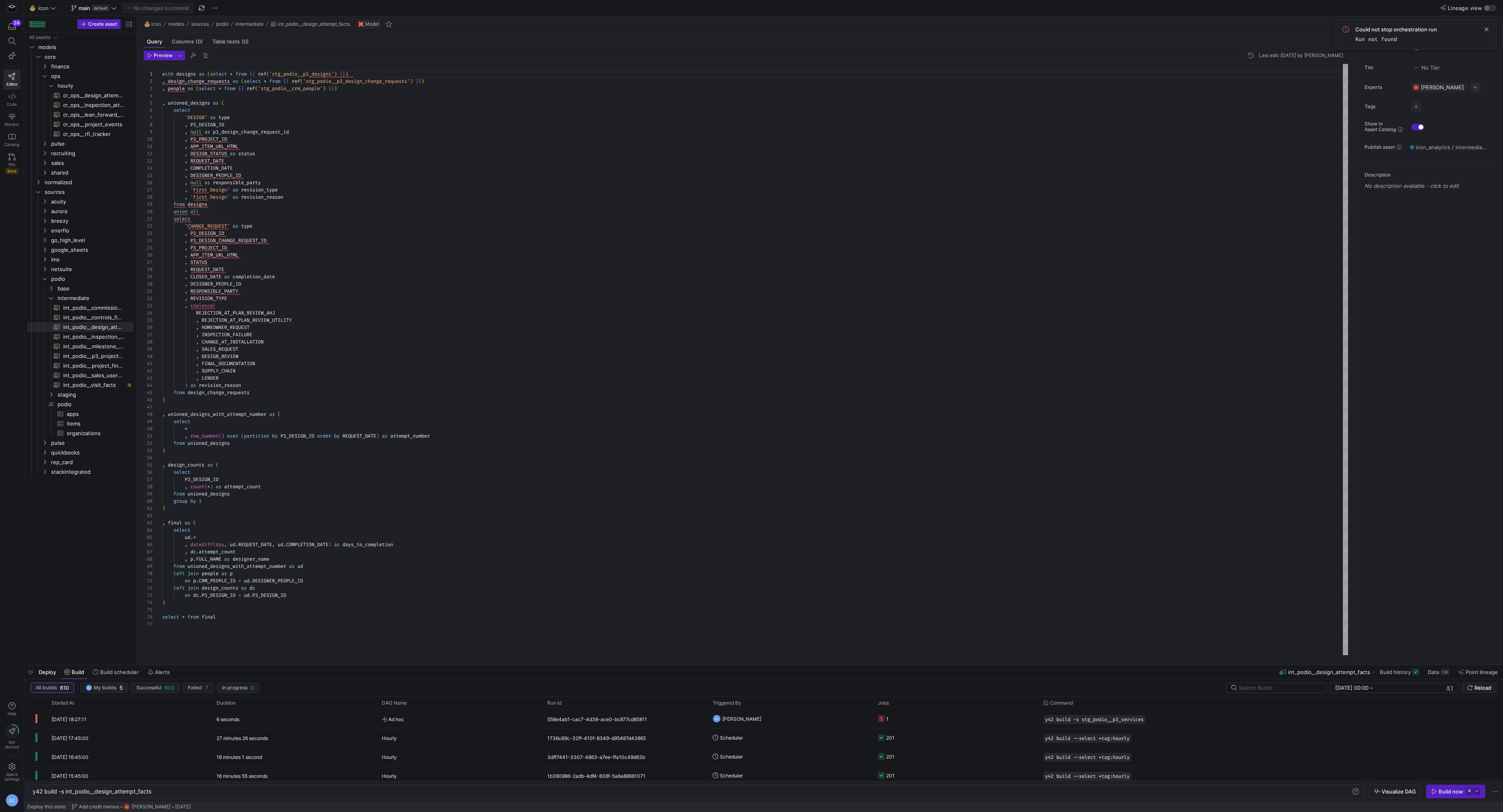
click at [363, 155] on div "with designs as ( select * from { { ref ( 'stg_podio__p3_designs' ) } } ) , des…" at bounding box center [755, 359] width 1186 height 592
type textarea "on p.CRM_PEOPLE_ID = ud.DESIGNER_PEOPLE_ID left join design_counts as dc on dc.…"
click at [280, 617] on div "with designs as ( select * from { { ref ( 'stg_podio__p3_designs' ) } } ) , des…" at bounding box center [755, 359] width 1186 height 592
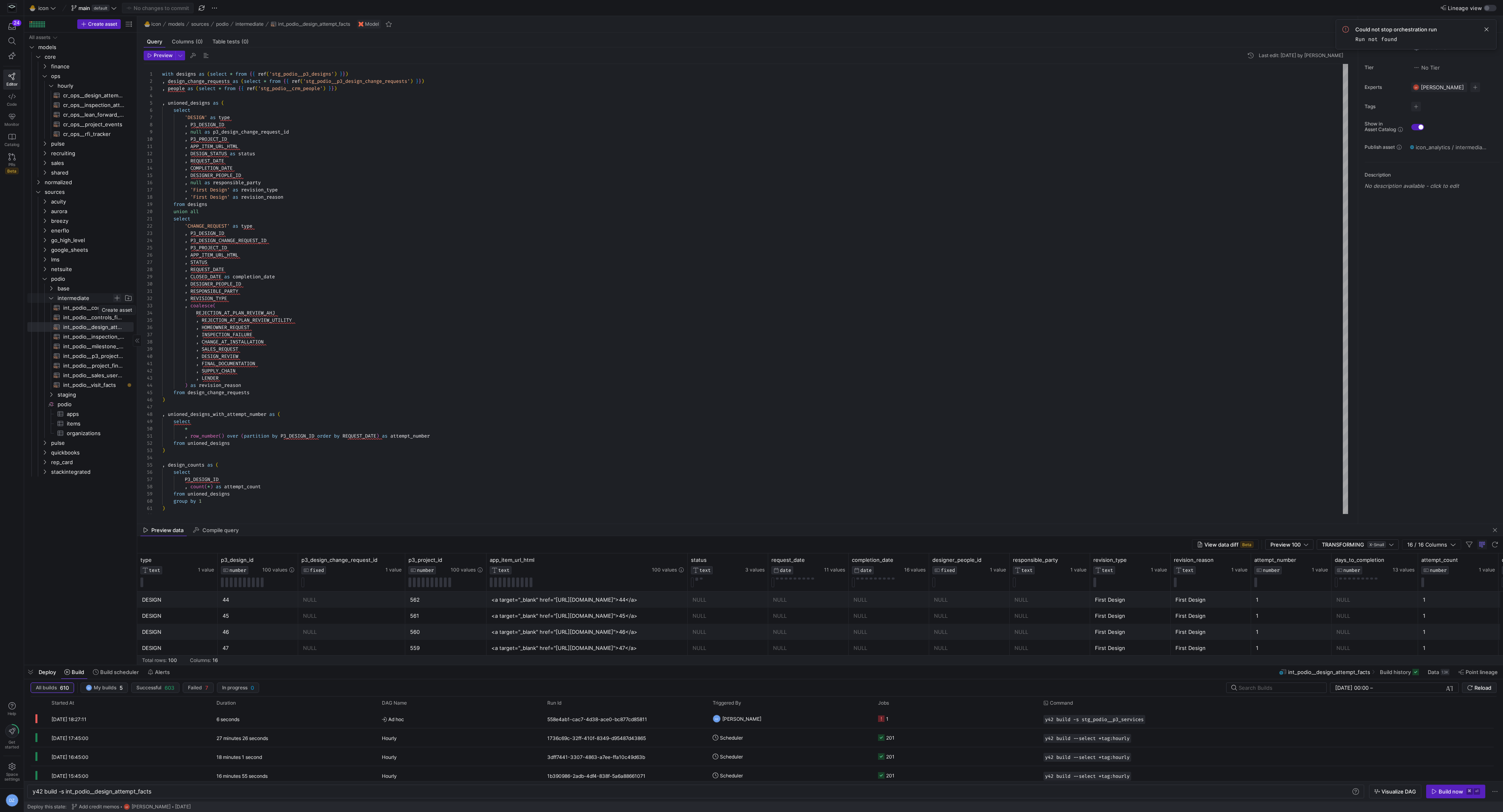
click at [119, 297] on span "Press SPACE to select this row." at bounding box center [117, 298] width 8 height 8
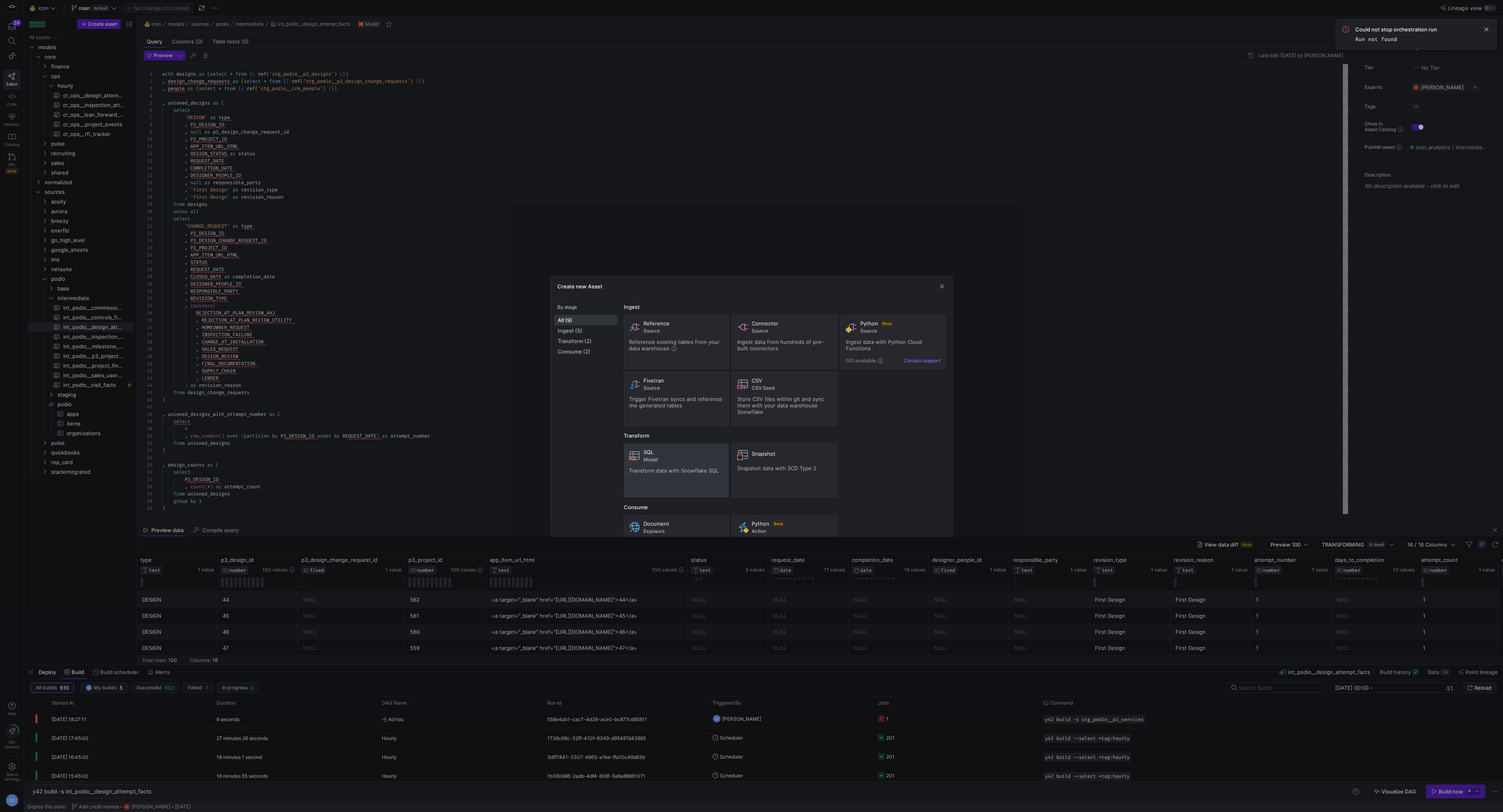
click at [678, 462] on div "SQL Model Transform data with Snowflake SQL" at bounding box center [676, 470] width 95 height 43
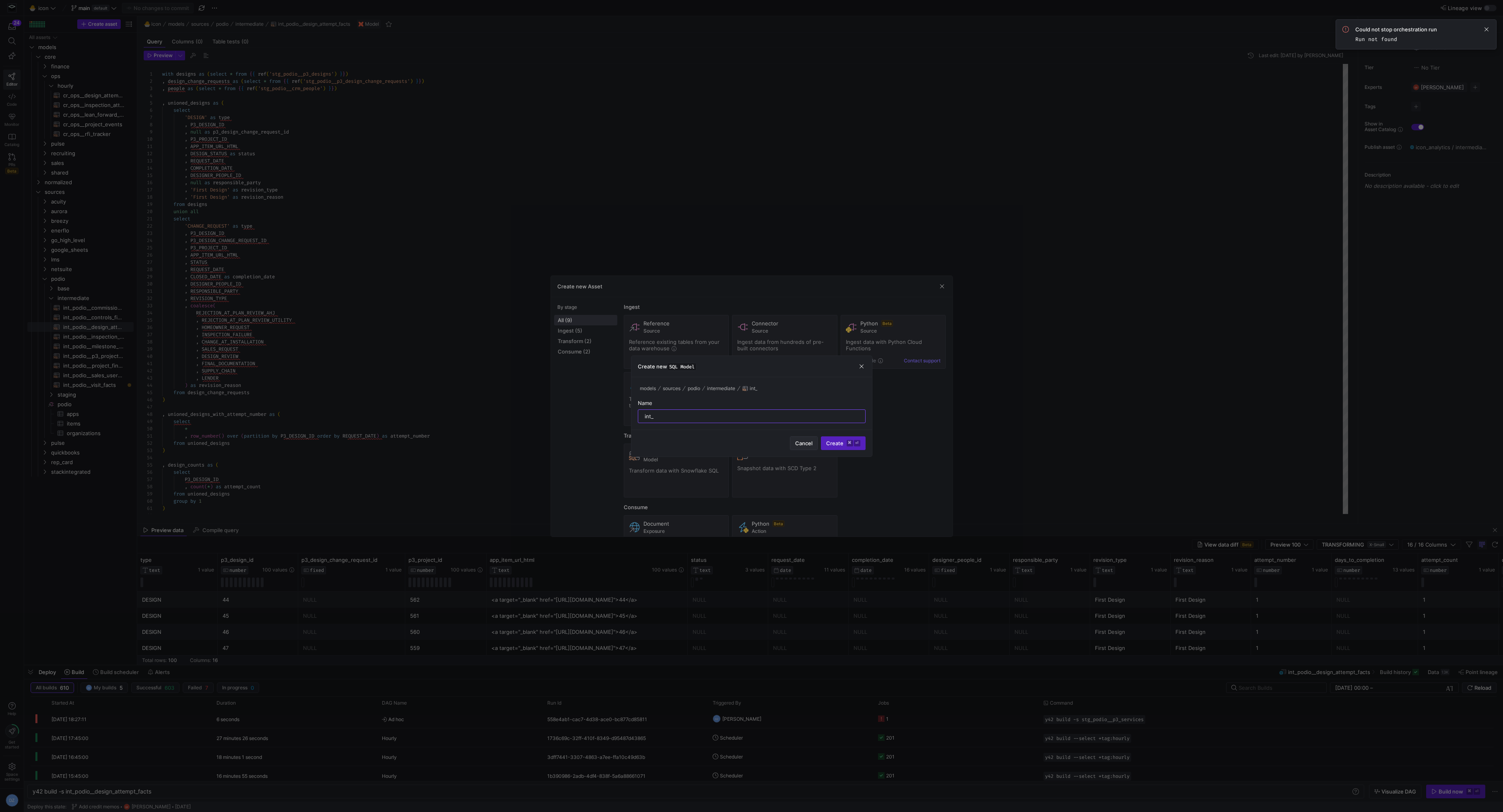
type input "int_"
click at [811, 444] on span "Cancel" at bounding box center [804, 443] width 17 height 7
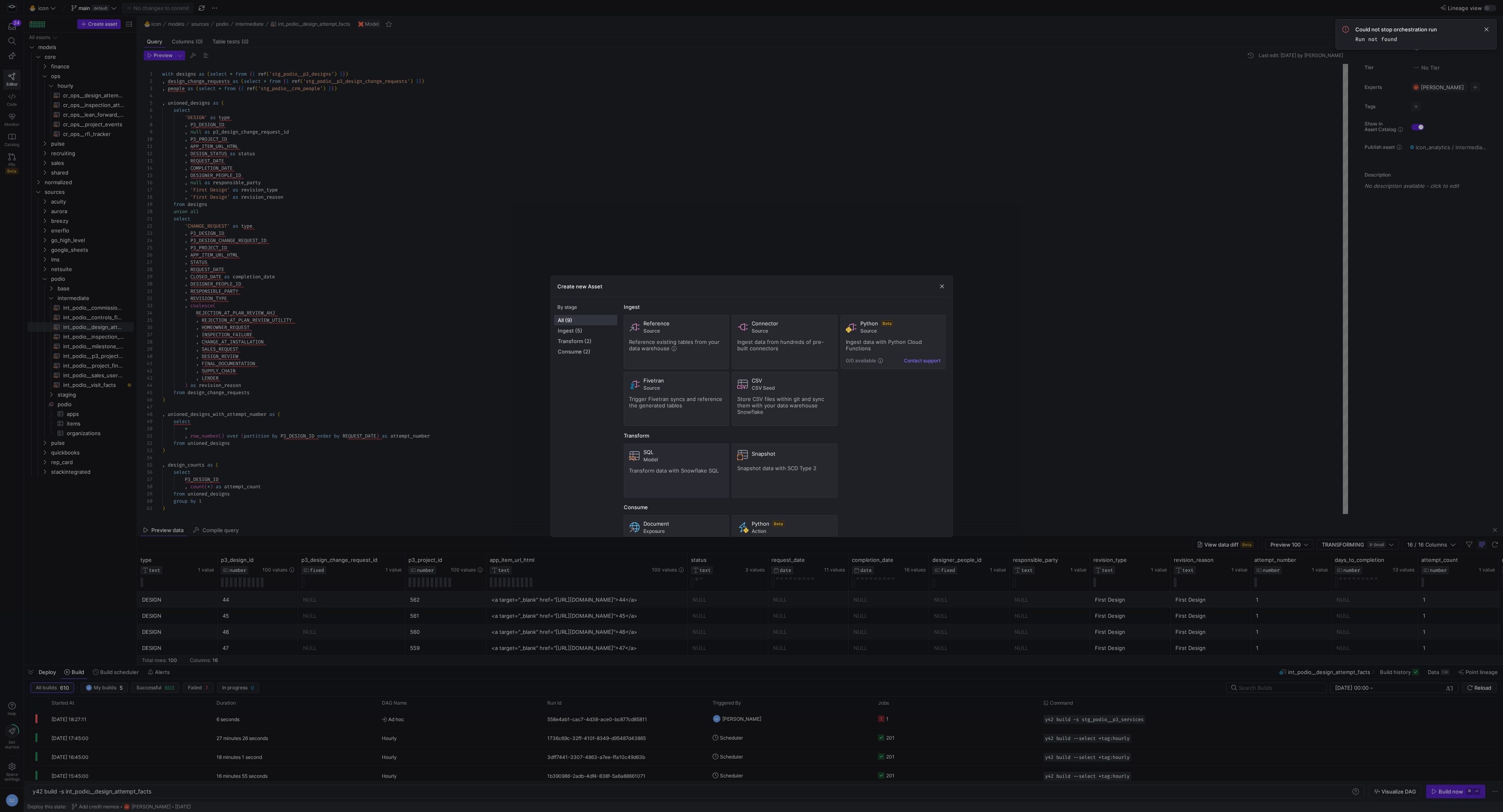
click at [285, 373] on div at bounding box center [751, 406] width 1503 height 812
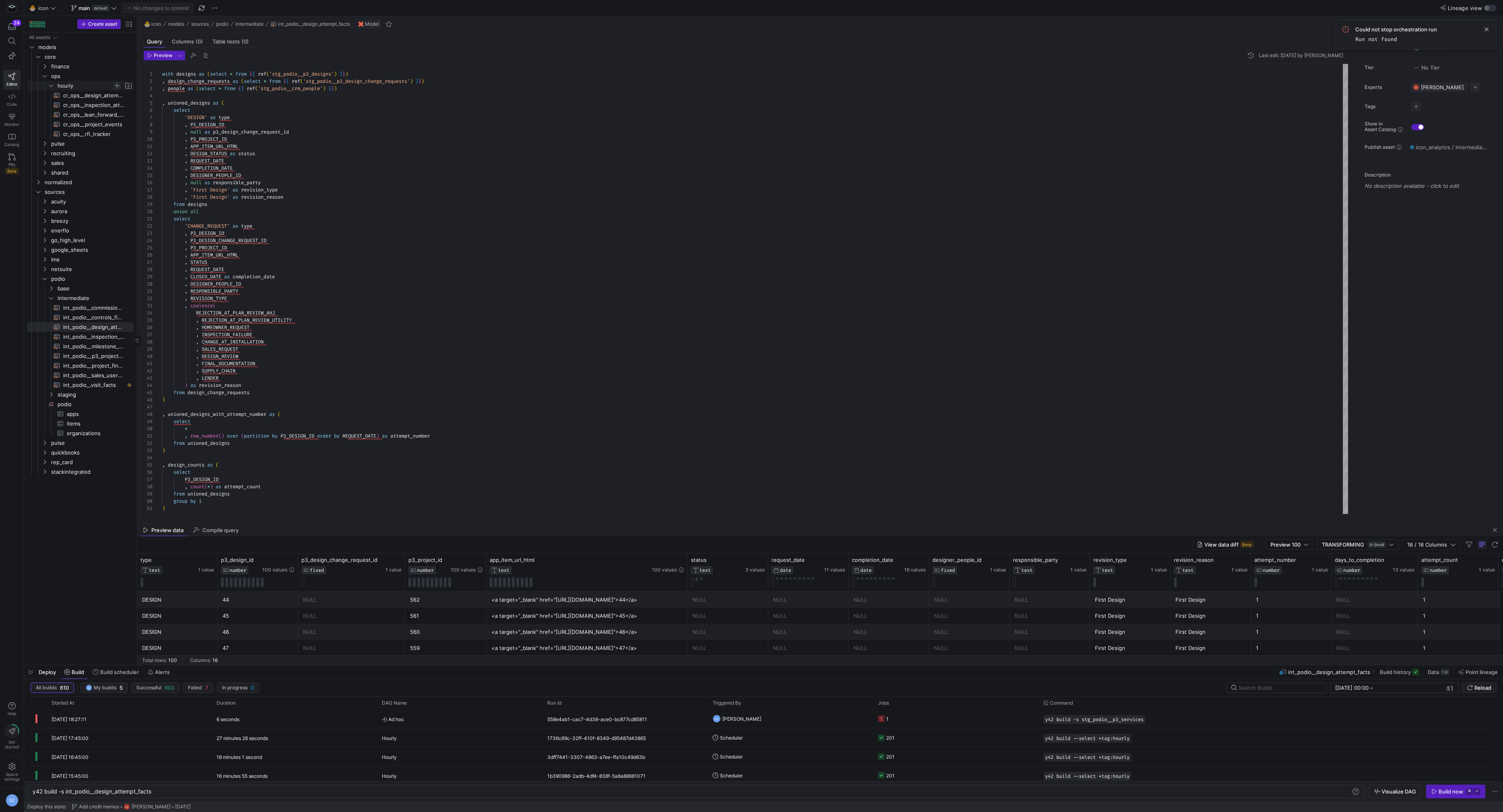
click at [119, 85] on span "Press SPACE to select this row." at bounding box center [117, 85] width 8 height 8
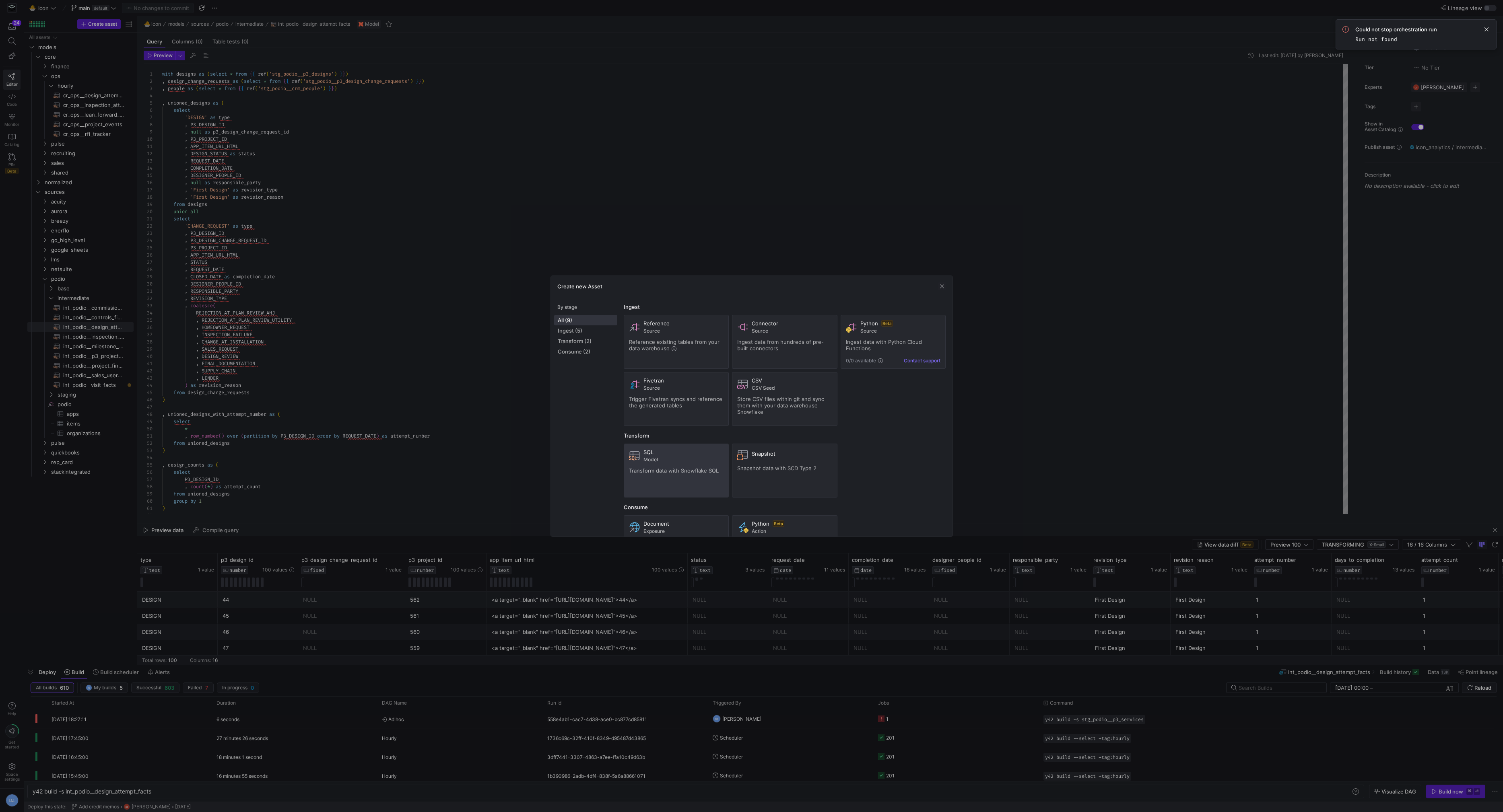
click at [679, 472] on span "Transform data with Snowflake SQL" at bounding box center [674, 471] width 90 height 7
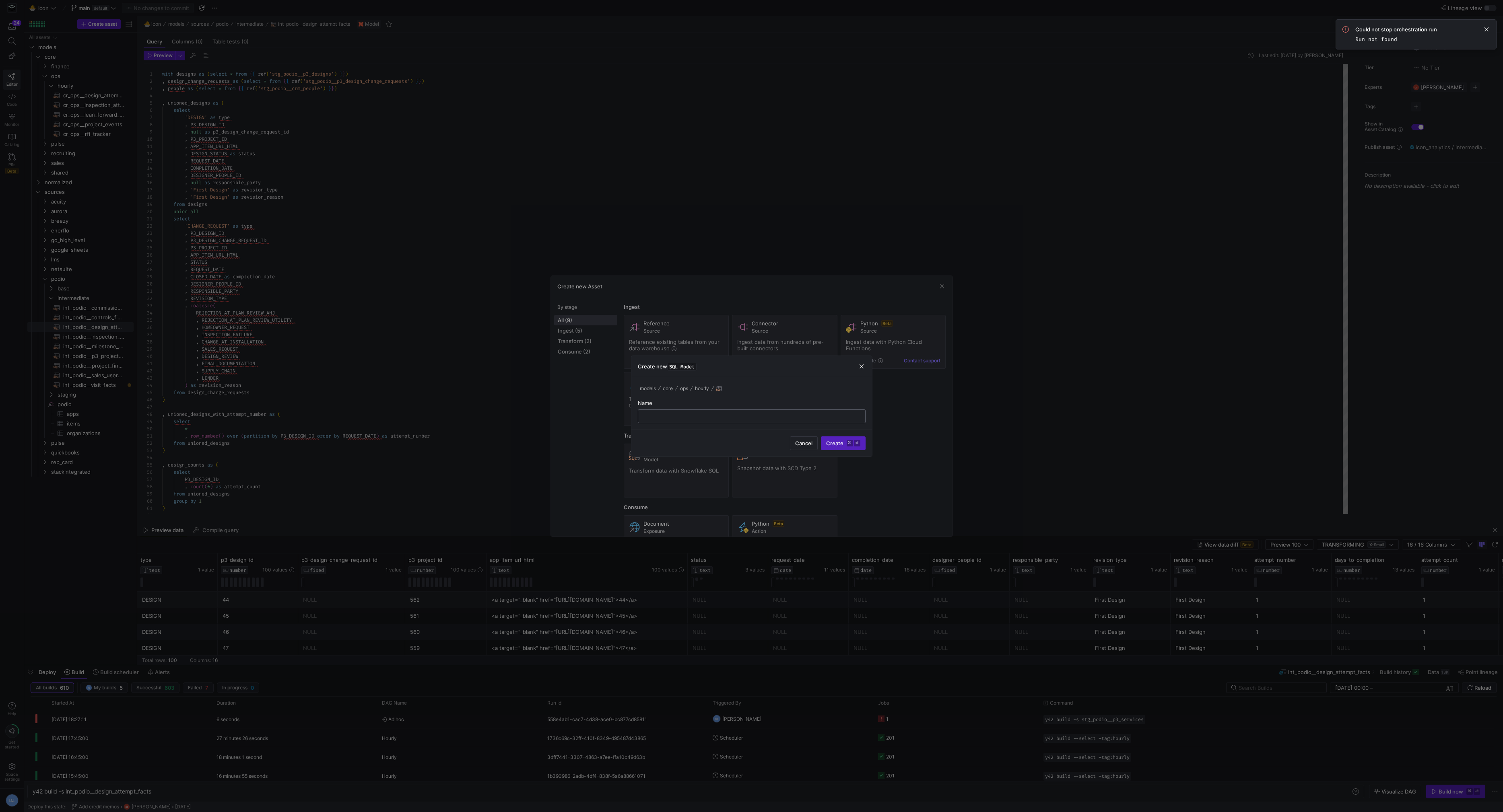
click at [727, 415] on input "text" at bounding box center [752, 416] width 214 height 7
type input "cr_ops__visits_tracker"
click at [849, 440] on kbd "⌘" at bounding box center [850, 443] width 7 height 7
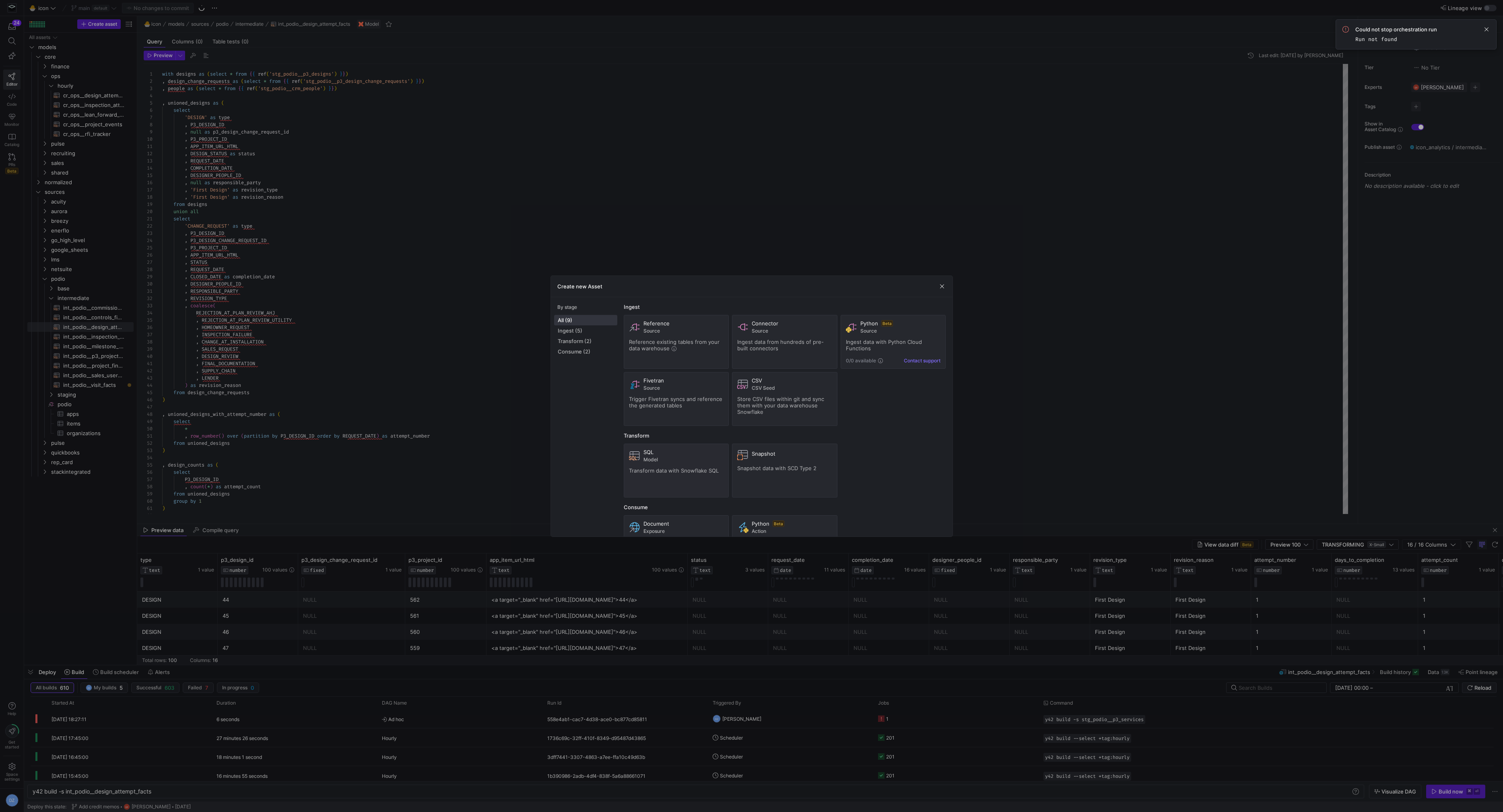
type textarea "y42 build -s cr_ops__visits_tracker"
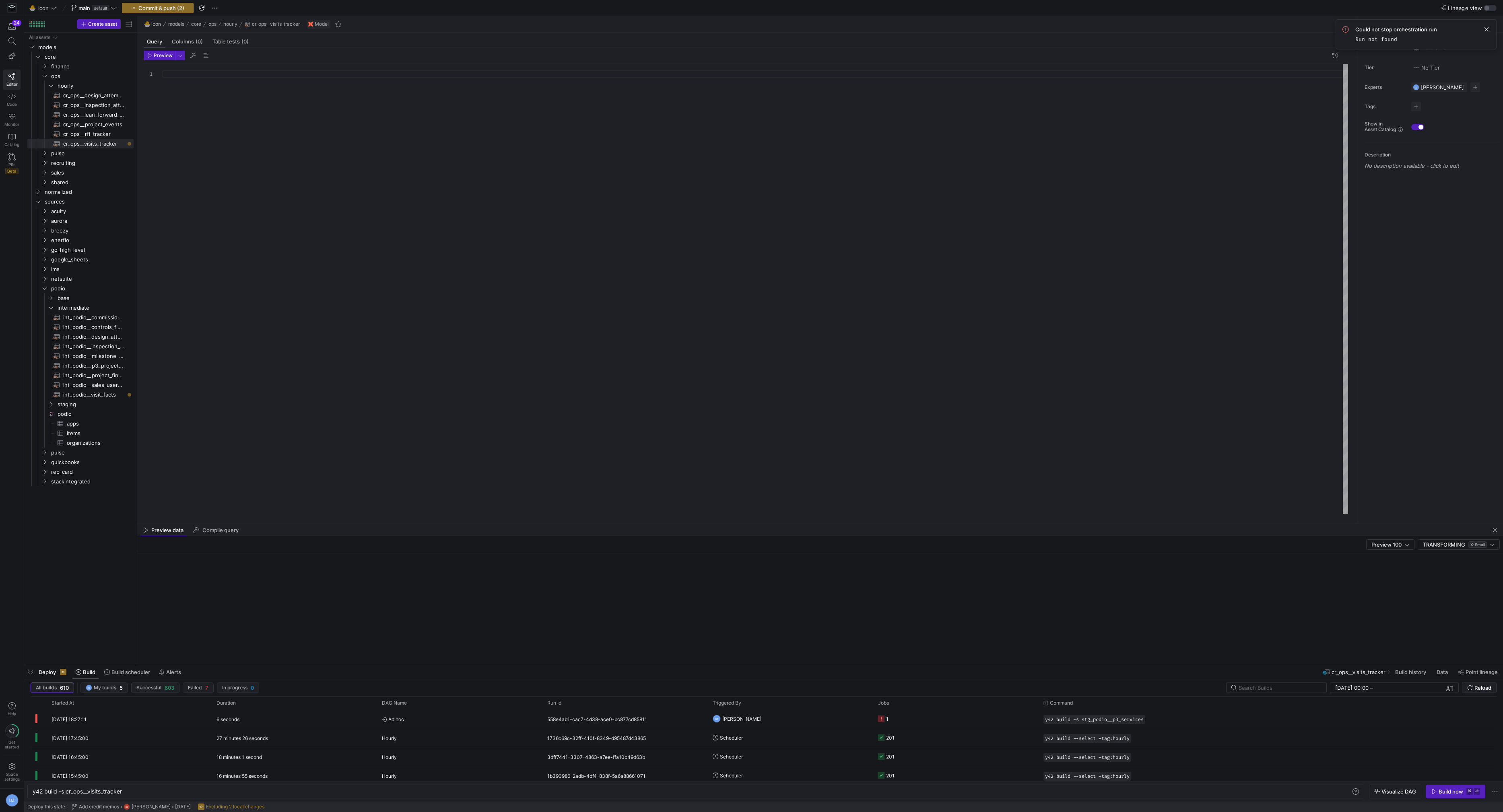
click at [241, 120] on div at bounding box center [755, 289] width 1186 height 451
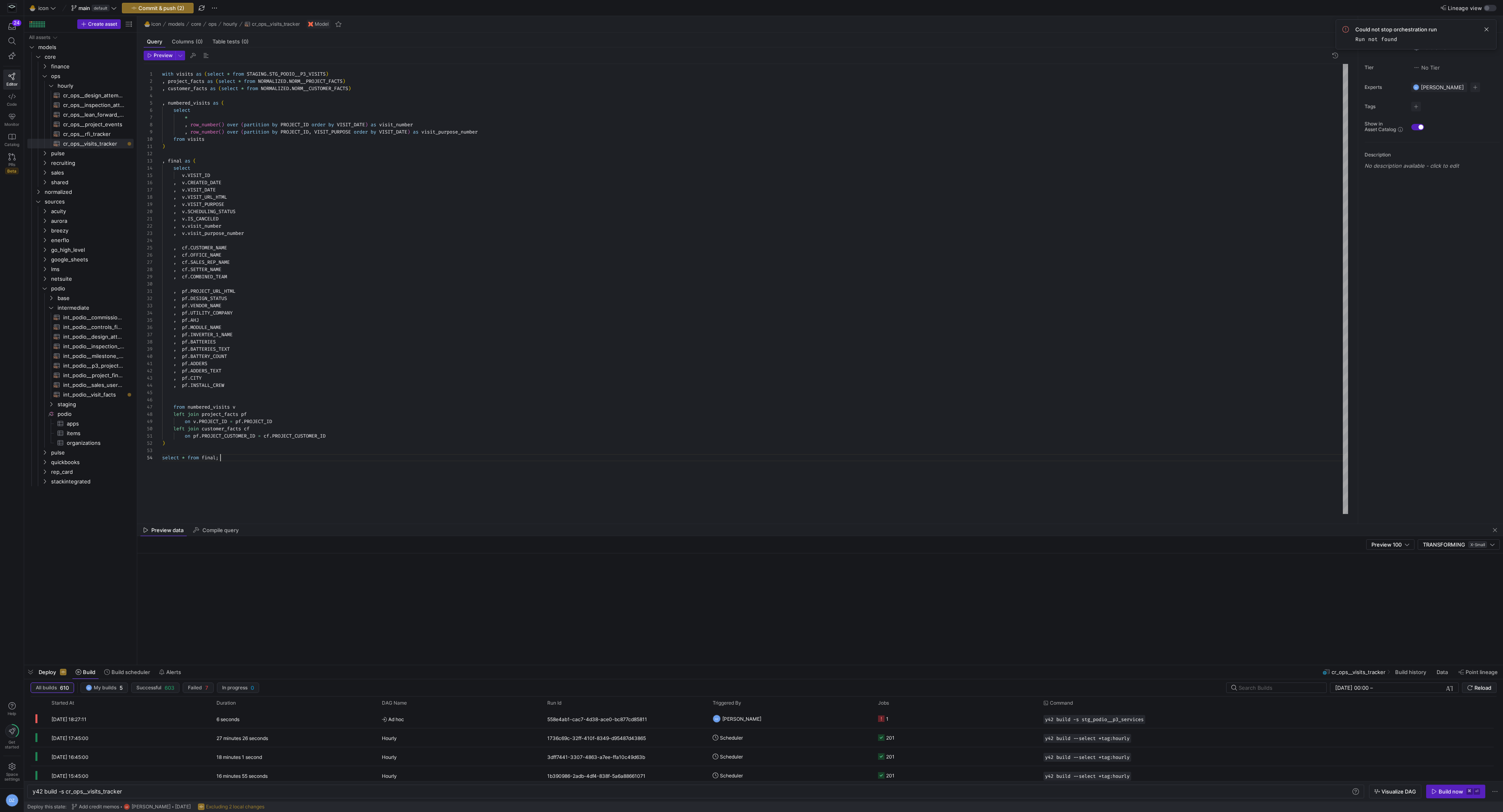
scroll to position [21, 58]
click at [246, 72] on div "with visits as ( select * from STAGING . STG_PODIO__P3_VISITS ) , project_facts…" at bounding box center [755, 289] width 1186 height 451
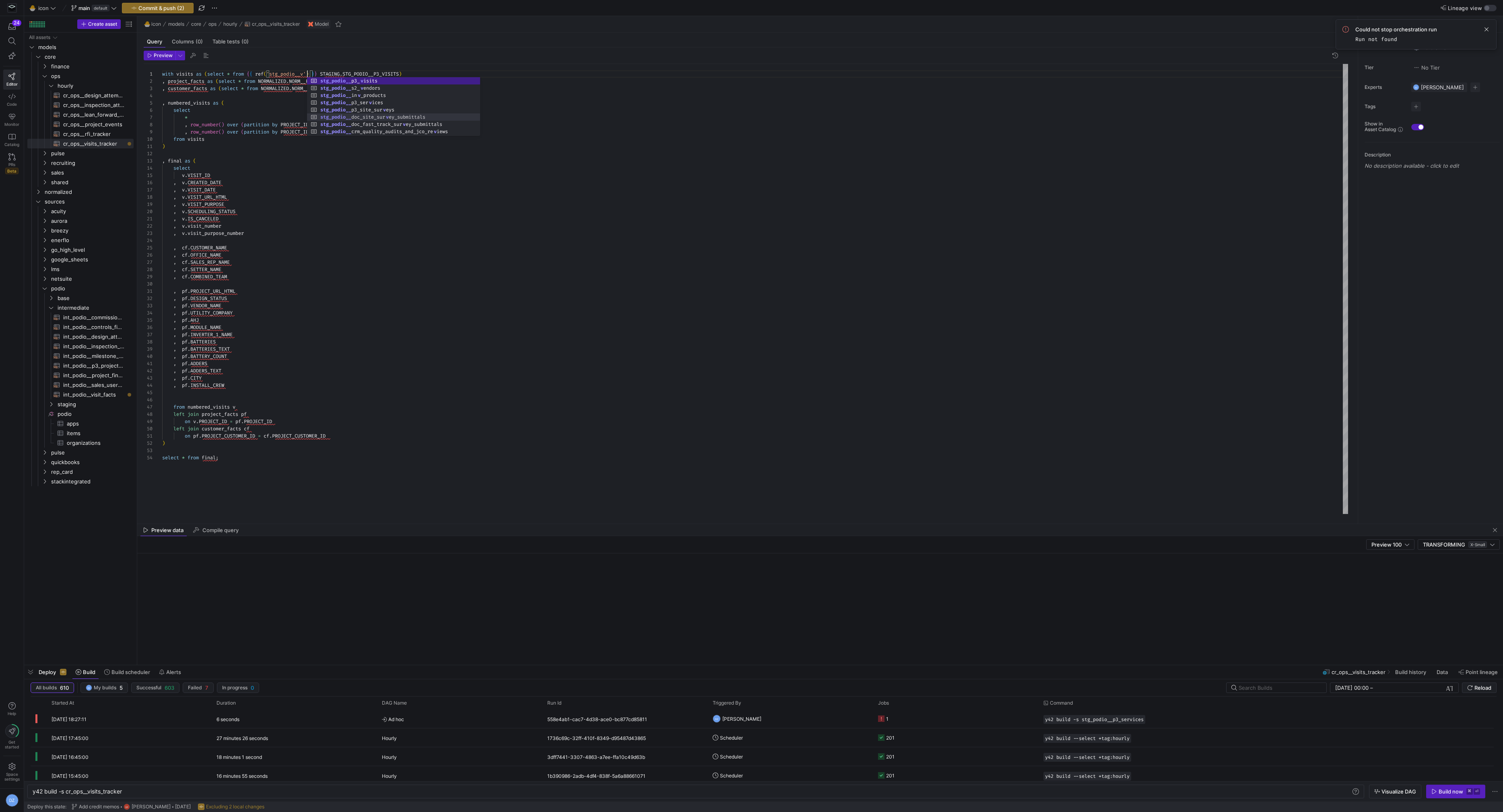
scroll to position [0, 168]
drag, startPoint x: 348, startPoint y: 73, endPoint x: 428, endPoint y: 73, distance: 80.0
click at [259, 81] on div "with visits as ( select * from { { ref ( 'stg_podio__p3_visits' ) } } ) , proje…" at bounding box center [755, 289] width 1186 height 451
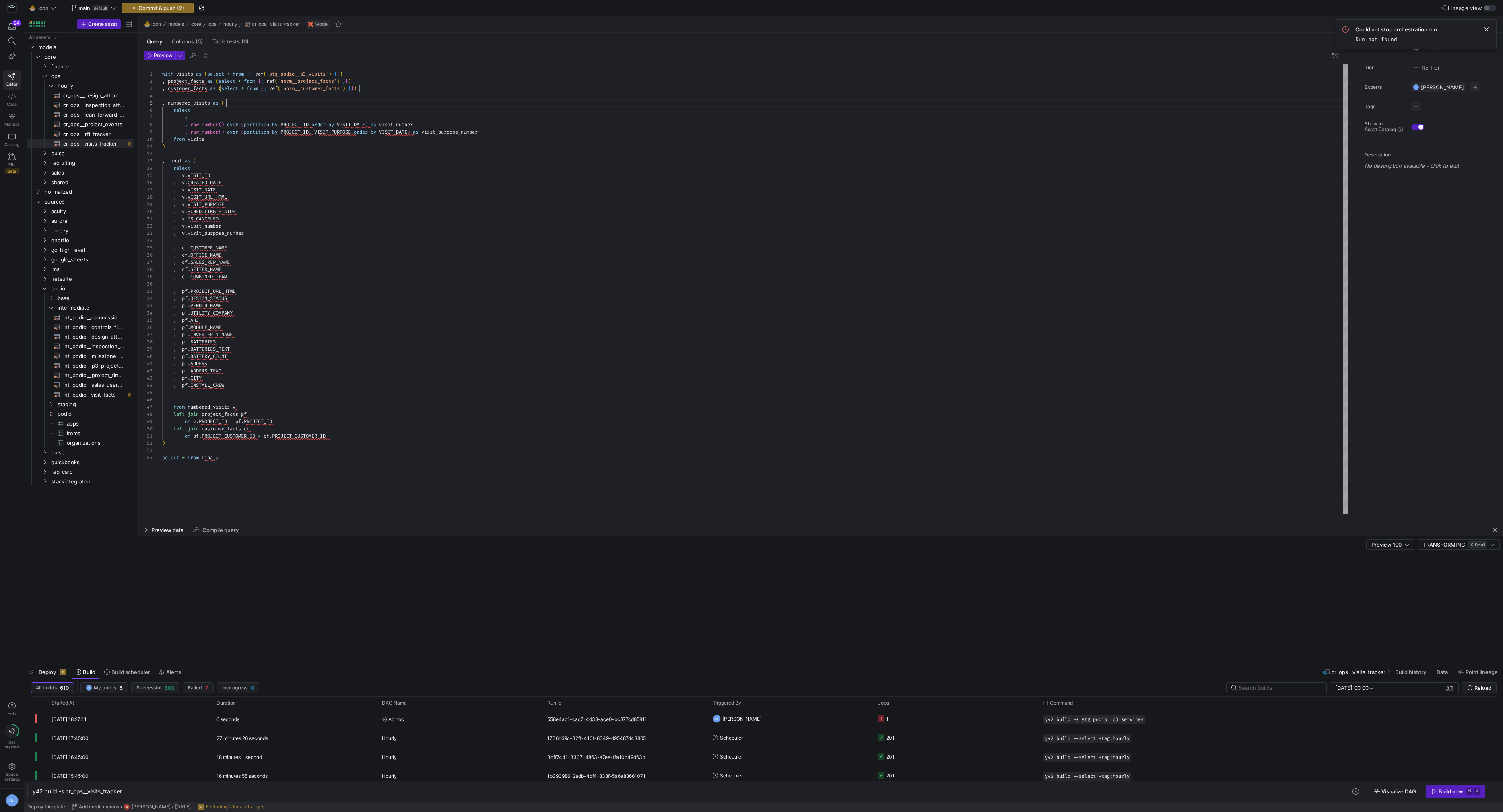
click at [317, 105] on div "with visits as ( select * from { { ref ( 'stg_podio__p3_visits' ) } } ) , proje…" at bounding box center [755, 289] width 1186 height 451
click at [344, 348] on div "with visits as ( select * from { { ref ( 'stg_podio__p3_visits' ) } } ) , proje…" at bounding box center [755, 289] width 1186 height 451
click at [250, 458] on div "with visits as ( select * from { { ref ( 'stg_podio__p3_visits' ) } } ) , proje…" at bounding box center [755, 289] width 1186 height 451
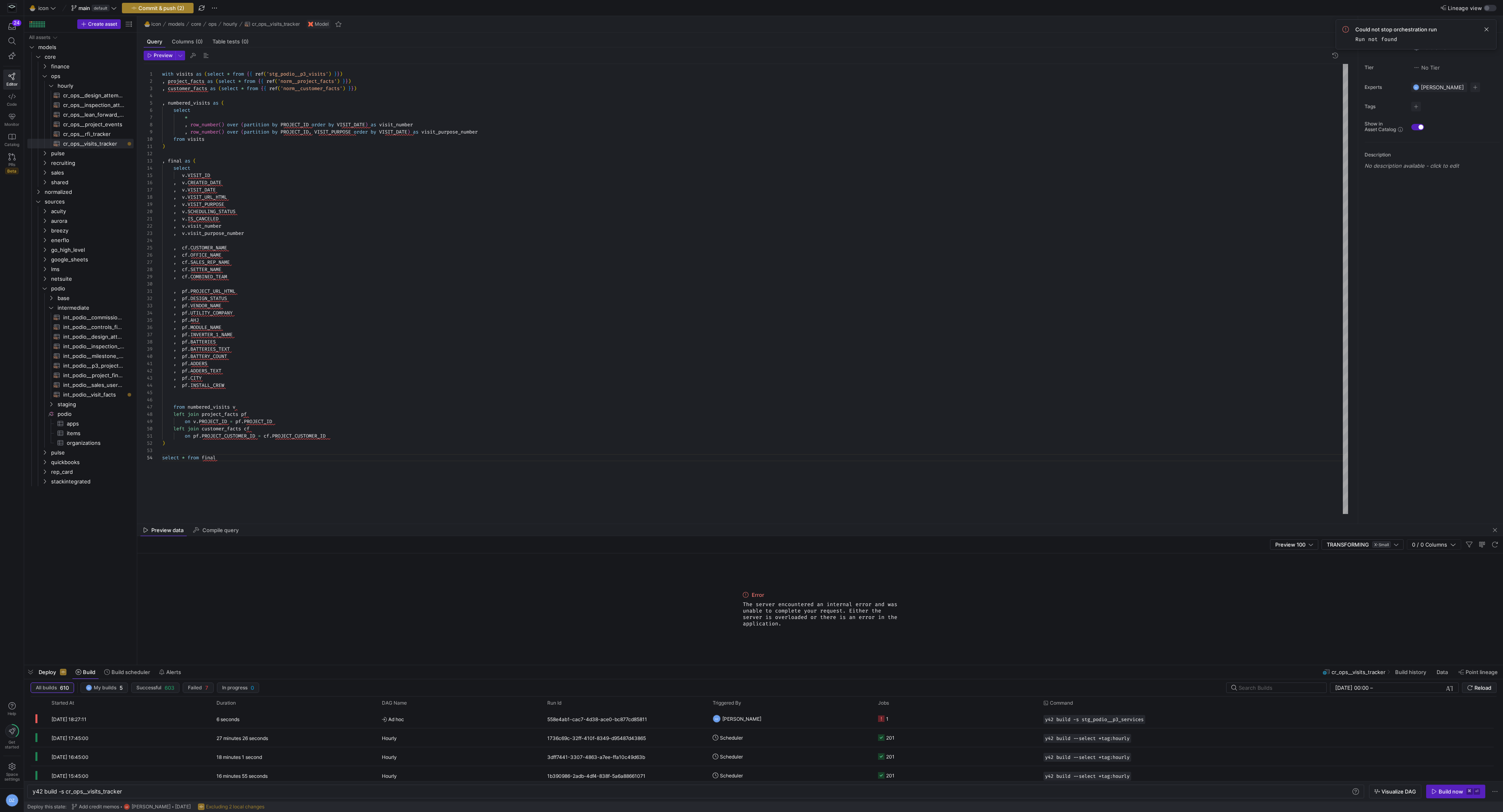
type textarea "on pf.PROJECT_CUSTOMER_ID = cf.PROJECT_CUSTOMER_ID ) select * from final"
click at [151, 5] on span "Commit & push (2)" at bounding box center [161, 8] width 46 height 7
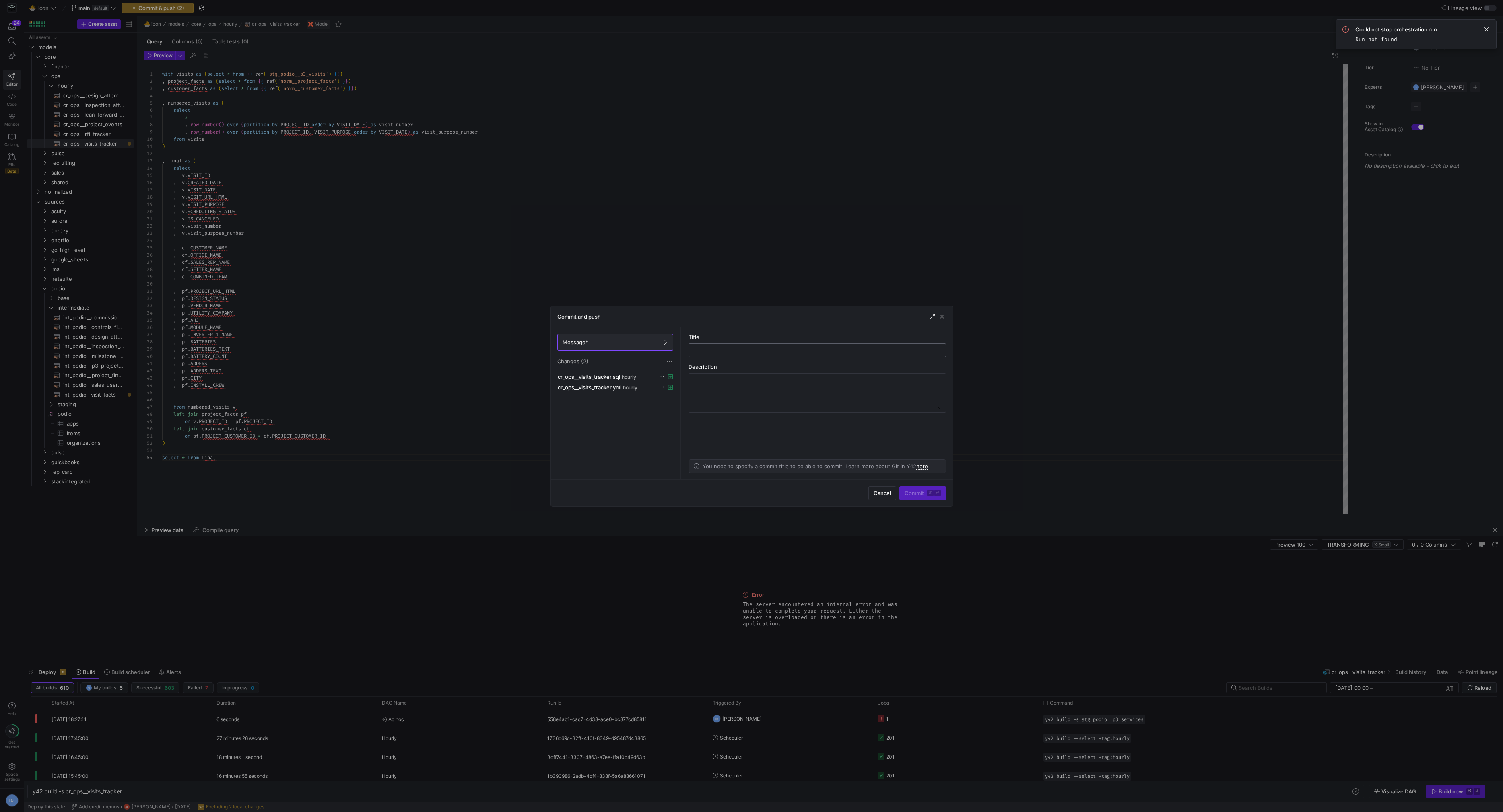
click at [762, 347] on input "text" at bounding box center [817, 350] width 244 height 7
type input "added core visits tracker"
click at [919, 491] on span "Commit ⌘ ⏎" at bounding box center [923, 493] width 36 height 7
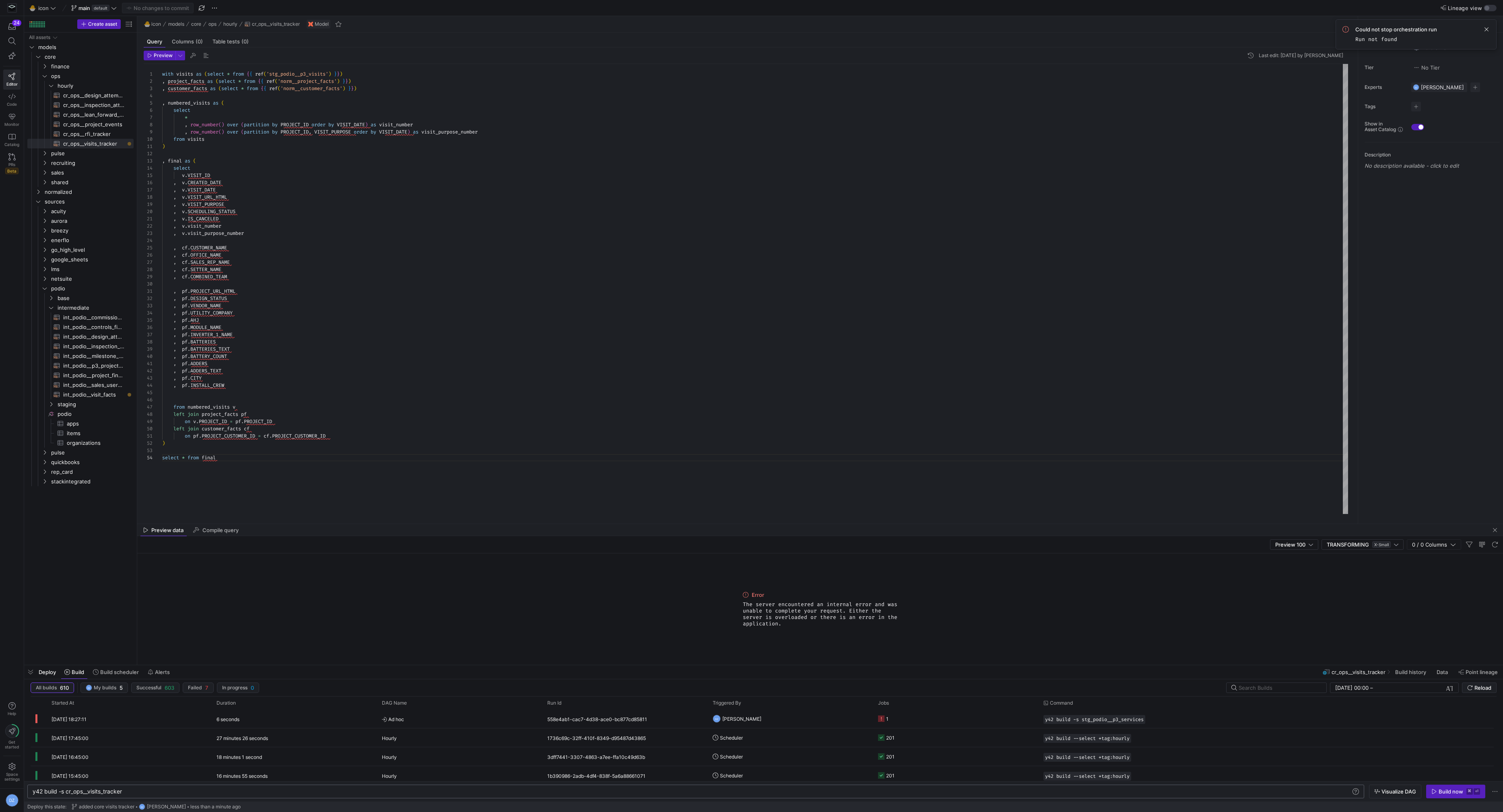
scroll to position [0, 90]
click at [146, 789] on div "y42 build -s cr_ops__visits_tracker" at bounding box center [692, 791] width 1319 height 7
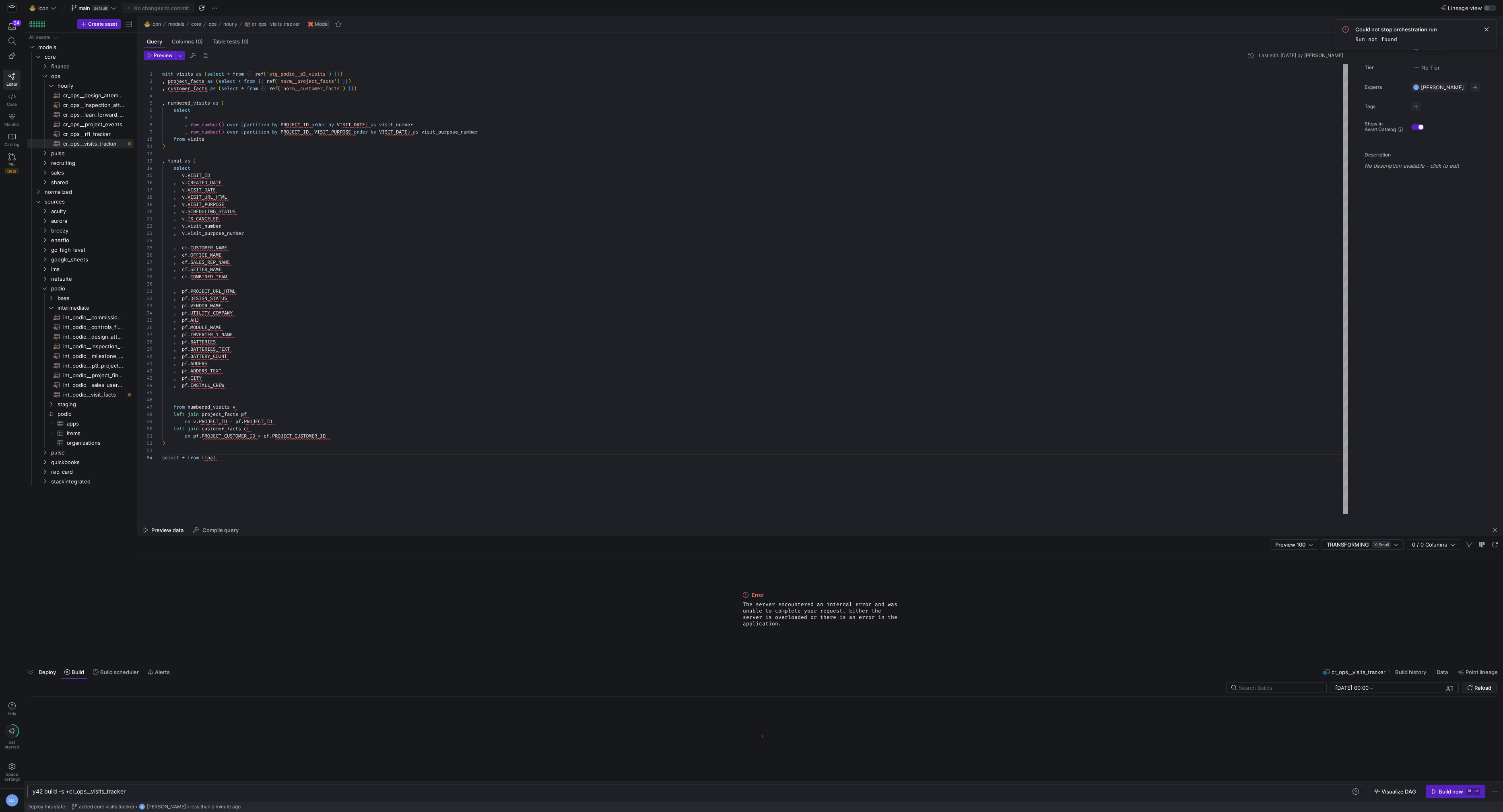
type textarea "y42 build -s +cr_ops__visits_tracker"
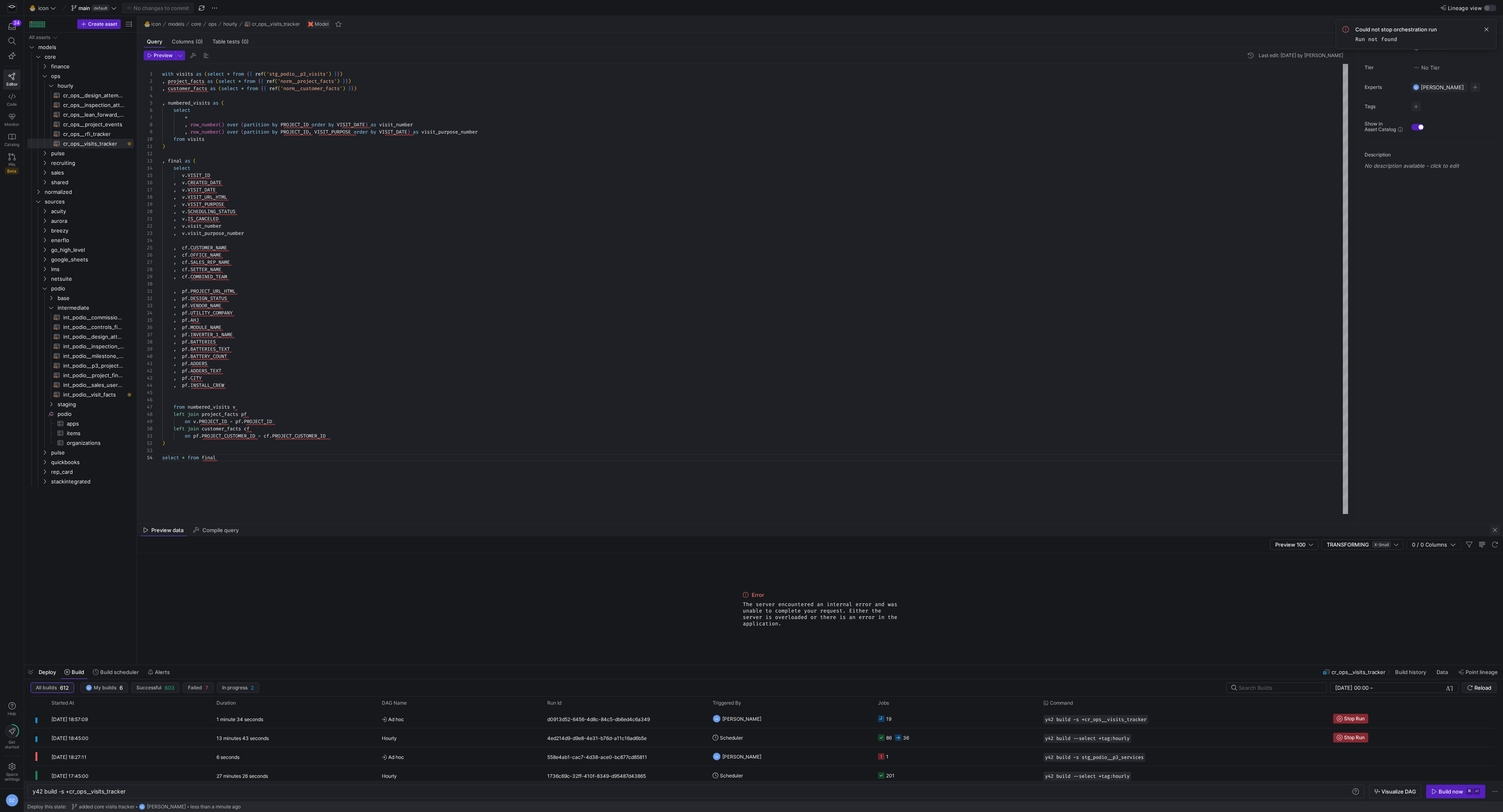
click at [1495, 531] on span "button" at bounding box center [1494, 530] width 10 height 10
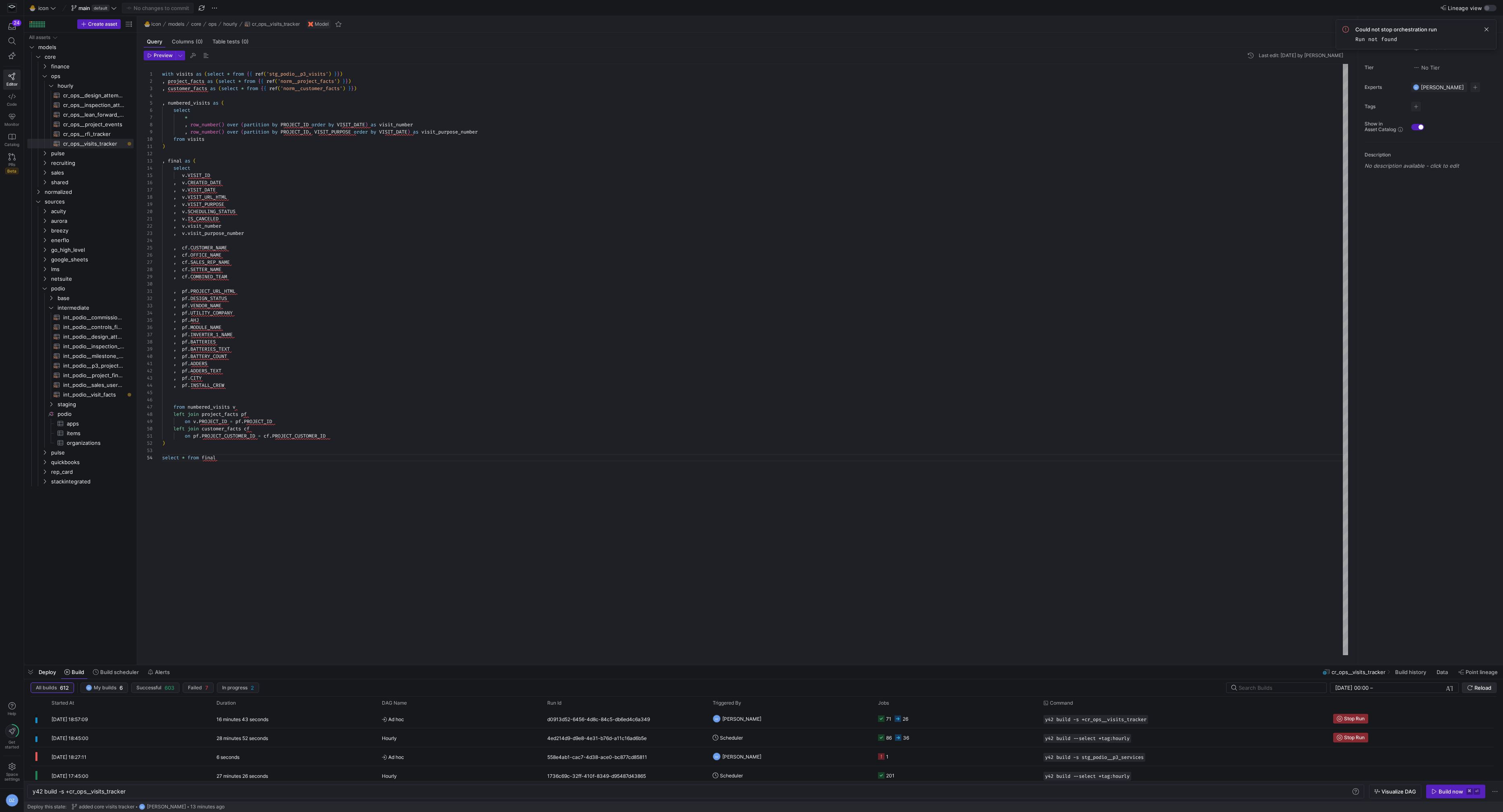
click at [1479, 689] on span "Reload" at bounding box center [1483, 688] width 17 height 7
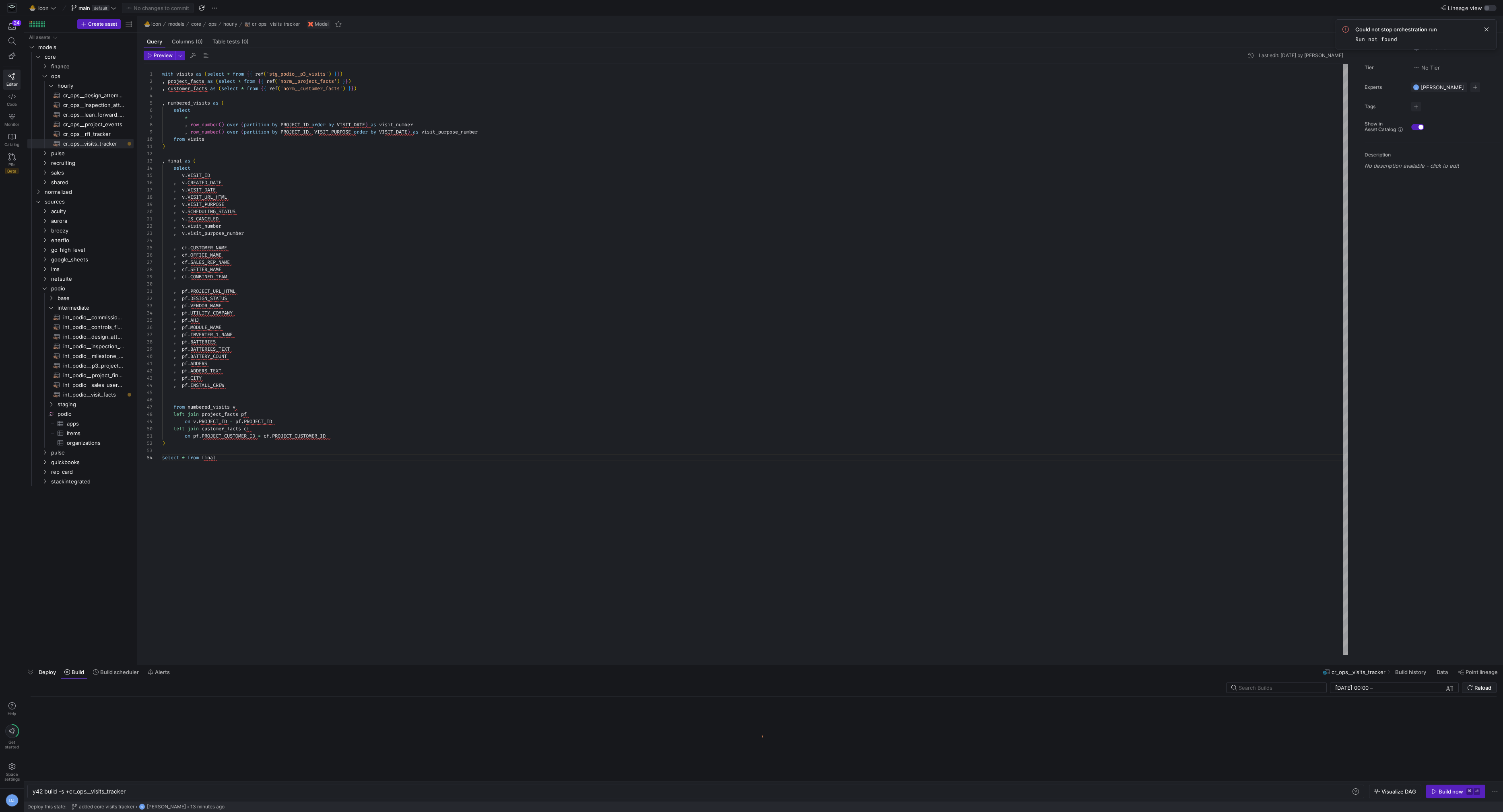
click at [994, 532] on div "with visits as ( select * from { { ref ( 'stg_podio__p3_visits' ) } } ) , proje…" at bounding box center [755, 359] width 1186 height 592
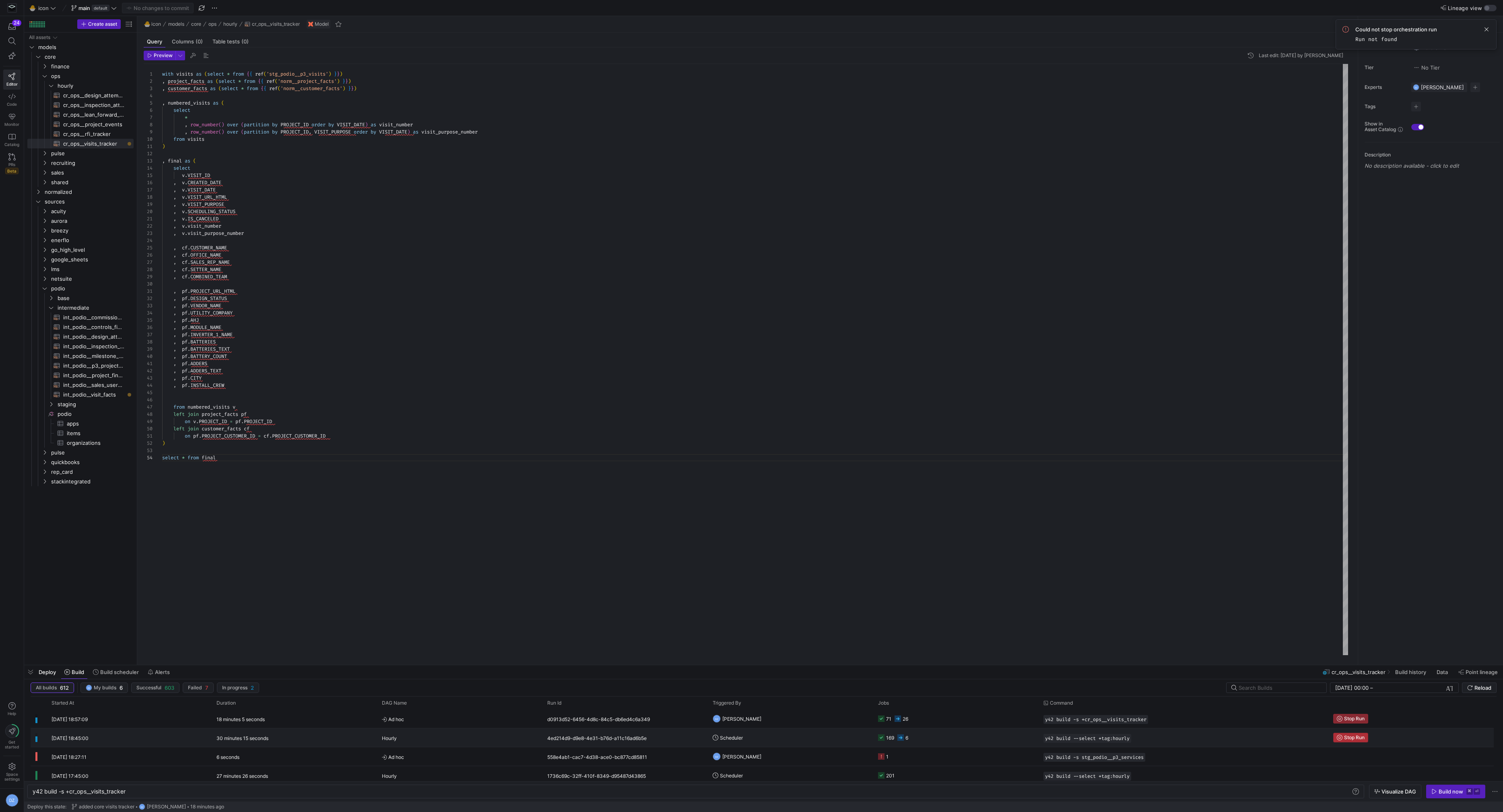
click at [1339, 738] on icon "button" at bounding box center [1339, 737] width 5 height 5
click at [1487, 27] on span at bounding box center [1487, 29] width 10 height 10
click at [1493, 686] on span "submit" at bounding box center [1479, 688] width 34 height 10
type textarea ", v.IS_CANCELED , v.visit_number , v.visit_purpose_number , cf.CUSTOMER_NAME , …"
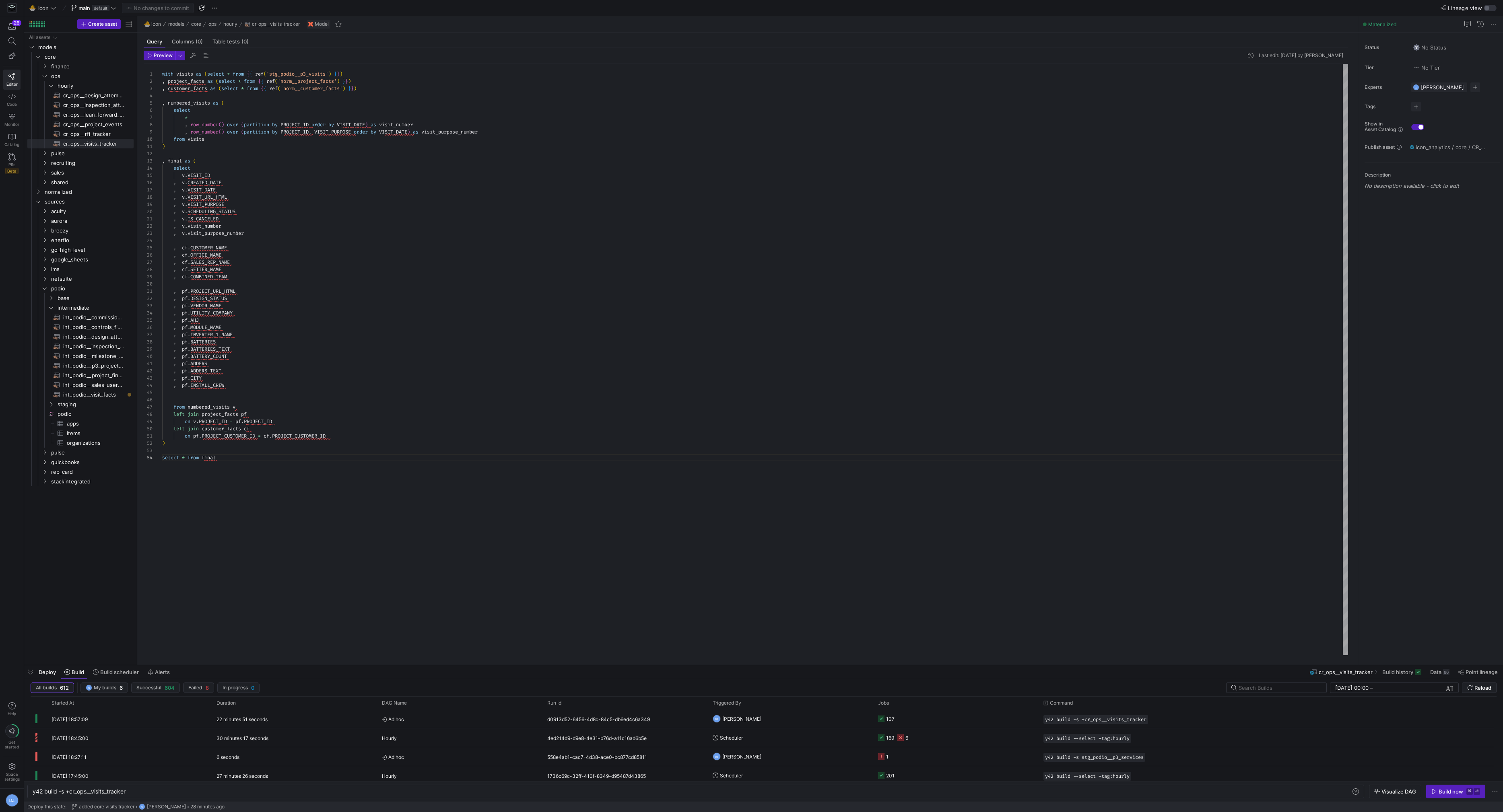
click at [403, 283] on div "with visits as ( select * from { { ref ( 'stg_podio__p3_visits' ) } } ) , proje…" at bounding box center [755, 359] width 1186 height 592
